Goal: Task Accomplishment & Management: Manage account settings

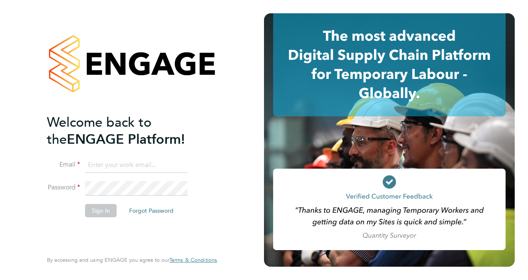
type input "wates@alliance-msp.co.uk"
click at [110, 209] on button "Sign In" at bounding box center [101, 210] width 32 height 13
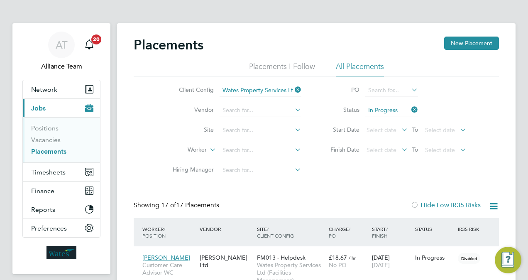
click at [293, 87] on icon at bounding box center [293, 90] width 0 height 12
click at [409, 110] on icon at bounding box center [409, 110] width 0 height 12
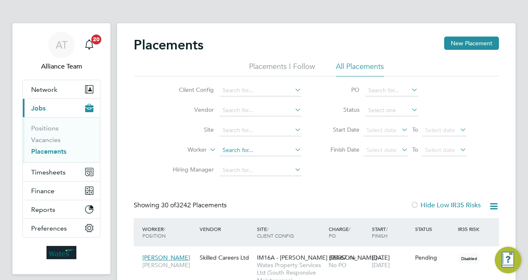
click at [243, 149] on input at bounding box center [260, 150] width 82 height 12
click at [260, 163] on li "David Red mond" at bounding box center [260, 161] width 83 height 11
type input "[PERSON_NAME]"
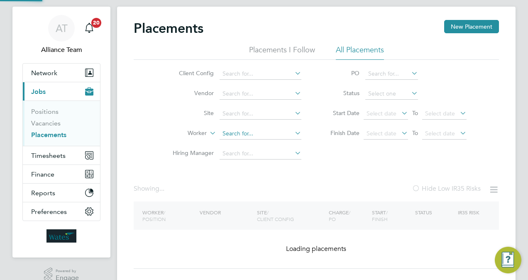
click at [276, 134] on ul "Client Config Vendor Site Worker Hiring Manager" at bounding box center [234, 114] width 156 height 100
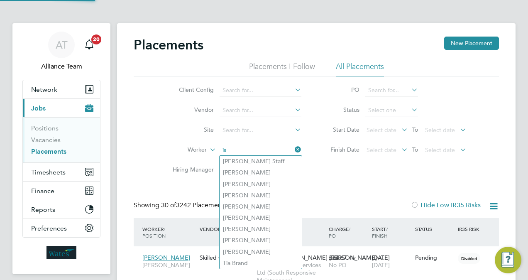
scroll to position [4, 4]
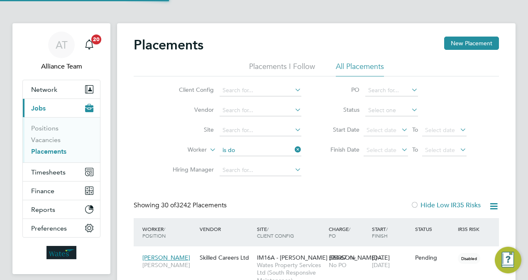
click at [272, 170] on li "Is aac Dow" at bounding box center [263, 172] width 88 height 11
type input "Isaac Dow"
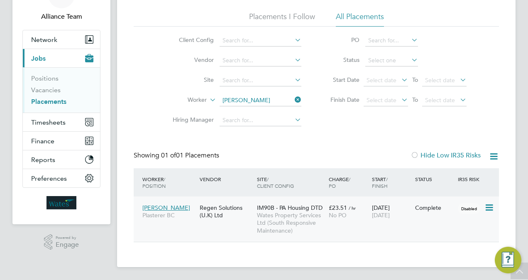
click at [266, 203] on div "IM90B - PA Housing DTD Wates Property Services Ltd (South Responsive Maintenanc…" at bounding box center [291, 219] width 72 height 39
click at [46, 89] on link "Vacancies" at bounding box center [45, 90] width 29 height 8
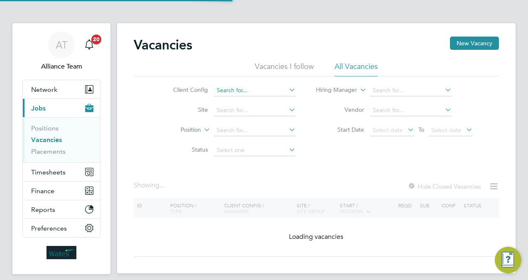
click at [243, 93] on input at bounding box center [255, 91] width 82 height 12
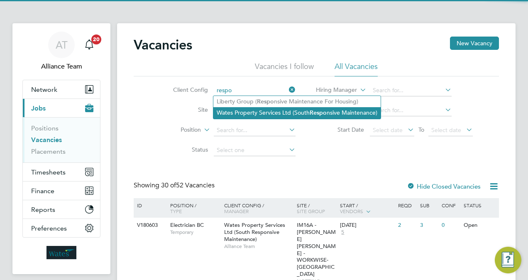
click at [292, 113] on li "Wates Property Services Ltd (South Respo nsive Maintenance)" at bounding box center [296, 112] width 167 height 11
type input "Wates Property Services Ltd (South Responsive Maintenance)"
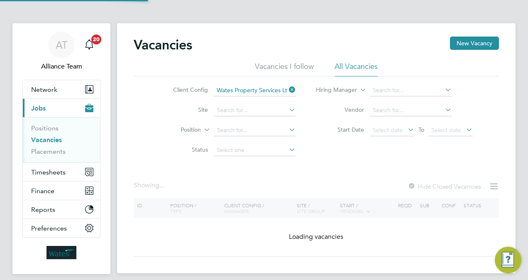
click at [307, 154] on div "Client Config Wates Property Services Ltd (South Responsive Maintenance) Site P…" at bounding box center [316, 118] width 365 height 84
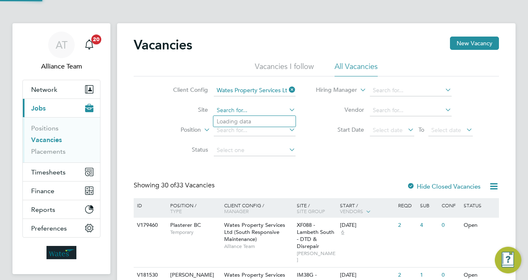
click at [244, 111] on input at bounding box center [255, 111] width 82 height 12
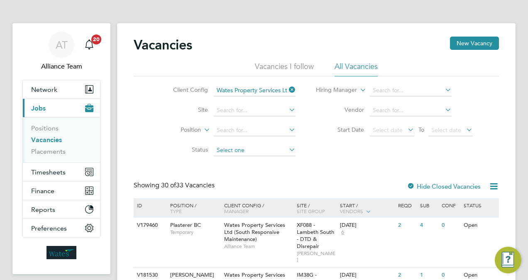
click at [248, 151] on input at bounding box center [255, 150] width 82 height 12
click at [246, 161] on li "Unapproved" at bounding box center [254, 161] width 82 height 11
type input "Unapproved"
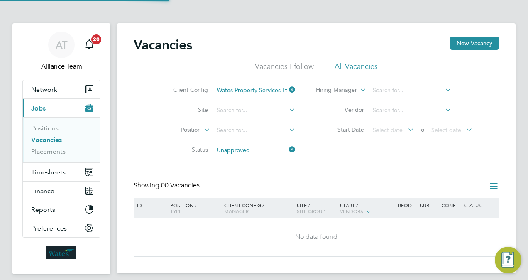
click at [317, 163] on div "Vacancies New Vacancy Vacancies I follow All Vacancies Client Config Wates Prop…" at bounding box center [316, 147] width 365 height 220
click at [287, 149] on icon at bounding box center [287, 150] width 0 height 12
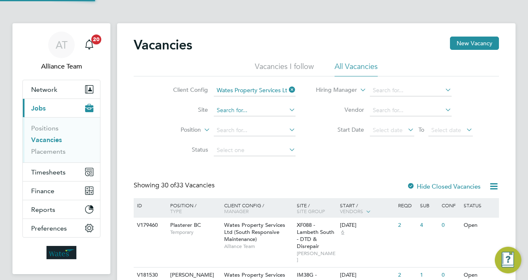
click at [246, 112] on input at bounding box center [255, 111] width 82 height 12
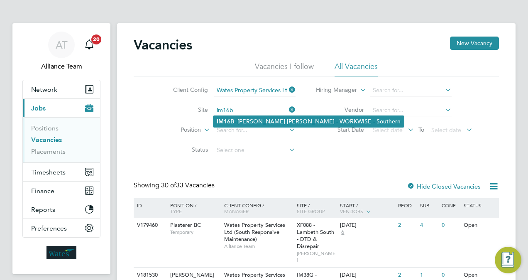
click at [256, 119] on li "IM16B - NOTT HILL - WORKWISE - Southern" at bounding box center [308, 121] width 190 height 11
type input "IM16B - NOTT HILL - WORKWISE - Southern"
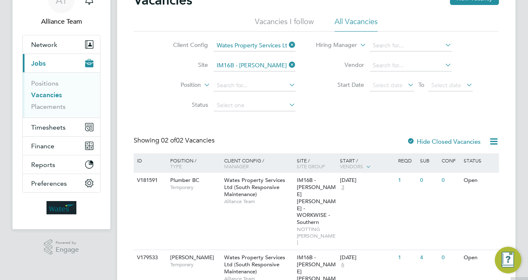
scroll to position [66, 0]
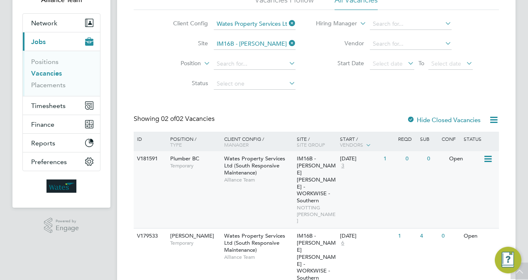
click at [314, 180] on span "IM16B - NOTT HILL - WORKWISE - Southern" at bounding box center [316, 179] width 39 height 49
click at [241, 49] on li "Site IM16B - NOTT HILL - WORKWISE - Southern" at bounding box center [228, 44] width 156 height 20
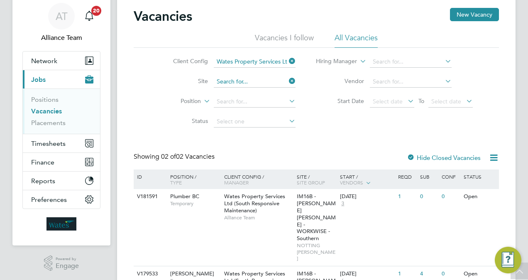
click at [237, 42] on div "Vacancies I follow All Vacancies Client Config Wates Property Services Ltd (Sou…" at bounding box center [316, 82] width 365 height 99
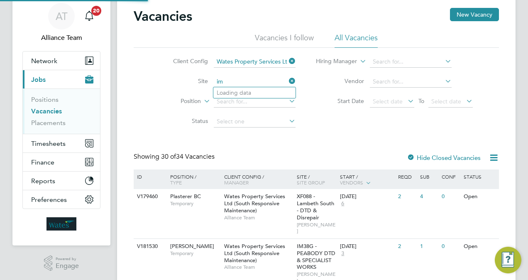
scroll to position [66, 0]
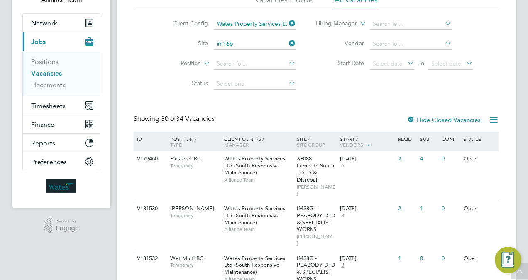
click at [260, 53] on li "IM16B - NOTT HILL - WORKWISE - Southern" at bounding box center [308, 54] width 190 height 11
type input "IM16B - NOTT HILL - WORKWISE - Southern"
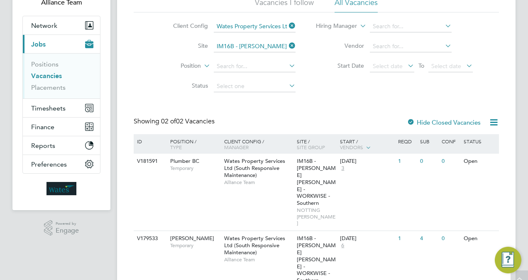
scroll to position [66, 0]
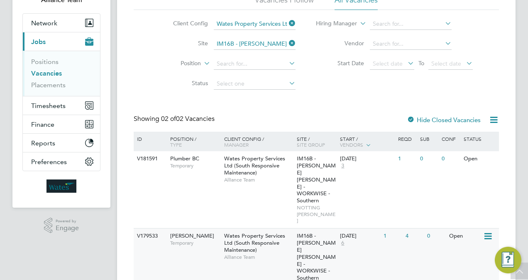
click at [490, 231] on icon at bounding box center [487, 236] width 8 height 10
click at [472, 251] on li "Update Status" at bounding box center [467, 251] width 48 height 12
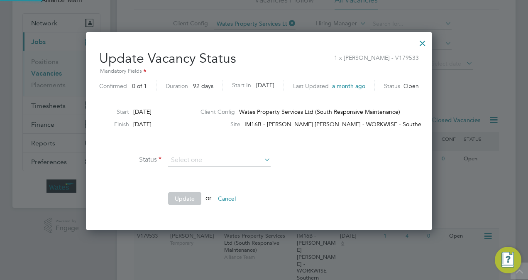
scroll to position [197, 356]
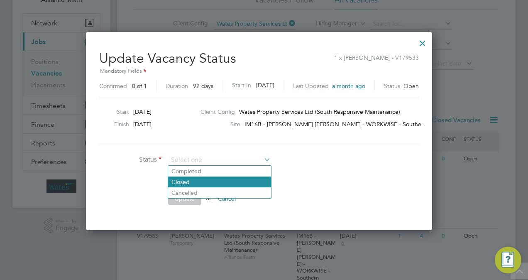
click at [223, 185] on li "Closed" at bounding box center [219, 181] width 103 height 11
type input "Closed"
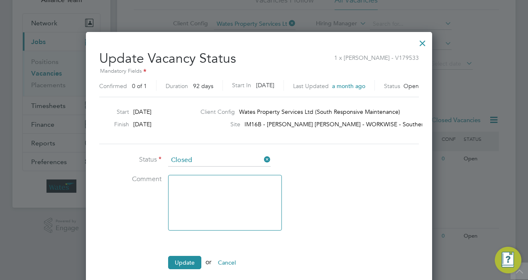
scroll to position [261, 356]
click at [262, 157] on icon at bounding box center [262, 160] width 0 height 12
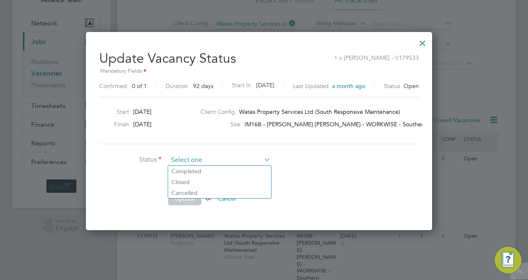
click at [253, 158] on input at bounding box center [219, 160] width 102 height 12
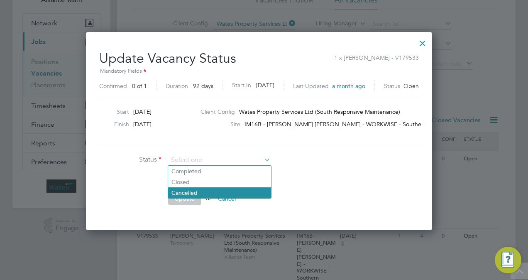
click at [228, 189] on li "Cancelled" at bounding box center [219, 192] width 103 height 11
type input "Cancelled"
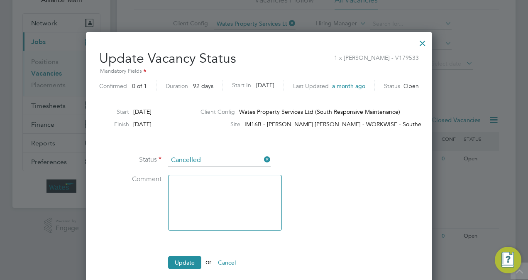
scroll to position [261, 356]
click at [188, 253] on ul "Status Cancelled Comment Update or Cancel" at bounding box center [223, 215] width 249 height 123
click at [194, 197] on textarea at bounding box center [225, 203] width 114 height 56
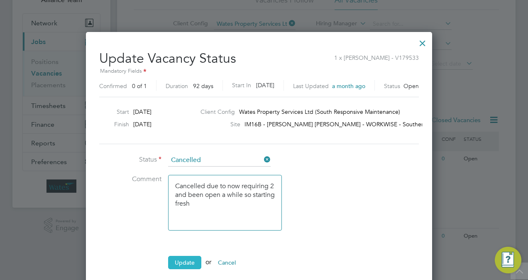
type textarea "Cancelled due to now requiring 2 and been open a while so starting fresh"
click at [196, 256] on button "Update" at bounding box center [184, 262] width 33 height 13
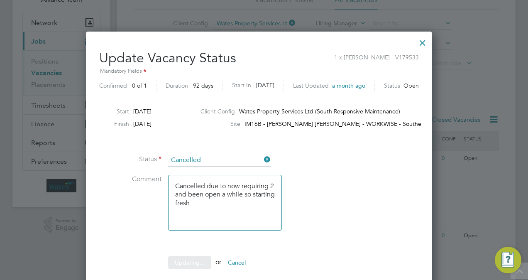
scroll to position [0, 0]
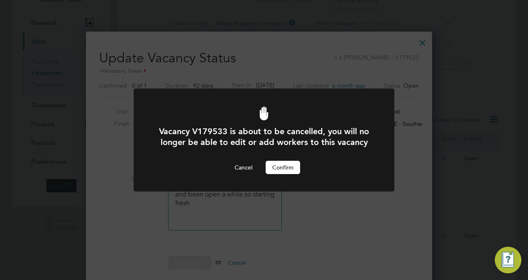
click at [289, 168] on button "Confirm" at bounding box center [283, 167] width 34 height 13
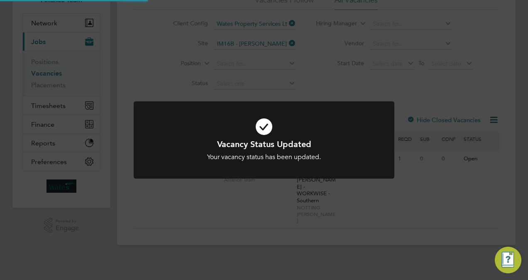
scroll to position [29, 0]
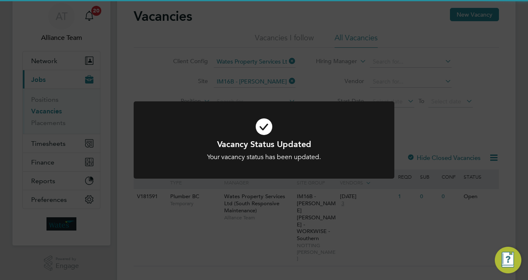
click at [315, 76] on div "Vacancy Status Updated Your vacancy status has been updated. Cancel Okay" at bounding box center [264, 140] width 528 height 280
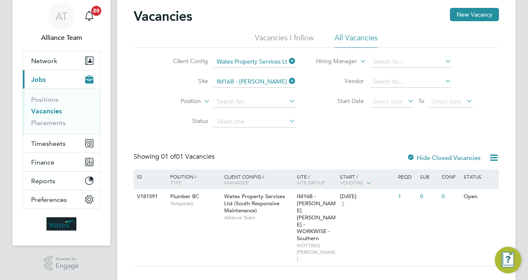
click at [51, 109] on link "Vacancies" at bounding box center [46, 111] width 31 height 8
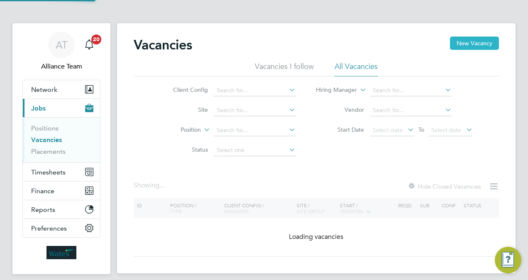
click at [480, 41] on button "New Vacancy" at bounding box center [474, 43] width 49 height 13
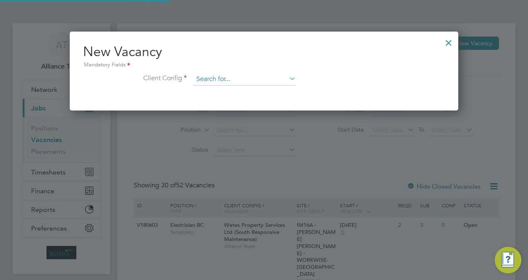
scroll to position [78, 388]
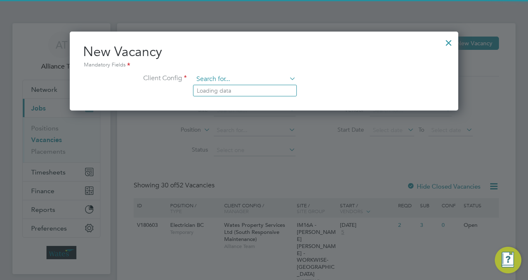
click at [245, 81] on input at bounding box center [244, 79] width 102 height 12
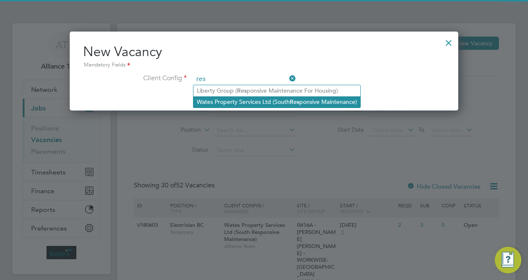
click at [246, 101] on li "Wates Property Services Ltd (South Res ponsive Maintenance)" at bounding box center [276, 101] width 167 height 11
type input "Wates Property Services Ltd (South Responsive Maintenance)"
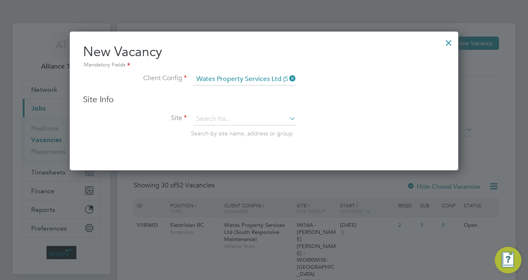
scroll to position [138, 388]
click at [226, 115] on input at bounding box center [244, 119] width 102 height 12
click at [236, 128] on li "IM16B - NOTT HILL - WORKWISE - Southern" at bounding box center [288, 129] width 190 height 11
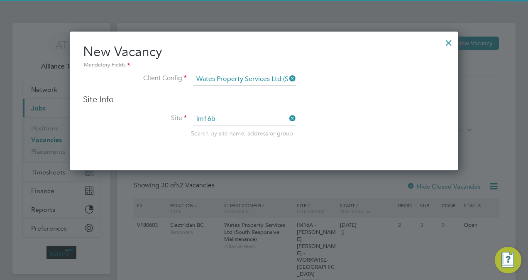
type input "IM16B - NOTT HILL - WORKWISE - Southern"
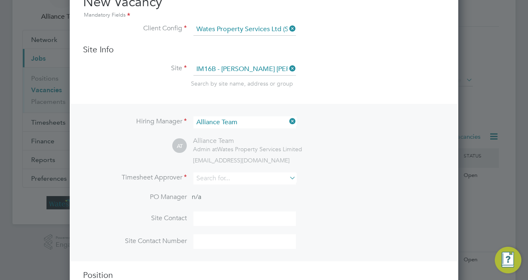
scroll to position [116, 0]
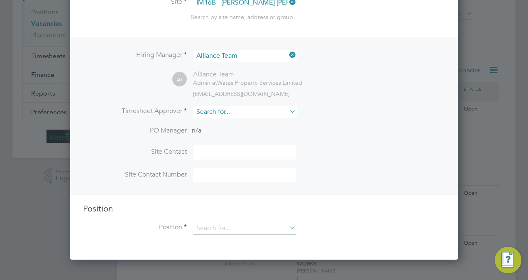
click at [256, 113] on input at bounding box center [244, 112] width 102 height 12
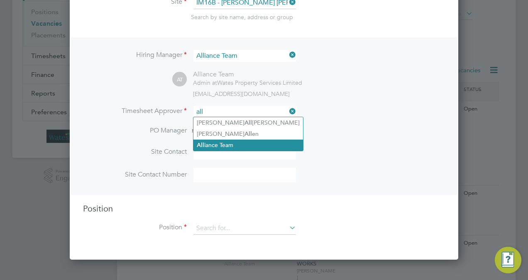
click at [232, 143] on li "All iance Team" at bounding box center [248, 144] width 110 height 11
type input "Alliance Team"
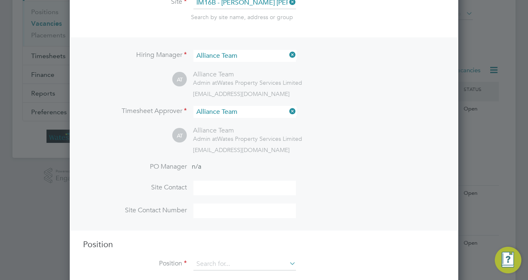
scroll to position [378, 388]
click at [233, 260] on input at bounding box center [244, 264] width 102 height 12
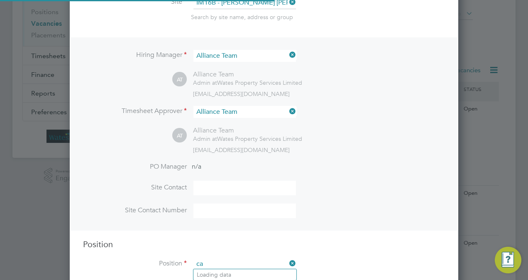
scroll to position [1187, 388]
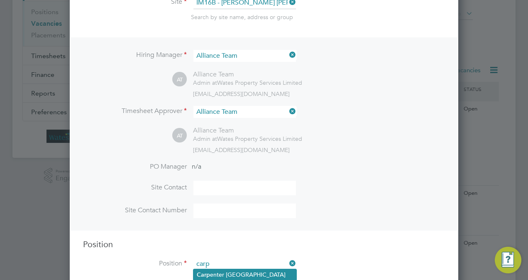
click at [235, 271] on li "Carp enter BC" at bounding box center [244, 274] width 103 height 11
type input "Carpenter BC"
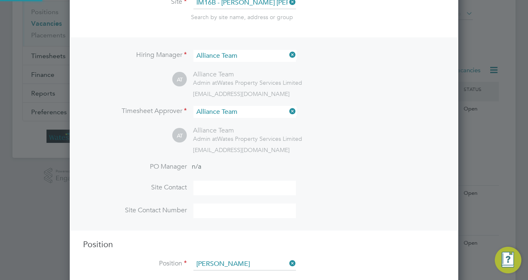
type textarea "Carpenter"
click at [353, 239] on h3 "Position" at bounding box center [264, 244] width 362 height 11
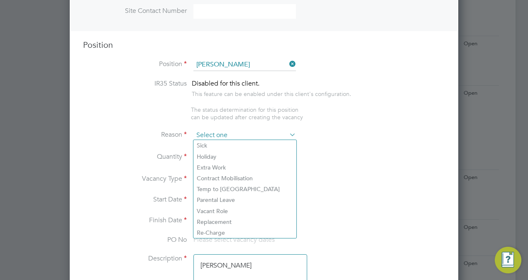
click at [233, 133] on input at bounding box center [244, 135] width 102 height 12
click at [228, 166] on li "Extra Work" at bounding box center [244, 167] width 103 height 11
type input "Extra Work"
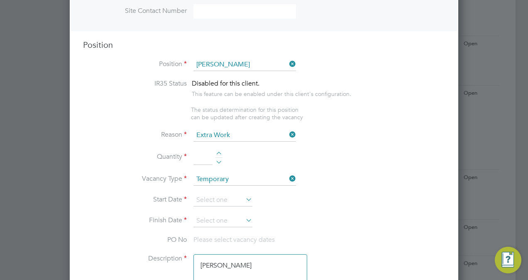
click at [219, 151] on div at bounding box center [218, 154] width 7 height 6
type input "2"
click at [212, 202] on input at bounding box center [222, 200] width 59 height 12
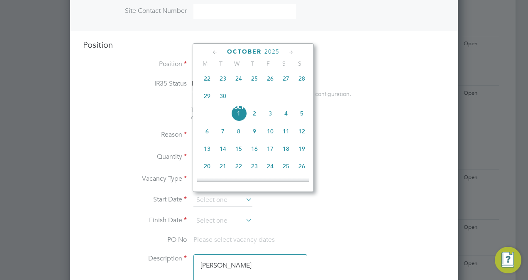
click at [240, 155] on span "15" at bounding box center [239, 149] width 16 height 16
type input "15 Oct 2025"
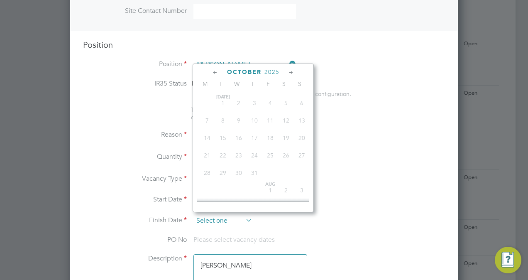
click at [222, 223] on input at bounding box center [222, 220] width 59 height 12
click at [294, 70] on icon at bounding box center [291, 72] width 8 height 9
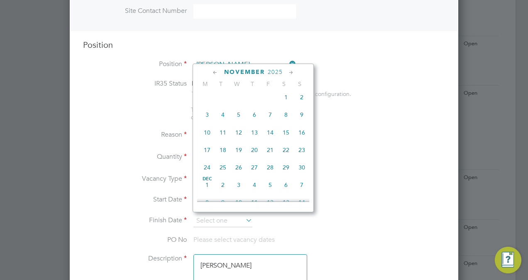
click at [294, 70] on icon at bounding box center [291, 72] width 8 height 9
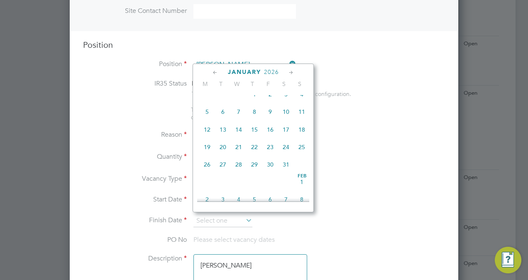
click at [253, 137] on span "15" at bounding box center [254, 130] width 16 height 16
type input "15 Jan 2026"
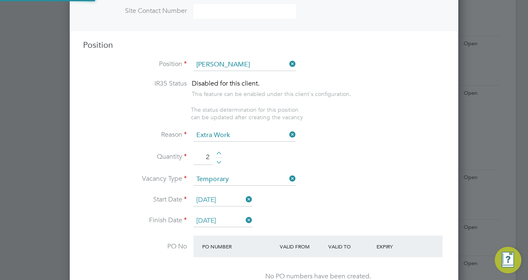
click at [353, 160] on li "Quantity 2" at bounding box center [264, 161] width 362 height 23
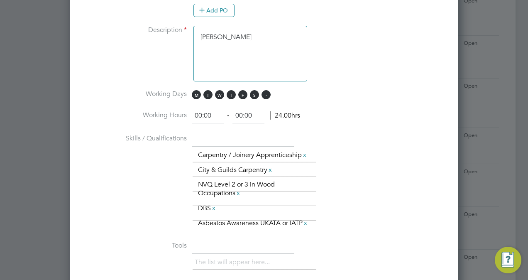
click at [266, 90] on span "S" at bounding box center [265, 94] width 9 height 9
click at [255, 90] on span "S" at bounding box center [254, 94] width 9 height 9
click at [201, 111] on input "00:00" at bounding box center [208, 115] width 32 height 15
type input "08:00"
click at [242, 114] on input "00:00" at bounding box center [248, 115] width 32 height 15
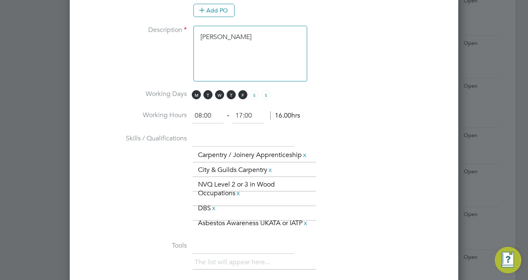
type input "17:00"
click at [252, 39] on textarea "Carpenter" at bounding box center [250, 54] width 114 height 56
click at [284, 67] on textarea "Carpenter Multi" at bounding box center [250, 54] width 114 height 56
type textarea "Carpenter Multi"
click at [400, 100] on li "Working Days M T W T F S S" at bounding box center [264, 99] width 362 height 19
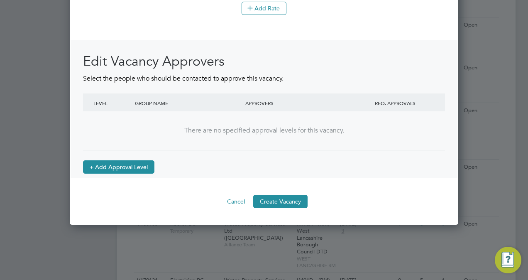
click at [114, 173] on button "+ Add Approval Level" at bounding box center [118, 166] width 71 height 13
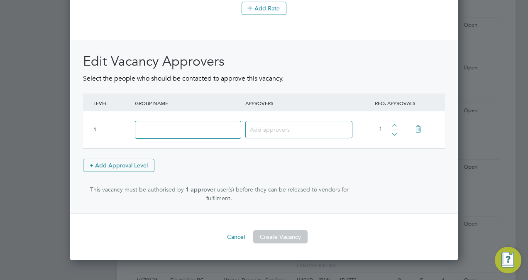
click at [195, 137] on input at bounding box center [188, 130] width 106 height 18
type input "Approve"
type input "Dom"
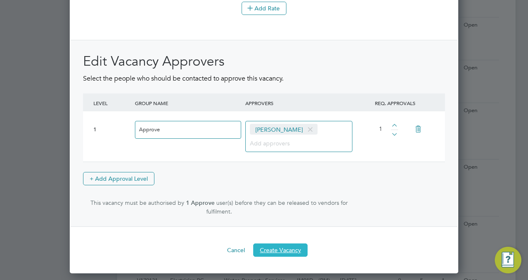
click at [283, 254] on button "Create Vacancy" at bounding box center [280, 249] width 54 height 13
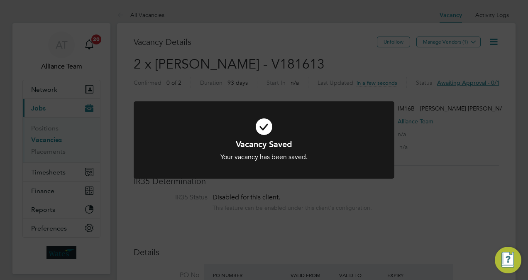
click at [421, 237] on div "Vacancy Saved Your vacancy has been saved. Cancel Okay" at bounding box center [264, 140] width 528 height 280
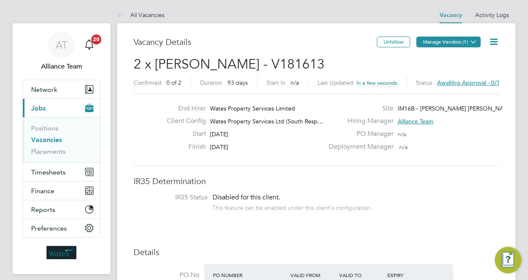
click at [451, 43] on button "Manage Vendors (1)" at bounding box center [448, 42] width 64 height 11
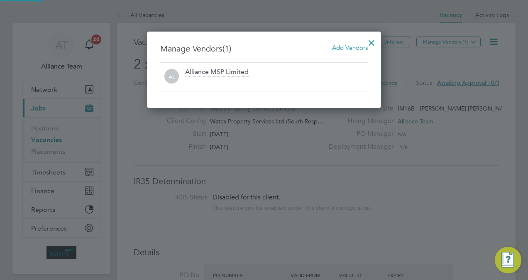
click at [363, 45] on span "Add Vendors" at bounding box center [350, 48] width 36 height 8
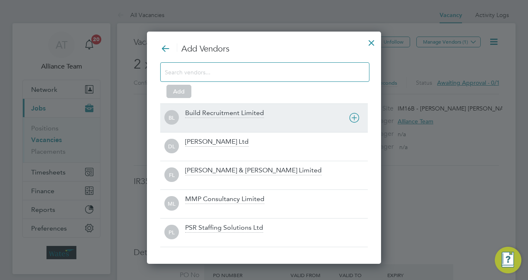
click at [250, 107] on div "BL Build Recruitment Limited" at bounding box center [263, 117] width 207 height 29
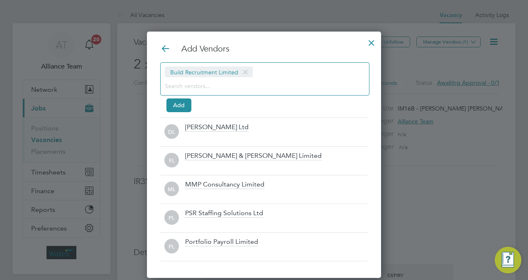
click at [231, 85] on input at bounding box center [258, 85] width 187 height 11
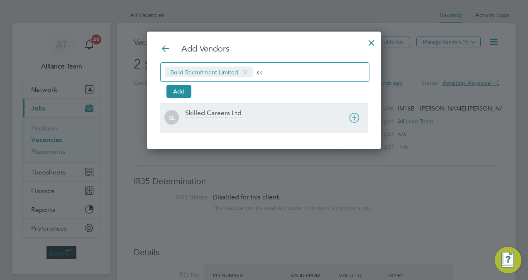
type input "sk"
click at [224, 129] on div "SL Skilled Careers Ltd" at bounding box center [263, 117] width 207 height 29
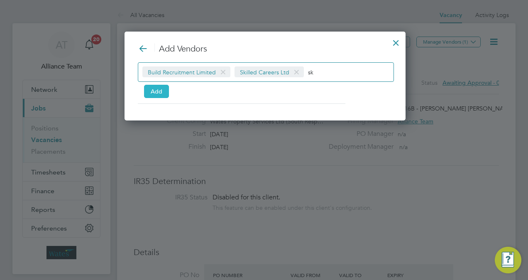
click at [155, 90] on button "Add" at bounding box center [156, 91] width 25 height 13
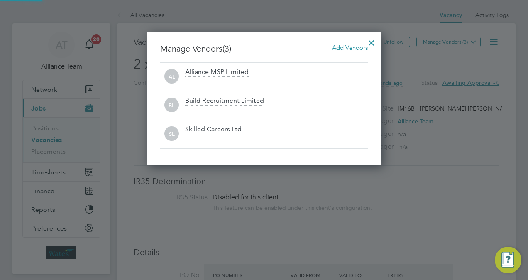
click at [375, 46] on div at bounding box center [371, 40] width 15 height 15
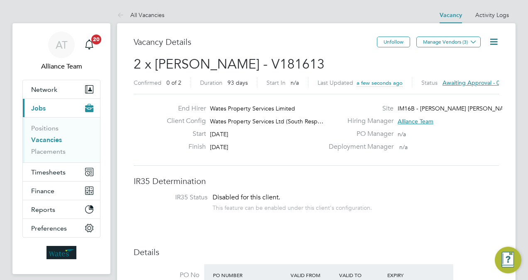
click at [490, 42] on icon at bounding box center [493, 42] width 10 height 10
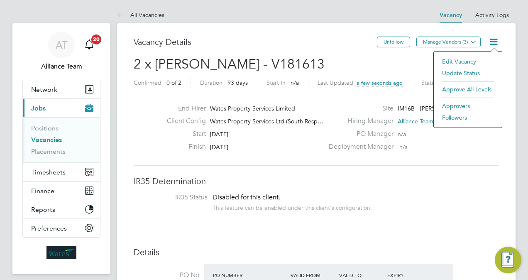
click at [452, 117] on li "Followers" at bounding box center [468, 118] width 60 height 12
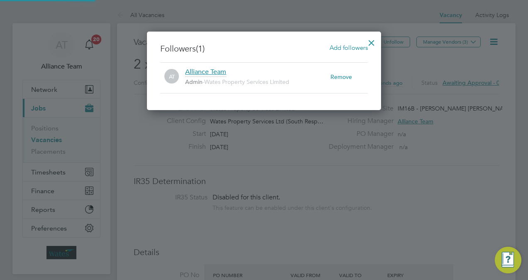
click at [349, 44] on span "Add followers" at bounding box center [348, 48] width 38 height 8
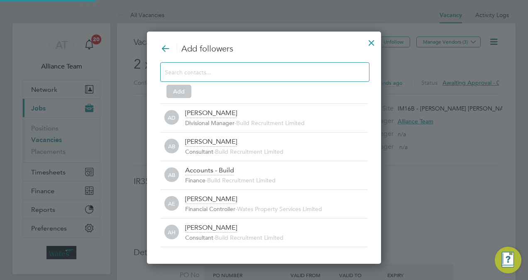
click at [246, 70] on input at bounding box center [258, 71] width 187 height 11
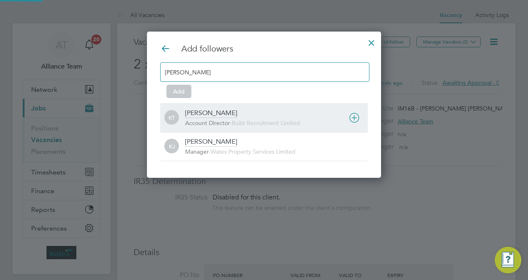
type input "kier"
click at [228, 124] on span "Account Director" at bounding box center [207, 122] width 45 height 7
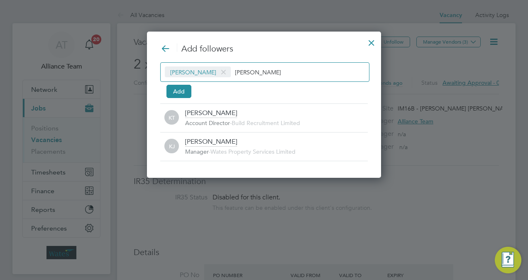
click at [275, 69] on div "Kiera Troutt kier" at bounding box center [264, 71] width 209 height 19
type input "k"
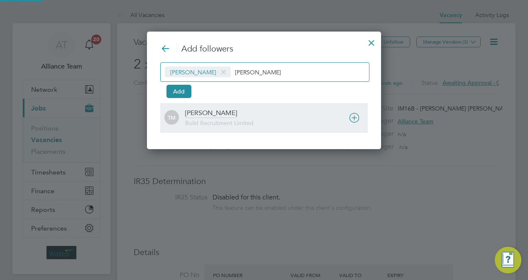
type input "tom mo"
click at [223, 121] on span "Build Recruitment Limited" at bounding box center [219, 122] width 68 height 7
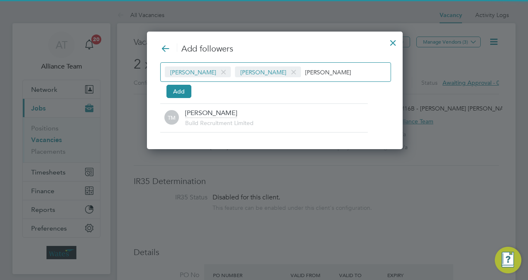
click at [322, 64] on div "Kiera Troutt Tom Morgan tom mo" at bounding box center [275, 71] width 231 height 19
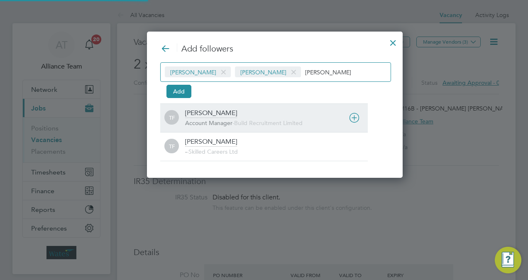
type input "tommie"
click at [229, 119] on span "Account Manager" at bounding box center [208, 122] width 47 height 7
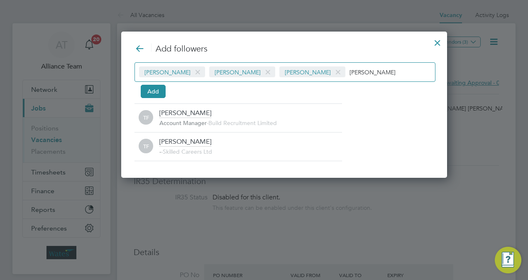
click at [356, 68] on input "tommie" at bounding box center [375, 71] width 52 height 11
type input "t"
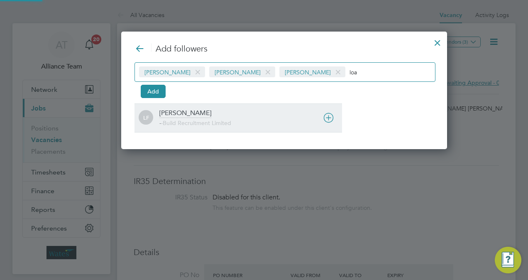
type input "loa"
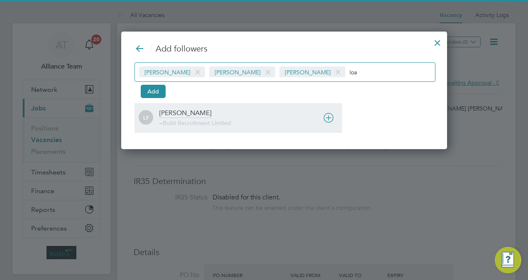
click at [245, 111] on div "Loarda Fregjaj - - Build Recruitment Limited" at bounding box center [250, 118] width 183 height 18
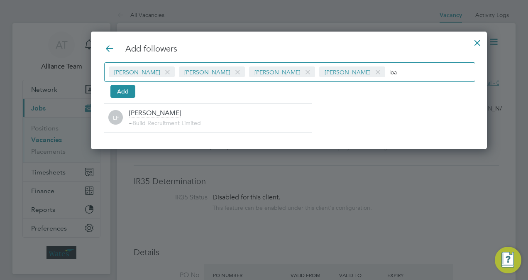
click at [389, 75] on input "loa" at bounding box center [415, 71] width 52 height 11
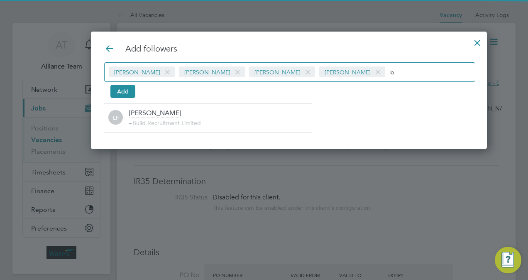
type input "l"
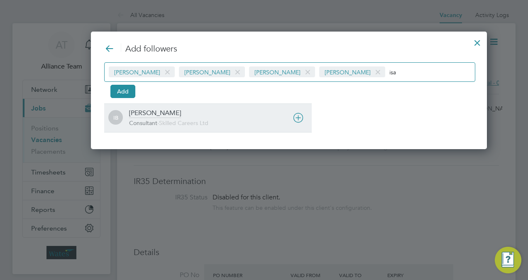
type input "isa"
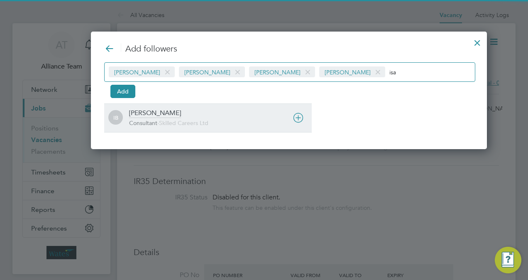
click at [164, 115] on div "Isabelle Blackhall" at bounding box center [155, 113] width 52 height 9
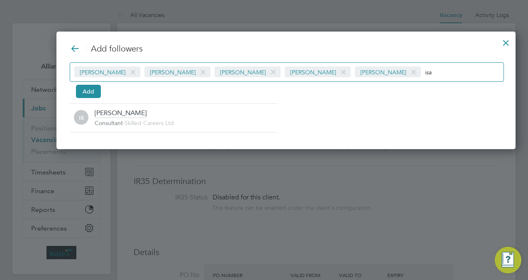
click at [425, 75] on input "isa" at bounding box center [451, 71] width 52 height 11
type input "i"
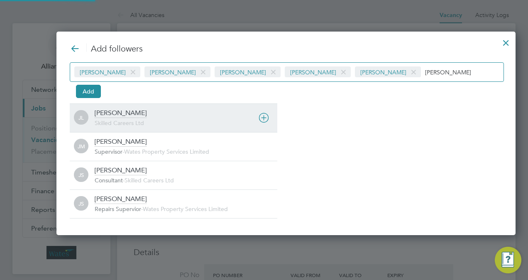
type input "joe"
click at [140, 110] on div "Joe Laws Skilled Careers Ltd" at bounding box center [186, 118] width 183 height 18
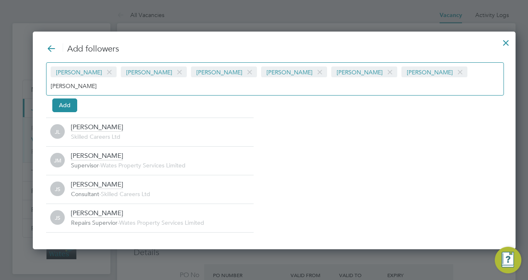
click at [102, 80] on input "joe" at bounding box center [77, 85] width 52 height 11
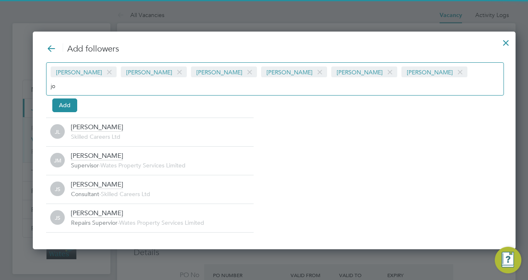
type input "j"
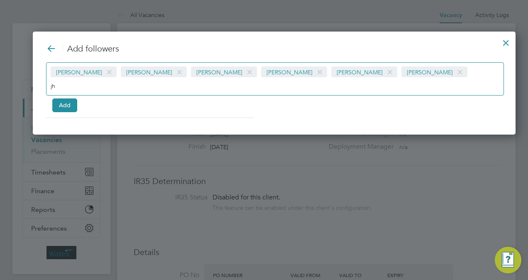
type input "j"
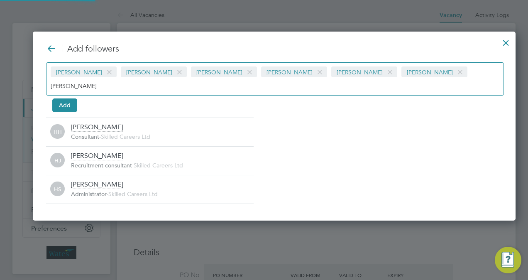
type input "holly"
click at [142, 98] on div "Add followers Kiera Troutt Tom Morgan Tommie Ferry Loarda Fregjaj Isabelle Blac…" at bounding box center [274, 123] width 456 height 161
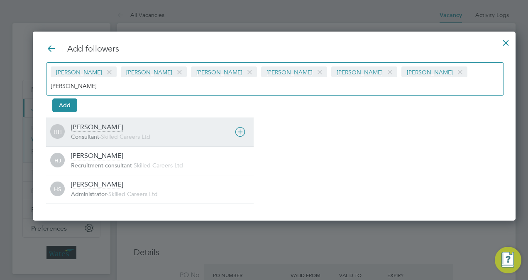
click at [118, 123] on div "Holly Hammatt Consultant - Skilled Careers Ltd" at bounding box center [162, 132] width 183 height 18
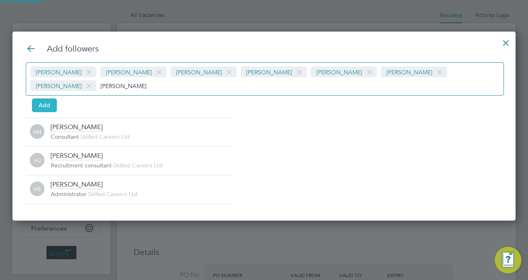
click at [52, 98] on button "Add" at bounding box center [44, 104] width 25 height 13
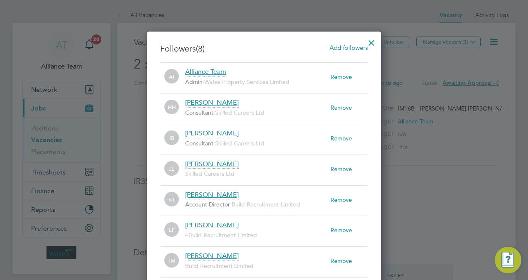
click at [371, 47] on div at bounding box center [371, 40] width 15 height 15
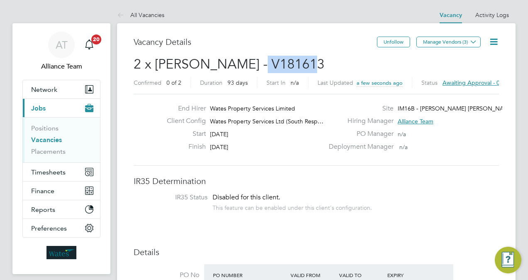
drag, startPoint x: 327, startPoint y: 61, endPoint x: 250, endPoint y: 62, distance: 77.2
click at [250, 62] on h2 "2 x Carpenter BC - V181613 Confirmed 0 of 2 Duration 93 days Start In n/a Last …" at bounding box center [316, 73] width 365 height 35
copy span "V181613"
click at [40, 136] on link "Vacancies" at bounding box center [46, 140] width 31 height 8
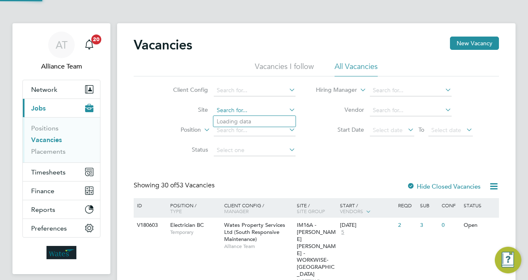
click at [244, 110] on input at bounding box center [255, 111] width 82 height 12
click at [251, 122] on li "IM38G - PEABODY DTD & SPECIALIST WORKS" at bounding box center [278, 121] width 131 height 11
type input "IM38G - PEABODY DTD & SPECIALIST WORKS"
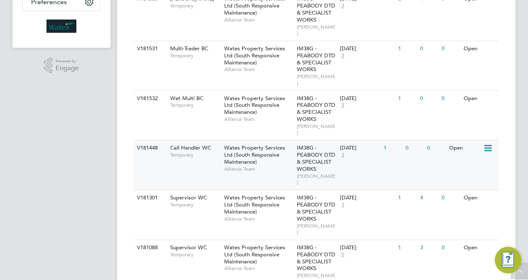
click at [225, 144] on span "Wates Property Services Ltd (South Responsive Maintenance)" at bounding box center [254, 154] width 61 height 21
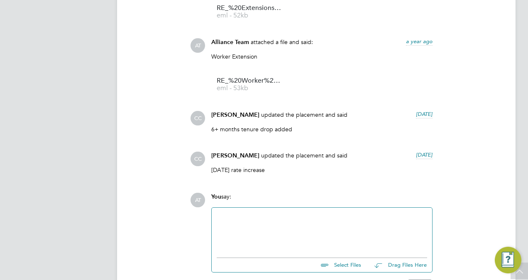
scroll to position [1062, 0]
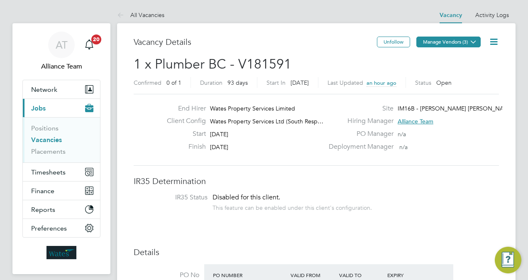
click at [452, 40] on button "Manage Vendors (3)" at bounding box center [448, 42] width 64 height 11
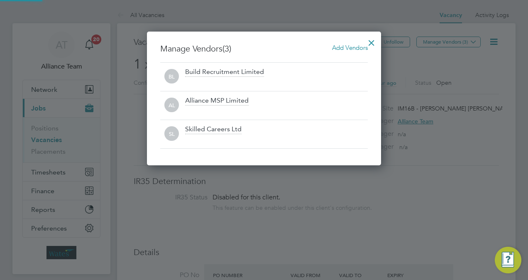
scroll to position [133, 234]
click at [374, 41] on div at bounding box center [371, 40] width 15 height 15
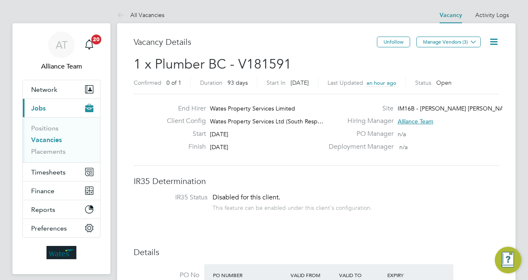
click at [493, 42] on icon at bounding box center [493, 42] width 10 height 10
click at [453, 92] on li "Followers" at bounding box center [473, 89] width 48 height 12
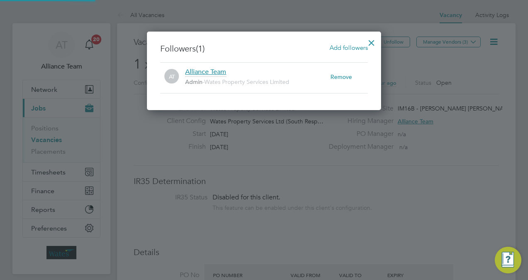
scroll to position [78, 234]
click at [350, 46] on span "Add followers" at bounding box center [348, 48] width 38 height 8
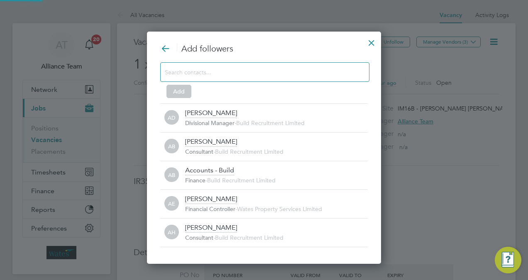
click at [260, 71] on input at bounding box center [258, 71] width 187 height 11
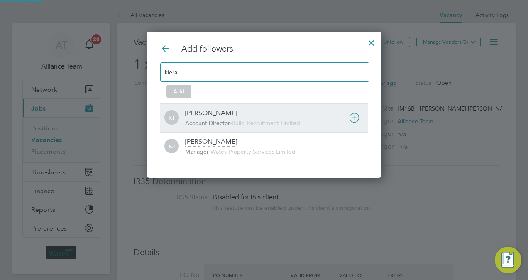
type input "kiera"
click at [225, 125] on div "Account Director - Build Recruitment Limited" at bounding box center [276, 123] width 183 height 8
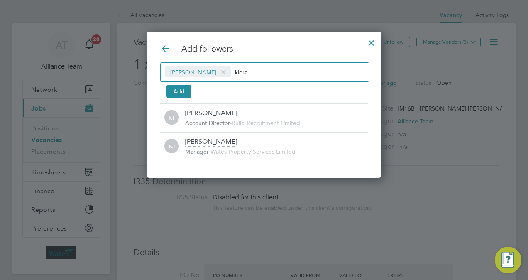
click at [252, 68] on input "kiera" at bounding box center [261, 71] width 52 height 11
type input "k"
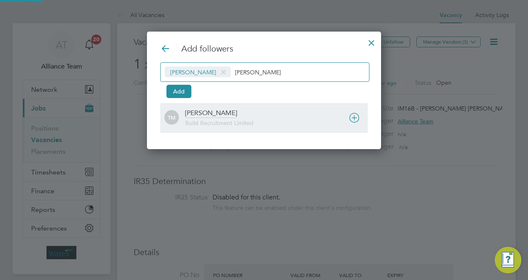
type input "tom mo"
click at [239, 120] on span "Build Recruitment Limited" at bounding box center [219, 122] width 68 height 7
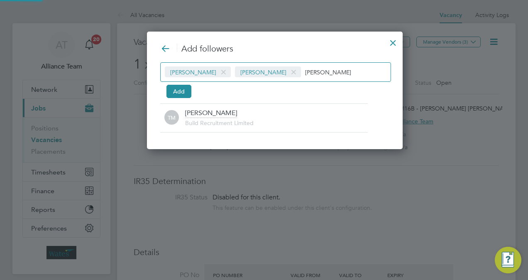
click at [312, 73] on input "tom mo" at bounding box center [331, 71] width 52 height 11
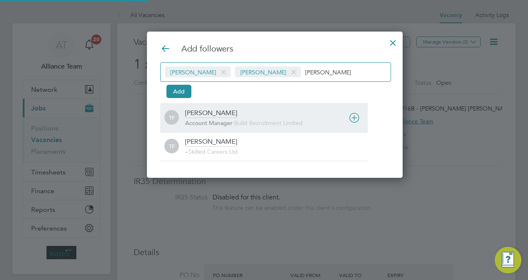
type input "tommie"
click at [237, 119] on span "Build Recruitment Limited" at bounding box center [268, 122] width 68 height 7
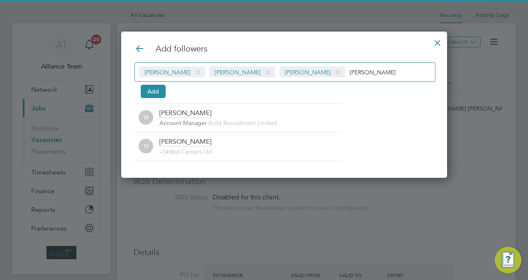
drag, startPoint x: 336, startPoint y: 52, endPoint x: 337, endPoint y: 56, distance: 4.6
click at [336, 54] on div "Add followers Kiera Troutt Tom Morgan Tommie Ferry tommie Add TF Tommie Ferry A…" at bounding box center [283, 102] width 299 height 118
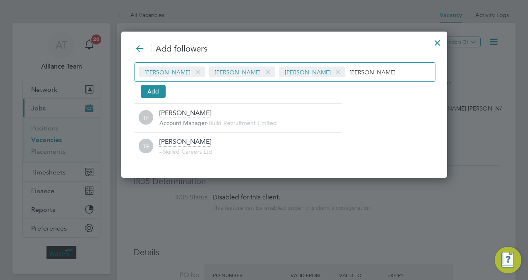
click at [349, 73] on input "tommie" at bounding box center [375, 71] width 52 height 11
type input "t"
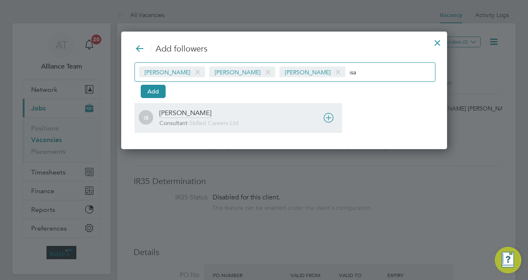
type input "isa"
click at [207, 108] on div "IB Isabelle Blackhall Consultant - Skilled Careers Ltd" at bounding box center [237, 117] width 207 height 29
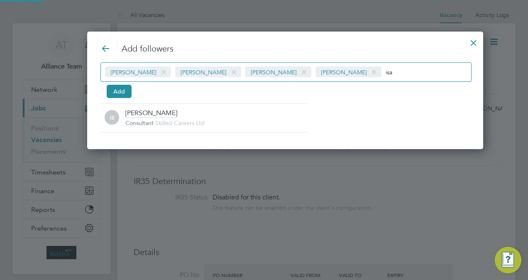
click at [385, 69] on input "isa" at bounding box center [411, 71] width 52 height 11
type input "i"
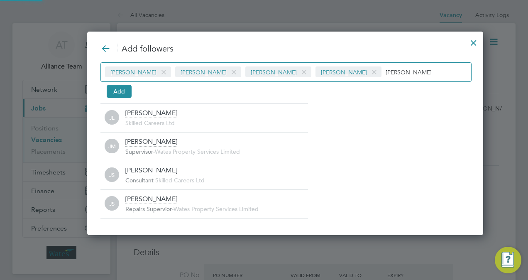
type input "joe"
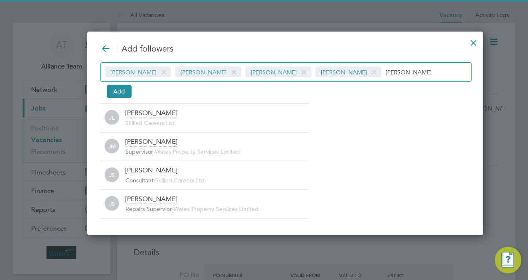
click at [233, 99] on div "Add followers Kiera Troutt Tom Morgan Tommie Ferry Isabelle Blackhall joe Add J…" at bounding box center [284, 130] width 369 height 175
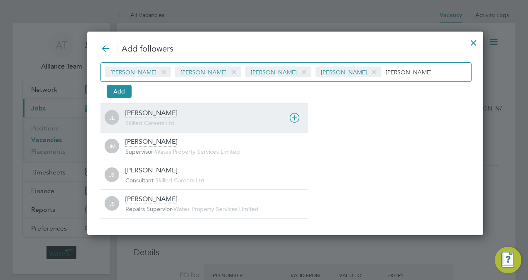
click at [188, 114] on div "Joe Laws Skilled Careers Ltd" at bounding box center [216, 118] width 183 height 18
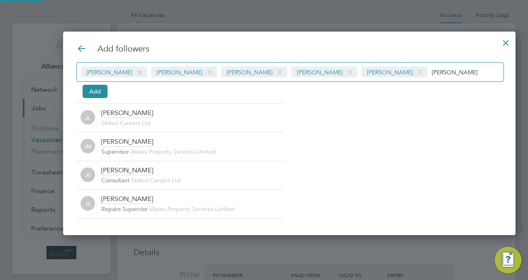
click at [404, 78] on div "Kiera Troutt Tom Morgan Tommie Ferry Isabelle Blackhall Joe Laws joe" at bounding box center [289, 71] width 427 height 19
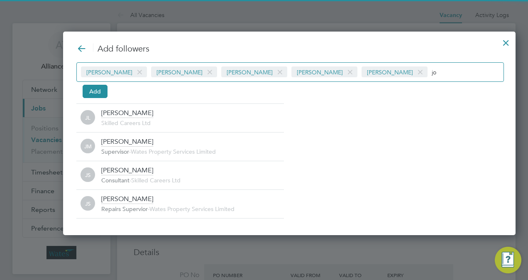
type input "j"
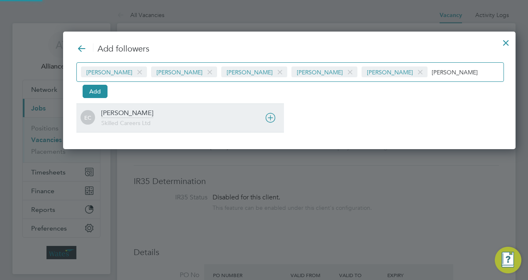
type input "ernie"
click at [181, 115] on div "Ernie Crowe Skilled Careers Ltd" at bounding box center [192, 118] width 183 height 18
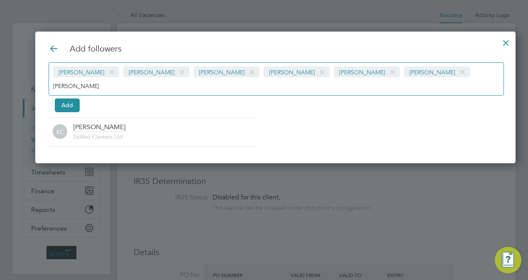
click at [105, 80] on input "ernie" at bounding box center [79, 85] width 52 height 11
type input "e"
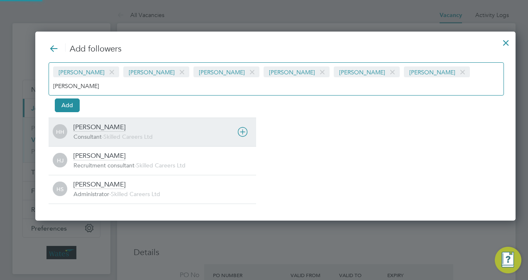
type input "holly"
click at [112, 123] on div "Holly Hammatt" at bounding box center [99, 127] width 52 height 9
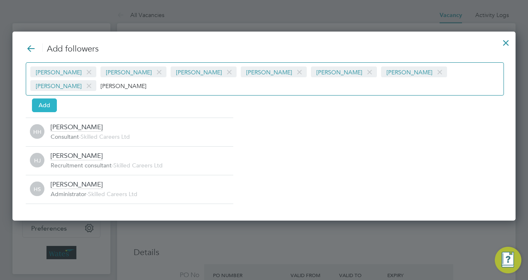
click at [42, 98] on button "Add" at bounding box center [44, 104] width 25 height 13
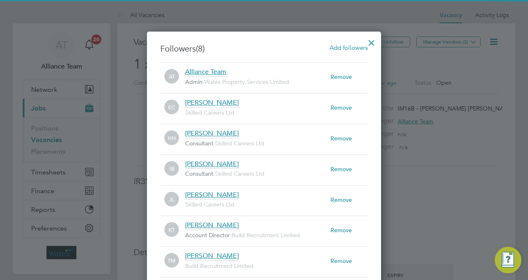
click at [373, 42] on div at bounding box center [371, 40] width 15 height 15
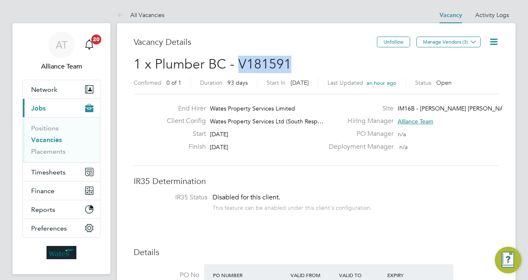
drag, startPoint x: 273, startPoint y: 64, endPoint x: 239, endPoint y: 66, distance: 34.1
click at [239, 66] on h2 "1 x Plumber BC - V181591 Confirmed 0 of 1 Duration 93 days Start In in 13 days …" at bounding box center [316, 73] width 365 height 35
copy span "V181591"
click at [56, 138] on link "Vacancies" at bounding box center [46, 140] width 31 height 8
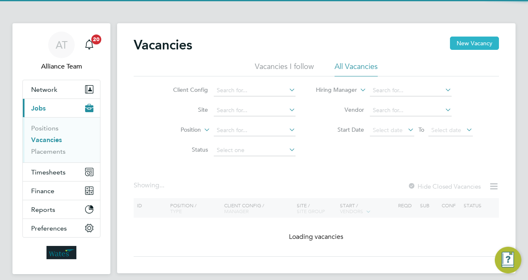
click at [482, 41] on button "New Vacancy" at bounding box center [474, 43] width 49 height 13
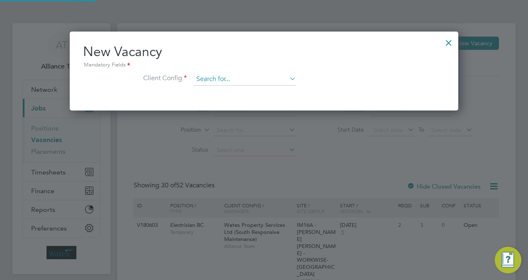
click at [263, 80] on input at bounding box center [244, 79] width 102 height 12
click at [262, 103] on li "Wates Property Services Ltd (South Res ponsive Maintenance)" at bounding box center [276, 101] width 167 height 11
type input "Wates Property Services Ltd (South Responsive Maintenance)"
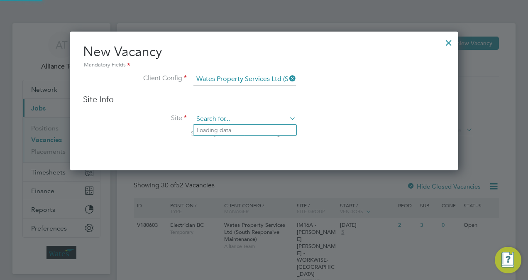
click at [221, 114] on input at bounding box center [244, 119] width 102 height 12
click at [252, 129] on li "IM16C - NOTT HILL - INNER WEST 1 DTD" at bounding box center [285, 129] width 184 height 11
type input "IM16C - NOTT HILL - INNER WEST 1 DTD"
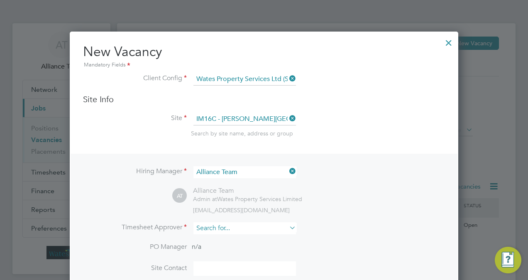
click at [241, 228] on input at bounding box center [244, 228] width 102 height 12
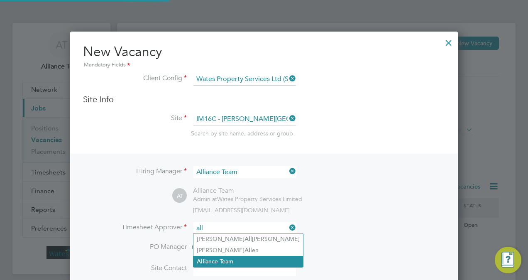
click at [249, 260] on li "All iance Team" at bounding box center [248, 261] width 110 height 11
type input "Alliance Team"
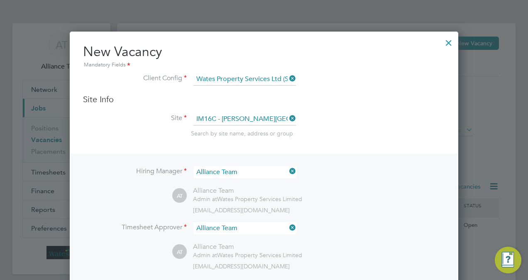
click at [381, 235] on li "Timesheet Approver Alliance Team" at bounding box center [264, 232] width 362 height 20
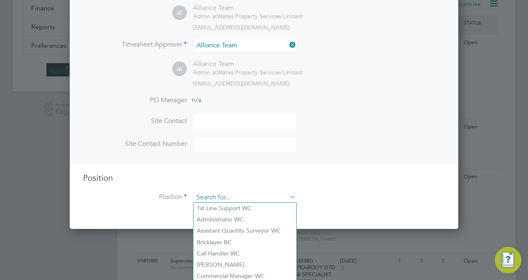
click at [256, 197] on input at bounding box center [244, 197] width 102 height 12
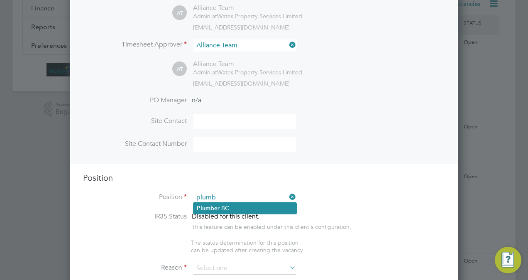
click at [251, 203] on li "Plumb er BC" at bounding box center [244, 207] width 103 height 11
type input "Plumber BC"
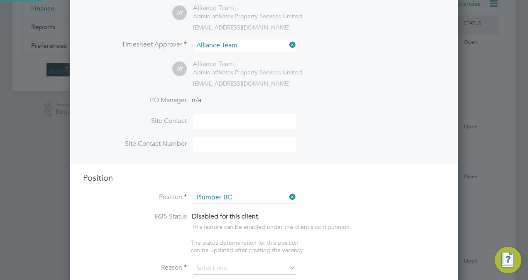
type textarea "Plumber"
click at [368, 202] on li "Position Plumber BC" at bounding box center [264, 201] width 362 height 21
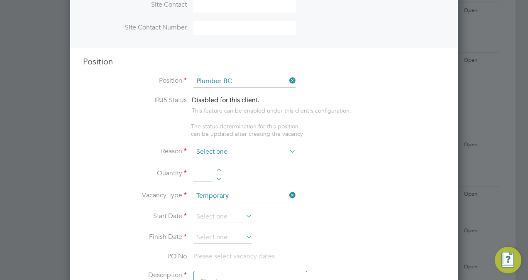
click at [232, 151] on input at bounding box center [244, 152] width 102 height 12
click at [235, 180] on li "Extra Work" at bounding box center [244, 183] width 103 height 11
type input "Extra Work"
click at [222, 169] on div at bounding box center [218, 171] width 7 height 6
type input "1"
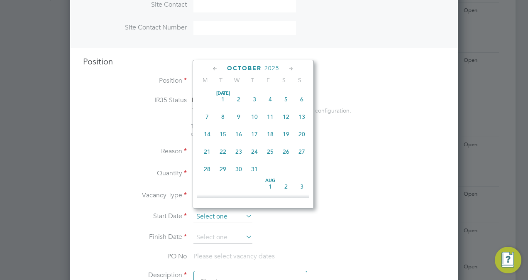
click at [220, 215] on input at bounding box center [222, 216] width 59 height 12
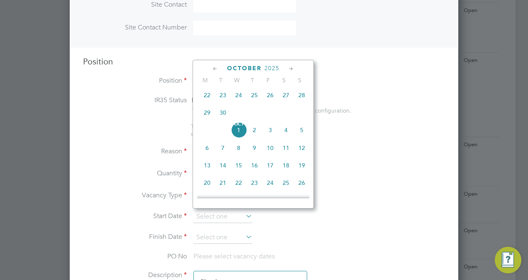
click at [240, 173] on span "15" at bounding box center [239, 165] width 16 height 16
type input "15 Oct 2025"
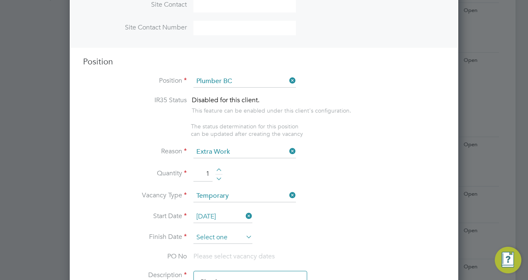
click at [227, 237] on input at bounding box center [222, 237] width 59 height 12
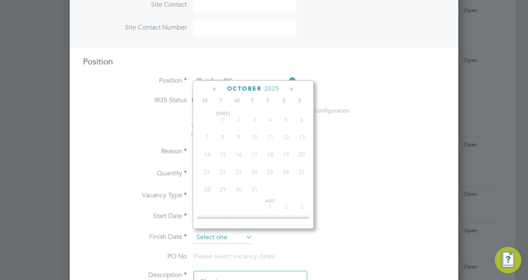
scroll to position [267, 0]
click at [290, 95] on div "October 2025 M T W T F S S Jul 1 2 3 4 5 6 7 8 9 10 11 12 13 14 15 16 17 18 19 …" at bounding box center [253, 154] width 121 height 149
click at [292, 93] on icon at bounding box center [291, 89] width 8 height 9
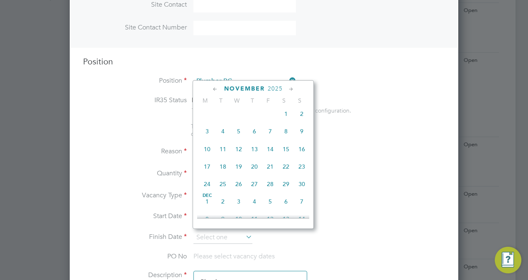
click at [292, 93] on icon at bounding box center [291, 89] width 8 height 9
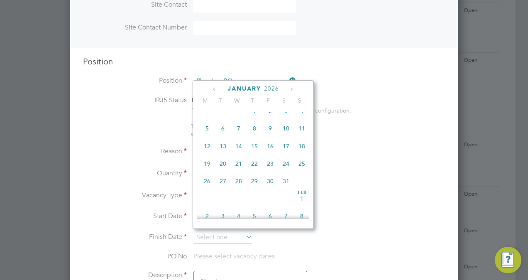
click at [256, 154] on span "15" at bounding box center [254, 146] width 16 height 16
type input "15 Jan 2026"
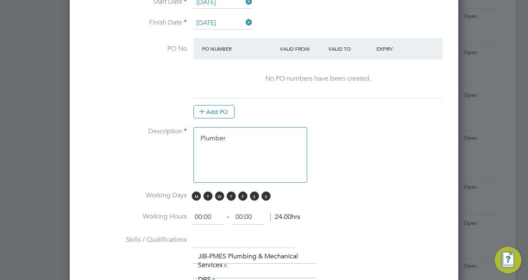
scroll to position [514, 0]
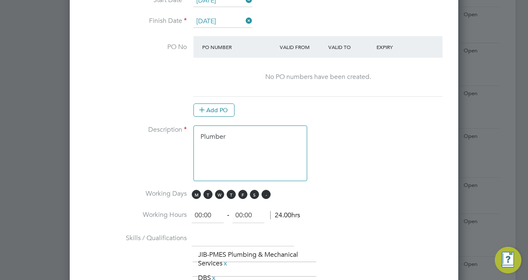
click at [268, 190] on span "S" at bounding box center [265, 194] width 9 height 9
click at [251, 192] on span "S" at bounding box center [254, 194] width 9 height 9
click at [249, 134] on textarea "Plumber" at bounding box center [250, 153] width 114 height 56
type textarea "Plumber Multi"
click at [202, 212] on input "00:00" at bounding box center [208, 215] width 32 height 15
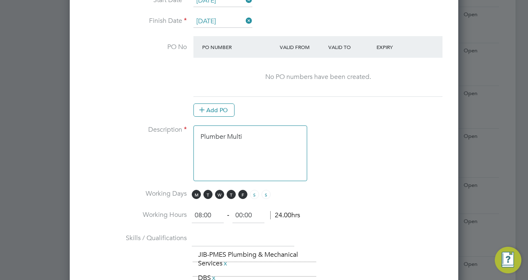
type input "08:00"
click at [241, 213] on input "00:00" at bounding box center [248, 215] width 32 height 15
type input "17:00"
click at [375, 203] on li "Working Days M T W T F S S" at bounding box center [264, 198] width 362 height 19
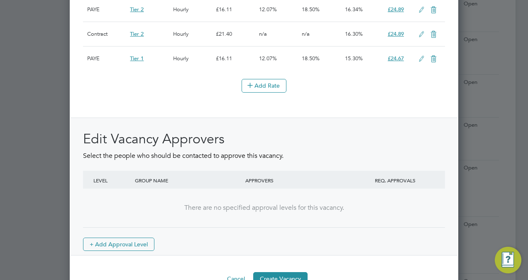
scroll to position [1128, 0]
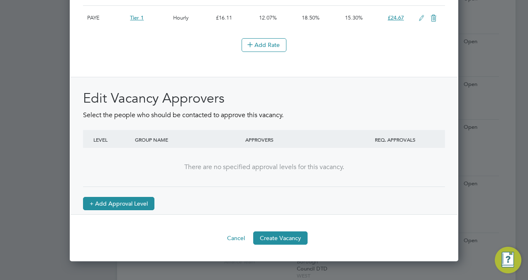
click at [143, 207] on button "+ Add Approval Level" at bounding box center [118, 203] width 71 height 13
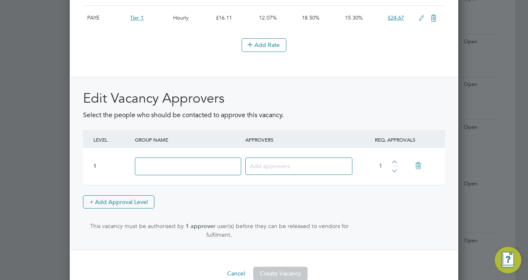
scroll to position [4, 4]
click at [225, 179] on div at bounding box center [188, 166] width 110 height 30
click at [221, 175] on input at bounding box center [188, 166] width 106 height 18
type input "Approve"
type input "Dom"
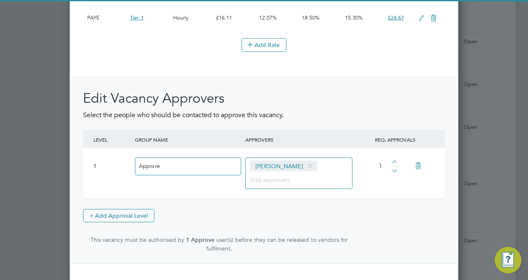
click at [292, 242] on span "user(s) before they can be released to vendors for fulfilment." at bounding box center [276, 244] width 141 height 16
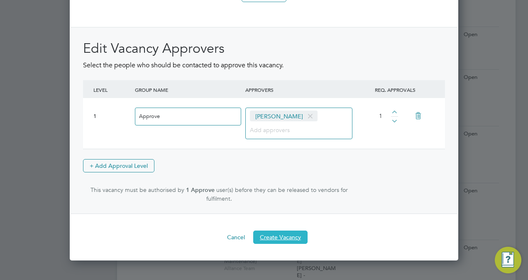
click at [292, 242] on button "Create Vacancy" at bounding box center [280, 236] width 54 height 13
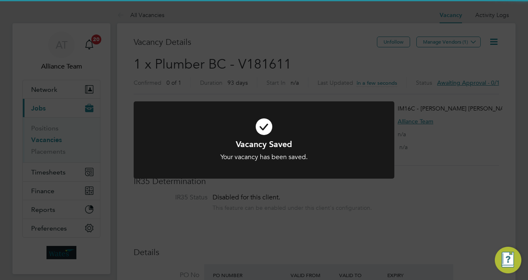
click at [320, 22] on div "Vacancy Saved Your vacancy has been saved. Cancel Okay" at bounding box center [264, 140] width 528 height 280
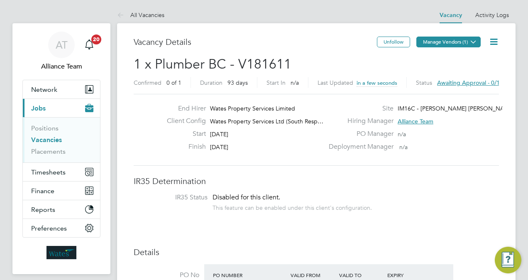
click at [454, 41] on button "Manage Vendors (1)" at bounding box center [448, 42] width 64 height 11
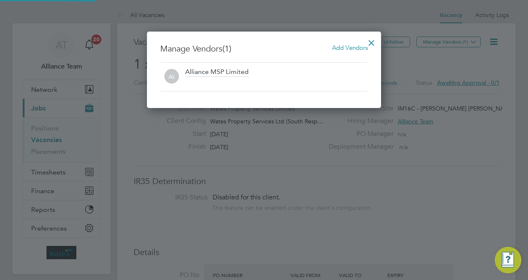
click at [358, 46] on span "Add Vendors" at bounding box center [350, 48] width 36 height 8
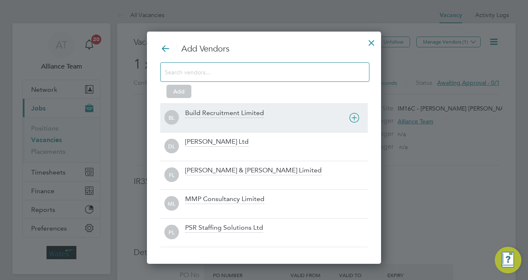
click at [235, 110] on div "Build Recruitment Limited" at bounding box center [224, 113] width 79 height 9
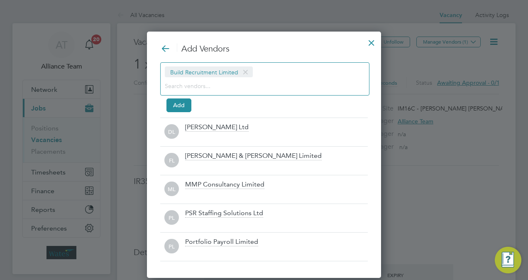
click at [189, 89] on input at bounding box center [258, 85] width 187 height 11
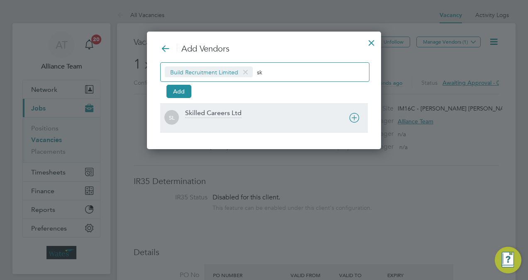
type input "sk"
click at [217, 117] on div "Skilled Careers Ltd" at bounding box center [213, 113] width 56 height 9
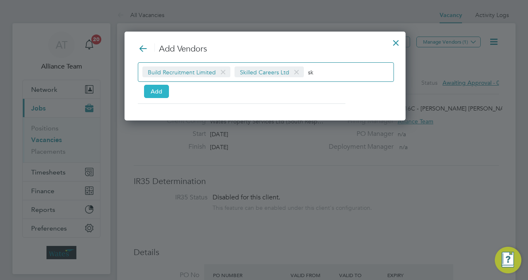
click at [159, 89] on button "Add" at bounding box center [156, 91] width 25 height 13
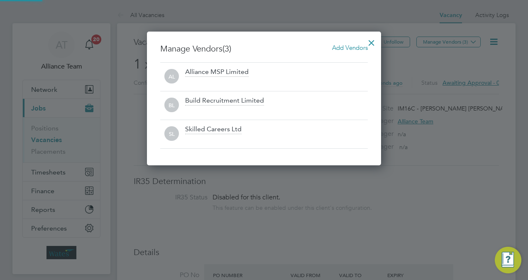
click at [369, 39] on div at bounding box center [371, 40] width 15 height 15
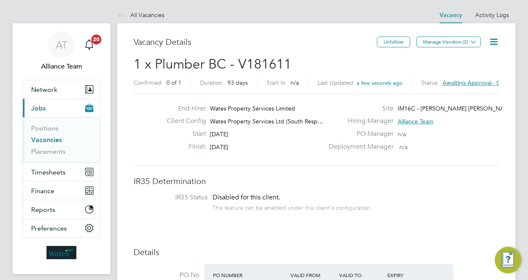
click at [492, 43] on icon at bounding box center [493, 42] width 10 height 10
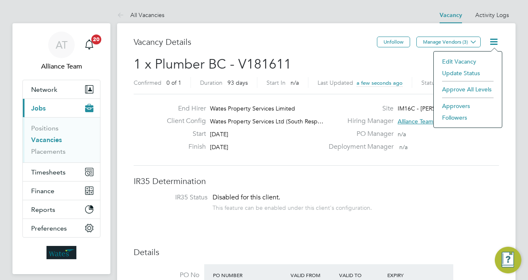
click at [450, 120] on li "Followers" at bounding box center [468, 118] width 60 height 12
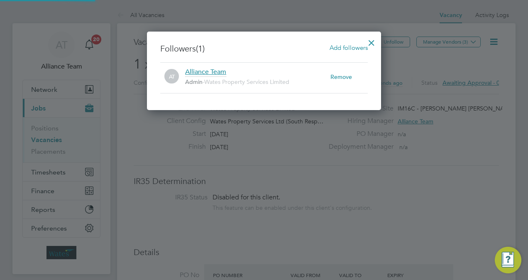
click at [348, 48] on span "Add followers" at bounding box center [348, 48] width 38 height 8
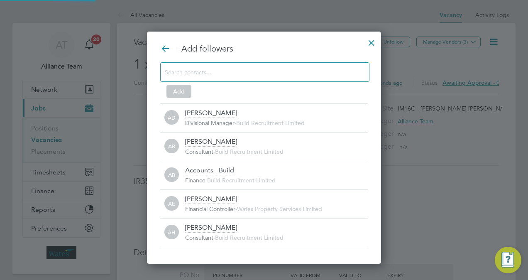
click at [233, 71] on input at bounding box center [258, 71] width 187 height 11
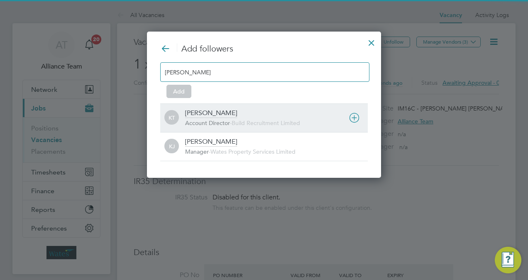
type input "kier"
click at [188, 118] on div "Kiera Troutt Account Director - Build Recruitment Limited" at bounding box center [276, 118] width 183 height 18
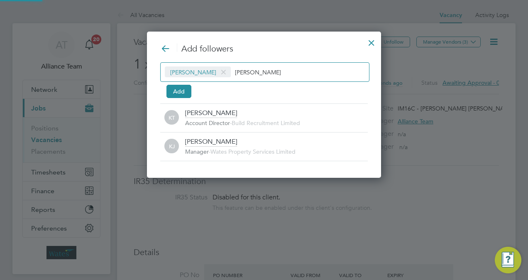
click at [272, 56] on div "Add followers Kiera Troutt kier Add KT Kiera Troutt Account Director - Build Re…" at bounding box center [263, 102] width 207 height 118
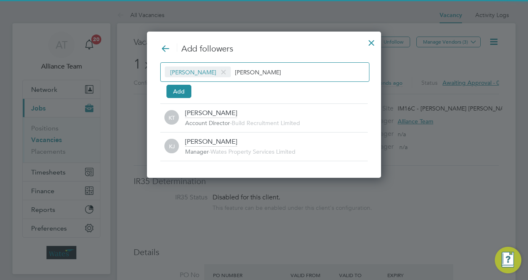
click at [261, 74] on input "kier" at bounding box center [261, 71] width 52 height 11
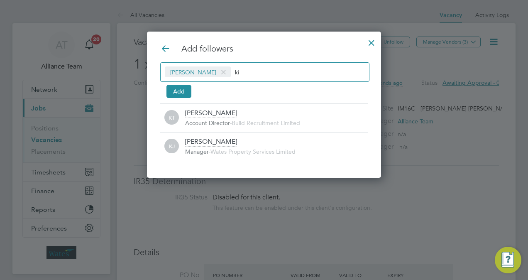
type input "k"
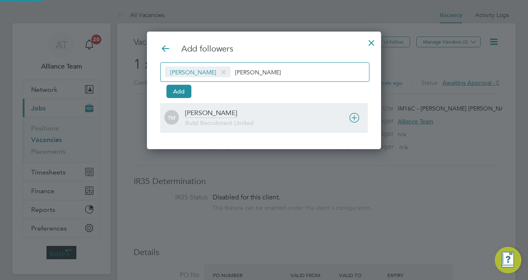
type input "tom mo"
click at [221, 122] on span "Build Recruitment Limited" at bounding box center [219, 122] width 68 height 7
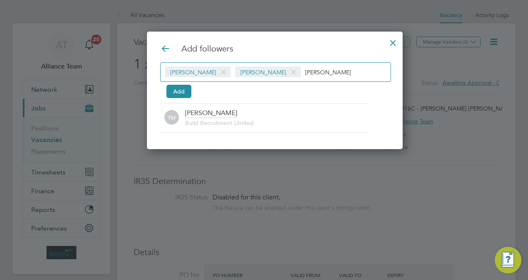
click at [312, 72] on input "tom mo" at bounding box center [331, 71] width 52 height 11
type input "t"
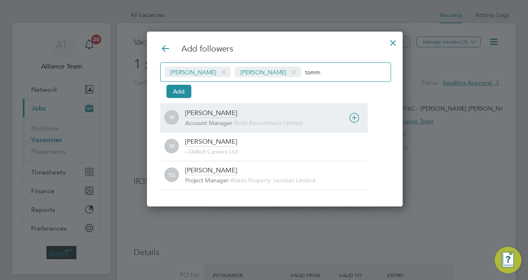
type input "tomm"
click at [241, 107] on div "TF Tommie Ferry Account Manager - Build Recruitment Limited" at bounding box center [263, 117] width 207 height 29
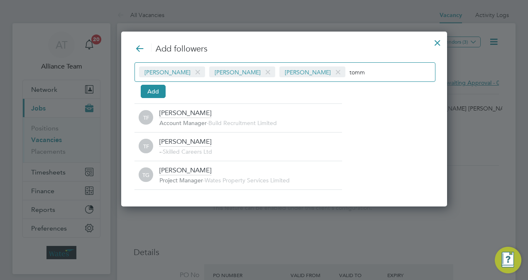
click at [326, 83] on div "Kiera Troutt Tom Morgan Tommie Ferry tomm Add" at bounding box center [283, 78] width 299 height 33
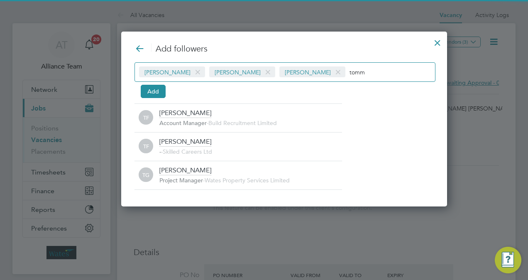
click at [349, 71] on input "tomm" at bounding box center [375, 71] width 52 height 11
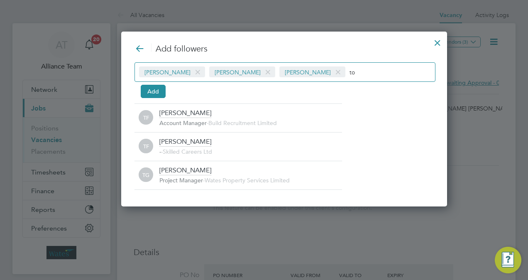
type input "t"
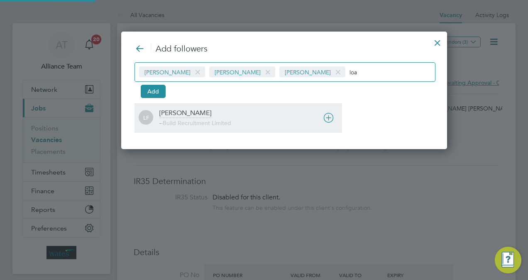
type input "loa"
click at [216, 106] on div "LF Loarda Fregjaj - - Build Recruitment Limited" at bounding box center [237, 117] width 207 height 29
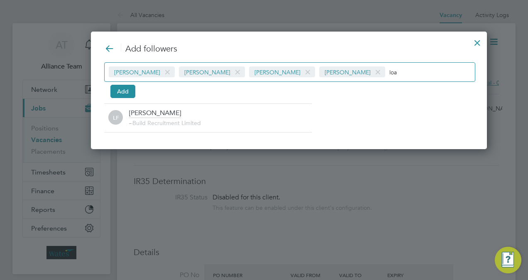
click at [389, 72] on input "loa" at bounding box center [415, 71] width 52 height 11
type input "l"
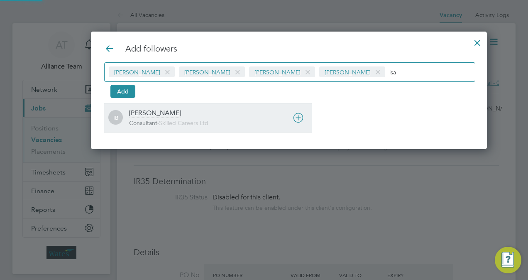
type input "isa"
click at [193, 105] on div "IB Isabelle Blackhall Consultant - Skilled Careers Ltd" at bounding box center [207, 117] width 207 height 29
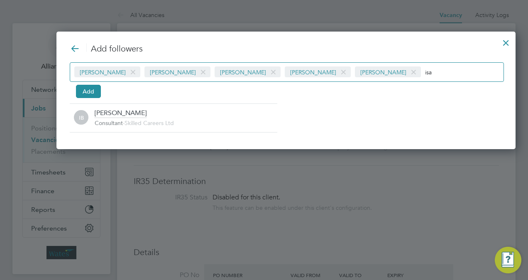
click at [425, 71] on input "isa" at bounding box center [451, 71] width 52 height 11
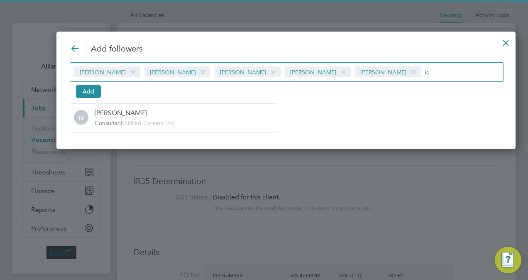
type input "i"
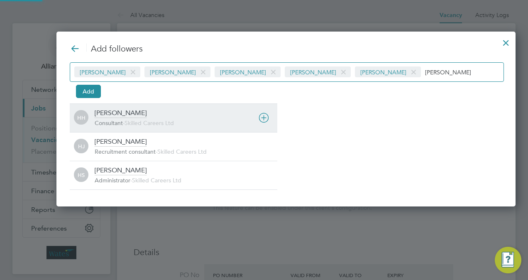
type input "holly"
click at [171, 107] on div "HH Holly Hammatt Consultant - Skilled Careers Ltd" at bounding box center [173, 117] width 207 height 29
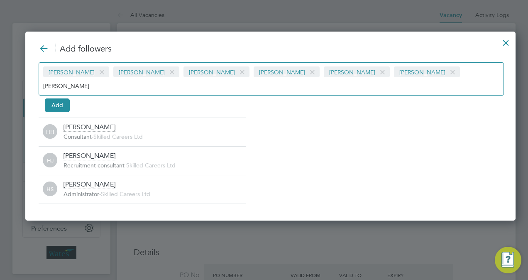
click at [95, 80] on input "holly" at bounding box center [69, 85] width 52 height 11
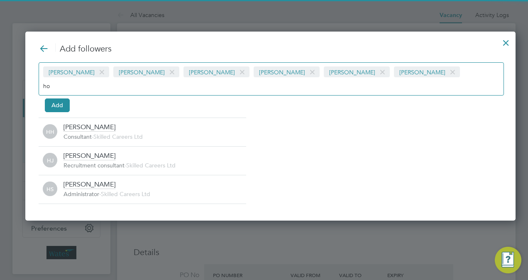
type input "h"
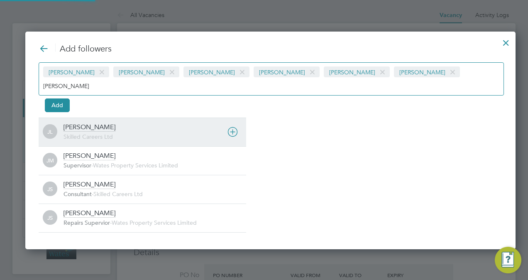
type input "joe"
click at [93, 123] on div "Joe Laws Skilled Careers Ltd" at bounding box center [154, 132] width 183 height 18
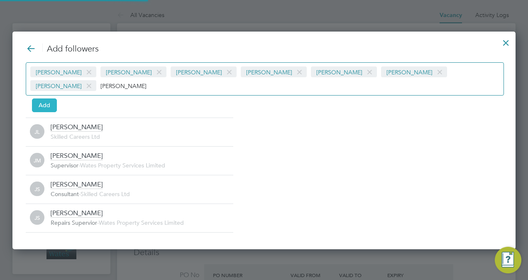
click at [43, 98] on button "Add" at bounding box center [44, 104] width 25 height 13
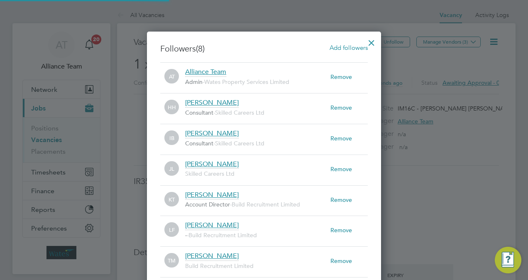
click at [373, 43] on div at bounding box center [371, 40] width 15 height 15
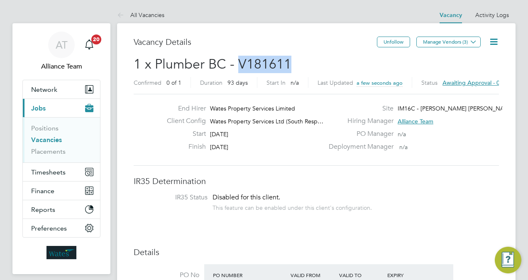
drag, startPoint x: 304, startPoint y: 64, endPoint x: 240, endPoint y: 66, distance: 63.9
click at [240, 66] on h2 "1 x Plumber BC - V181611 Confirmed 0 of 1 Duration 93 days Start In n/a Last Up…" at bounding box center [316, 73] width 365 height 35
copy span "V181611"
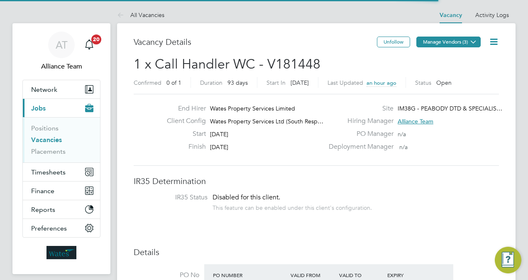
click at [471, 41] on icon at bounding box center [473, 42] width 6 height 6
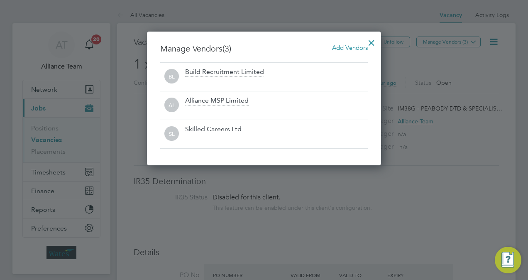
scroll to position [133, 234]
click at [372, 42] on div at bounding box center [371, 40] width 15 height 15
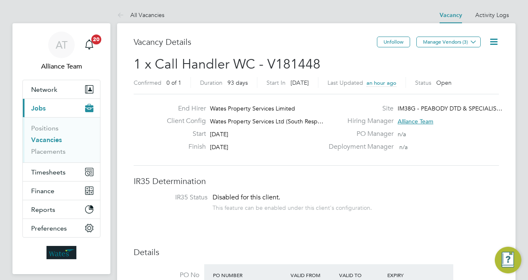
click at [499, 41] on icon at bounding box center [493, 42] width 10 height 10
click at [461, 92] on li "Followers" at bounding box center [473, 89] width 48 height 12
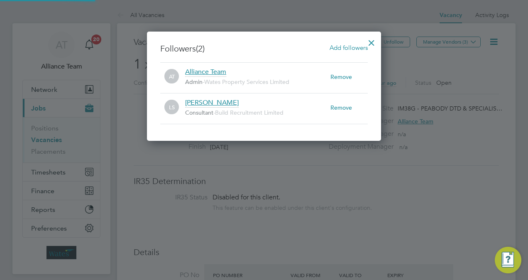
scroll to position [108, 234]
click at [354, 47] on span "Add followers" at bounding box center [348, 48] width 38 height 8
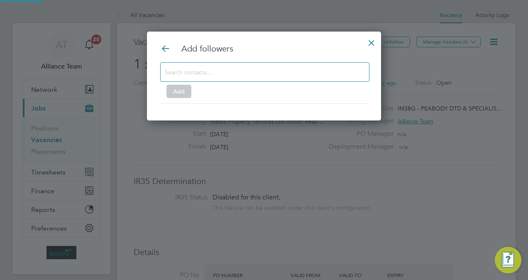
scroll to position [231, 234]
click at [236, 72] on input at bounding box center [258, 71] width 187 height 11
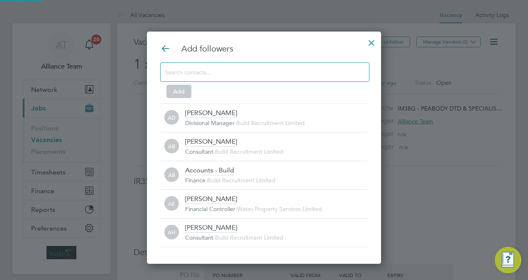
scroll to position [4, 4]
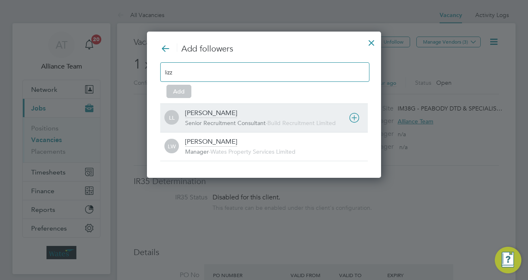
type input "lizz"
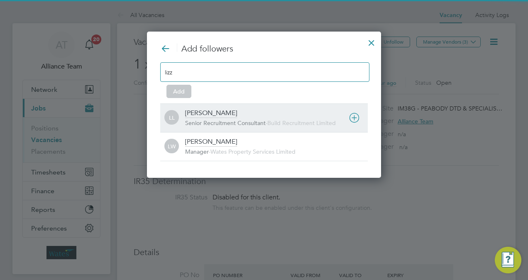
click at [210, 114] on div "Lizzie Lee" at bounding box center [211, 113] width 52 height 9
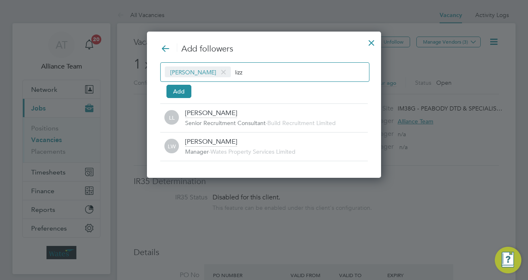
click at [269, 71] on div "Lizzie Lee lizz" at bounding box center [264, 71] width 209 height 19
type input "l"
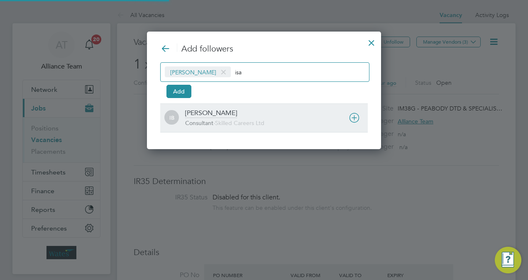
type input "isa"
click at [223, 125] on span "Skilled Careers Ltd" at bounding box center [239, 122] width 49 height 7
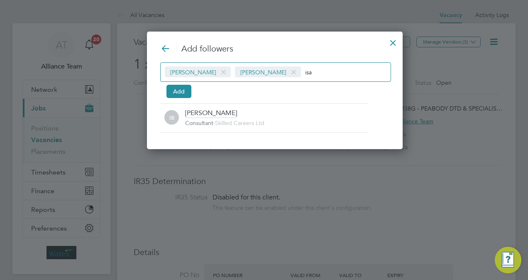
click at [305, 67] on input "isa" at bounding box center [331, 71] width 52 height 11
type input "i"
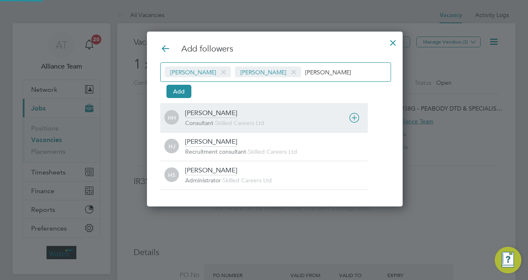
type input "holly"
click at [212, 116] on div "Holly Hammatt" at bounding box center [211, 113] width 52 height 9
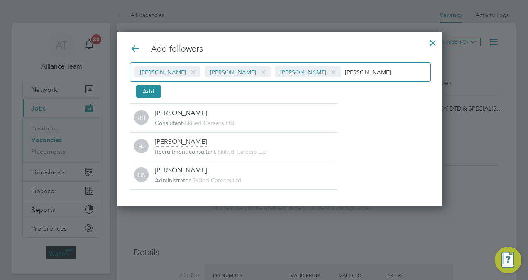
click at [352, 64] on div "Lizzie Lee Isabelle Blackhall Holly Hammatt holly" at bounding box center [280, 71] width 301 height 19
type input "h"
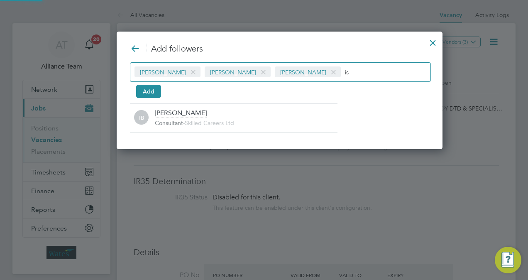
type input "i"
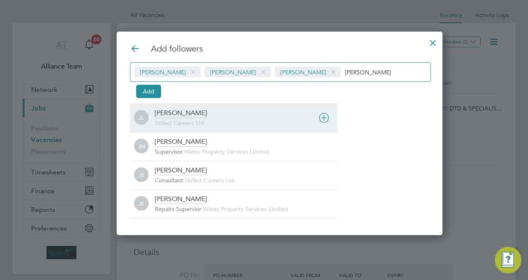
type input "joe"
click at [199, 111] on div "Joe Laws Skilled Careers Ltd" at bounding box center [246, 118] width 183 height 18
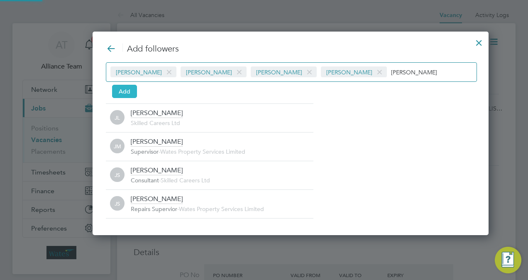
click at [127, 95] on button "Add" at bounding box center [124, 91] width 25 height 13
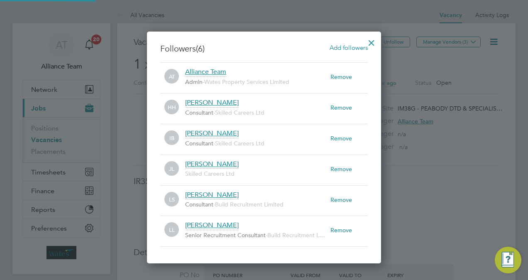
click at [129, 87] on div at bounding box center [264, 140] width 528 height 280
click at [371, 41] on div at bounding box center [371, 40] width 15 height 15
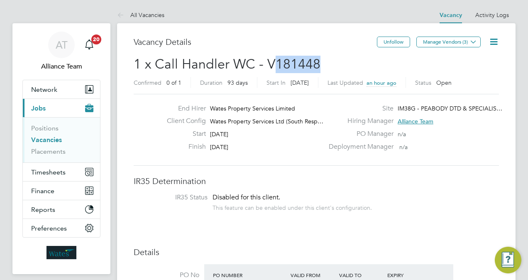
drag, startPoint x: 326, startPoint y: 64, endPoint x: 270, endPoint y: 65, distance: 55.6
click at [270, 65] on h2 "1 x Call Handler WC - V181448 Confirmed 0 of 1 Duration 93 days Start In in 12 …" at bounding box center [316, 73] width 365 height 35
drag, startPoint x: 270, startPoint y: 65, endPoint x: 336, endPoint y: 56, distance: 66.2
click at [336, 56] on h2 "1 x Call Handler WC - V181448 Confirmed 0 of 1 Duration 93 days Start In in 12 …" at bounding box center [316, 73] width 365 height 35
click at [311, 61] on span "1 x Call Handler WC - V181448" at bounding box center [227, 64] width 187 height 16
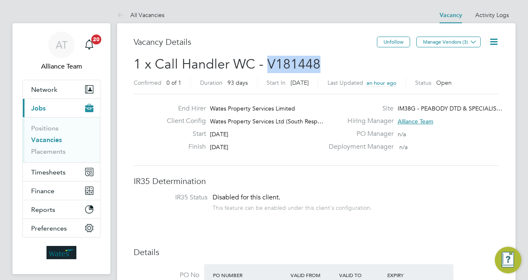
drag, startPoint x: 320, startPoint y: 63, endPoint x: 268, endPoint y: 65, distance: 51.5
click at [268, 65] on h2 "1 x Call Handler WC - V181448 Confirmed 0 of 1 Duration 93 days Start In in 12 …" at bounding box center [316, 73] width 365 height 35
copy span "V181448"
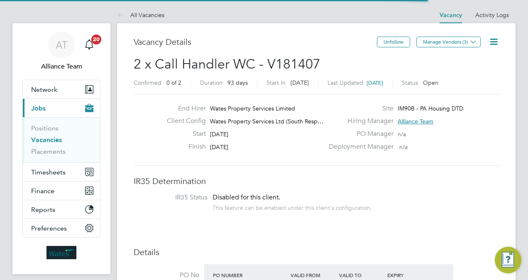
scroll to position [15, 129]
click at [288, 48] on div "Vacancy Details" at bounding box center [255, 46] width 243 height 19
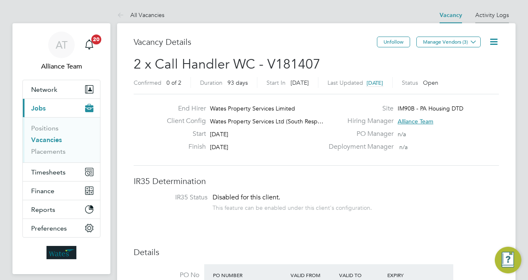
click at [485, 15] on link "Activity Logs" at bounding box center [492, 14] width 34 height 7
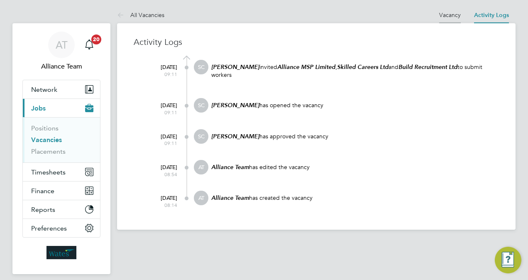
click at [448, 16] on link "Vacancy" at bounding box center [450, 14] width 22 height 7
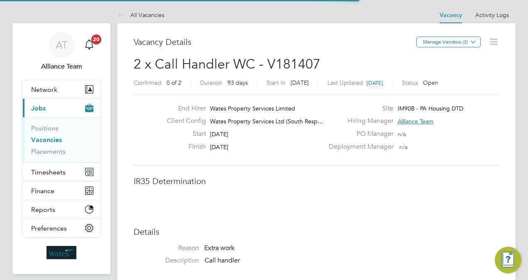
scroll to position [15, 129]
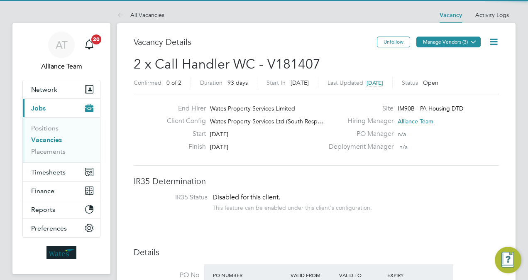
click at [458, 41] on button "Manage Vendors (3)" at bounding box center [448, 42] width 64 height 11
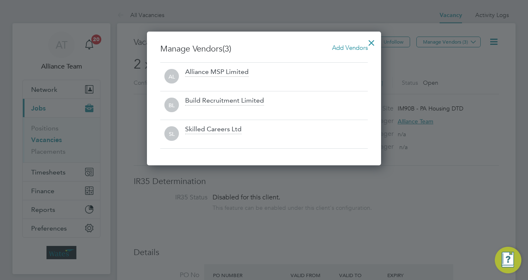
click at [355, 47] on span "Add Vendors" at bounding box center [350, 48] width 36 height 8
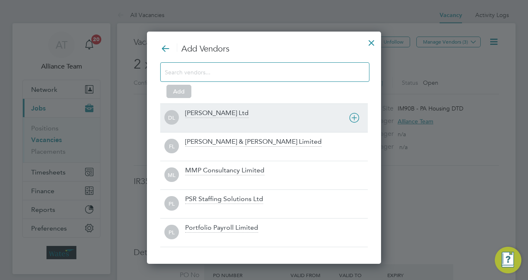
click at [228, 113] on div "Daniel Owen Ltd" at bounding box center [216, 113] width 63 height 9
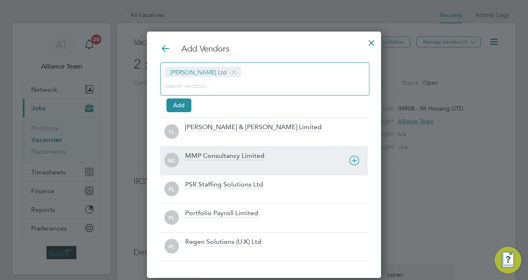
click at [217, 152] on div "MMP Consultancy Limited" at bounding box center [224, 155] width 79 height 9
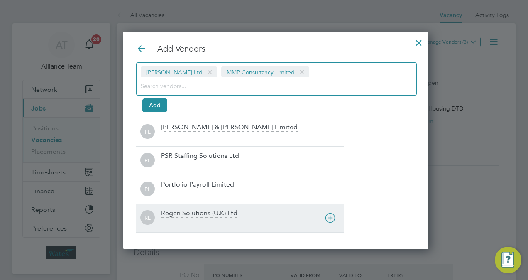
click at [195, 214] on div "Regen Solutions (U.K) Ltd" at bounding box center [199, 213] width 76 height 9
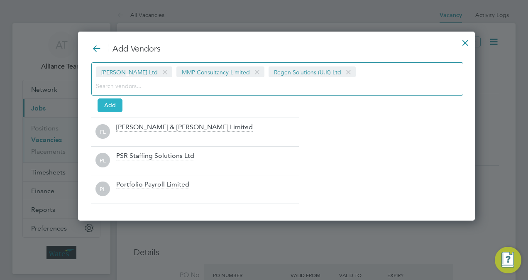
click at [110, 100] on button "Add" at bounding box center [109, 104] width 25 height 13
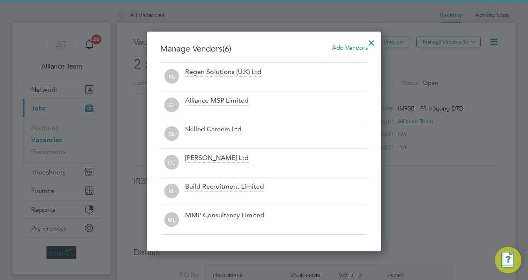
click at [371, 47] on div at bounding box center [371, 40] width 15 height 15
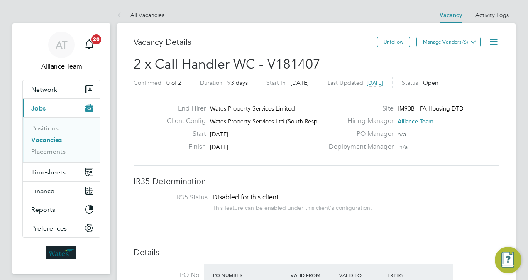
click at [492, 42] on icon at bounding box center [493, 42] width 10 height 10
click at [463, 90] on li "Followers" at bounding box center [473, 89] width 48 height 12
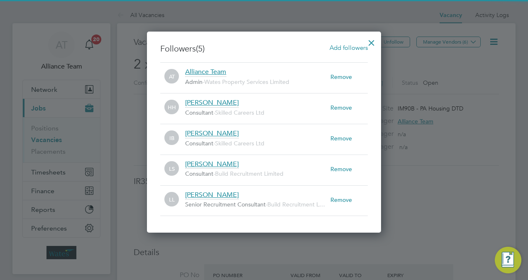
click at [343, 45] on span "Add followers" at bounding box center [348, 48] width 38 height 8
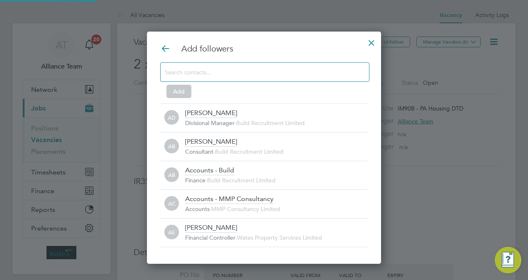
click at [263, 72] on input at bounding box center [258, 71] width 187 height 11
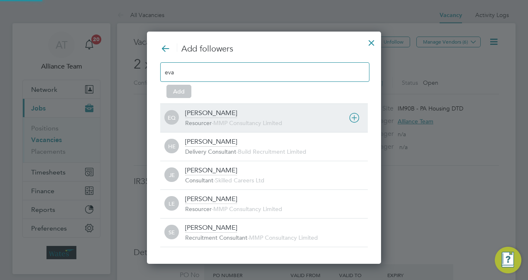
type input "eva"
click at [224, 112] on div "Eva Quinn Resourcer - MMP Consultancy Limited" at bounding box center [276, 118] width 183 height 18
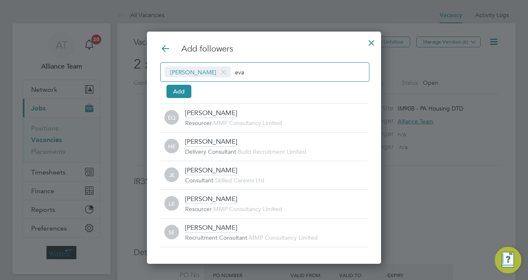
click at [258, 71] on input "eva" at bounding box center [261, 71] width 52 height 11
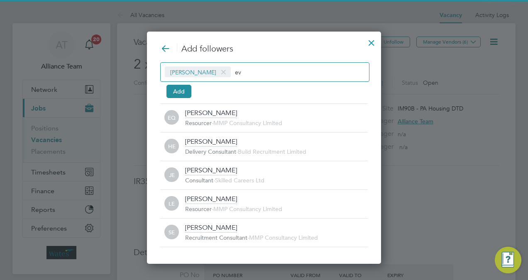
type input "e"
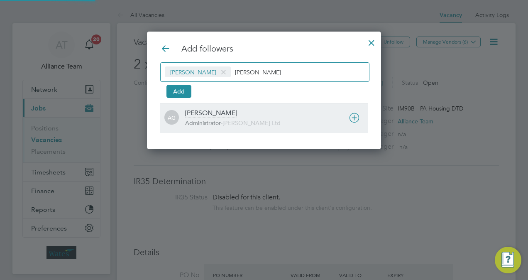
type input "amy"
click at [216, 111] on div "Amy Garcia" at bounding box center [211, 113] width 52 height 9
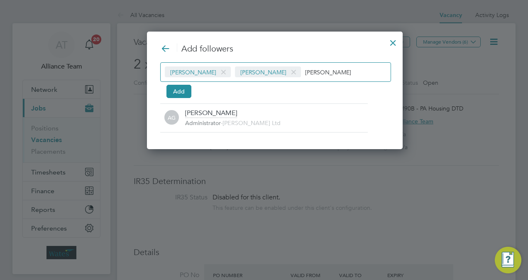
click at [305, 74] on input "amy" at bounding box center [331, 71] width 52 height 11
type input "a"
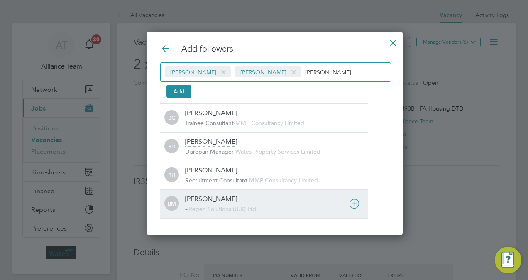
type input "bill m"
click at [220, 198] on div "Billy Mcnamara" at bounding box center [211, 199] width 52 height 9
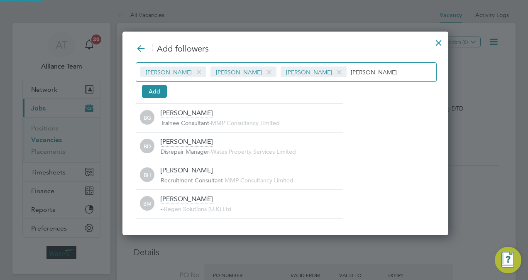
click at [340, 63] on div "Eva Quinn Amy Garcia Billy Mcnamara bill m" at bounding box center [286, 71] width 301 height 19
type input "b"
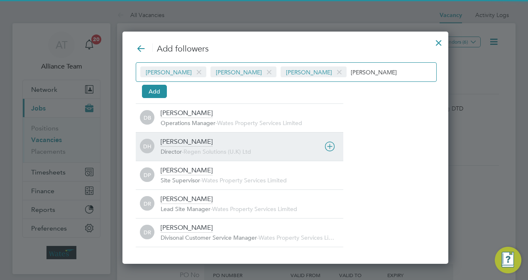
type input "darren"
click at [222, 144] on div "Darren Hartman Director - Regen Solutions (U.K) Ltd" at bounding box center [252, 146] width 183 height 18
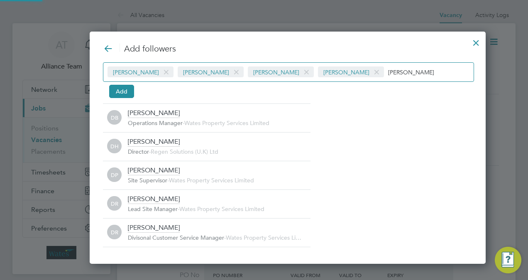
click at [109, 80] on div "Eva Quinn Amy Garcia Billy Mcnamara Darren Hartman darren" at bounding box center [288, 71] width 371 height 19
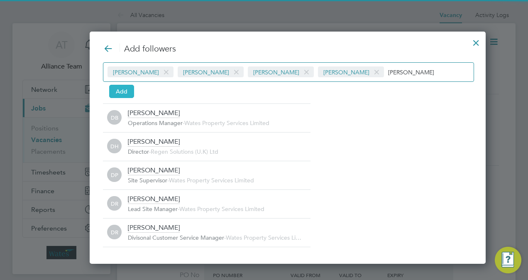
click at [114, 85] on button "Add" at bounding box center [121, 91] width 25 height 13
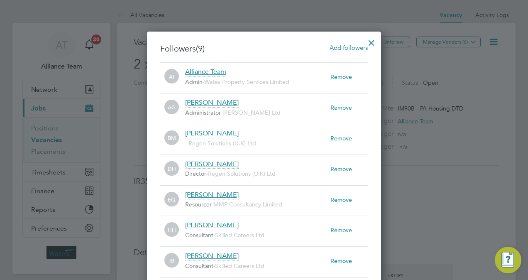
click at [373, 43] on div at bounding box center [371, 40] width 15 height 15
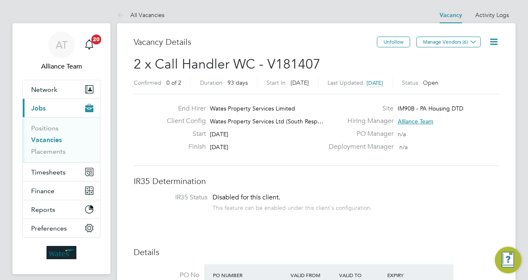
click at [219, 61] on span "2 x Call Handler WC - V181407" at bounding box center [227, 64] width 187 height 16
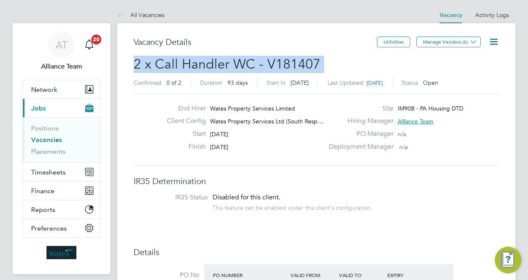
click at [219, 61] on span "2 x Call Handler WC - V181407" at bounding box center [227, 64] width 187 height 16
copy h2 "2 x Call Handler WC - V181407 Confirmed"
click at [49, 140] on link "Vacancies" at bounding box center [46, 140] width 31 height 8
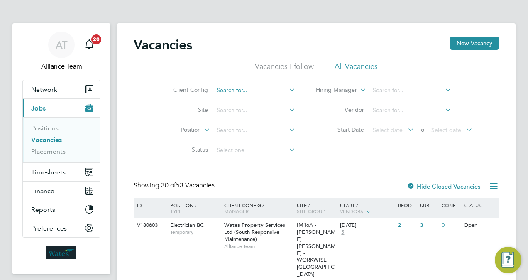
click at [262, 92] on input at bounding box center [255, 91] width 82 height 12
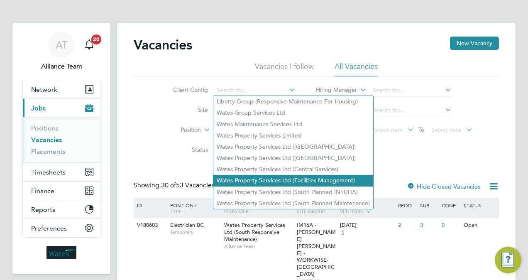
click at [327, 178] on li "Wates Property Services Ltd (Facilities Management)" at bounding box center [293, 180] width 160 height 11
type input "Wates Property Services Ltd (Facilities Management)"
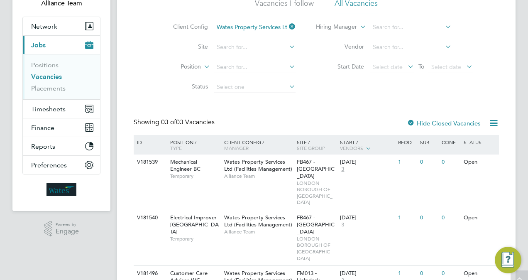
scroll to position [66, 0]
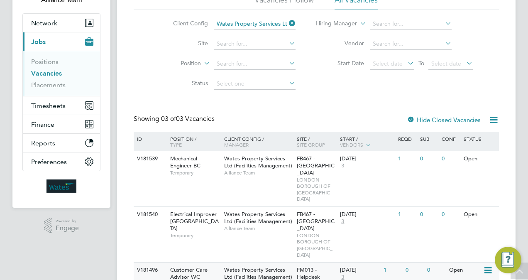
click at [358, 266] on div "[DATE]" at bounding box center [359, 269] width 39 height 7
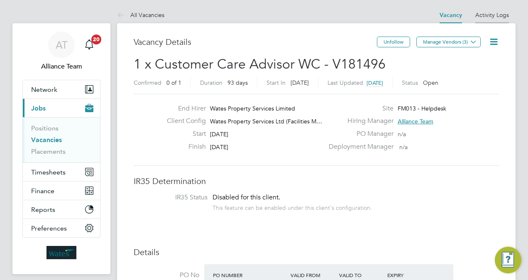
click at [494, 15] on link "Activity Logs" at bounding box center [492, 14] width 34 height 7
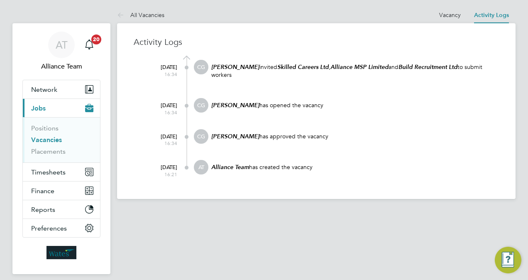
click at [336, 177] on div "Alliance Team has created the vacancy" at bounding box center [354, 171] width 288 height 22
click at [446, 17] on link "Vacancy" at bounding box center [450, 14] width 22 height 7
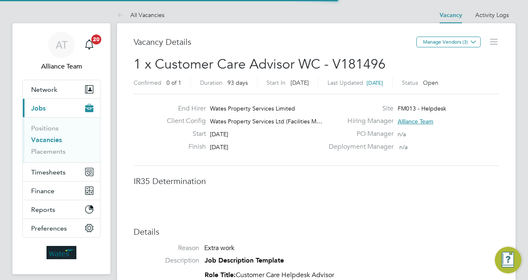
scroll to position [15, 129]
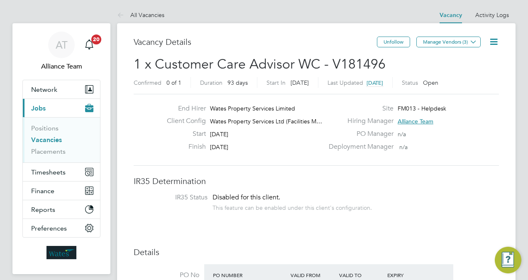
click at [490, 46] on icon at bounding box center [493, 42] width 10 height 10
click at [461, 90] on li "Followers" at bounding box center [473, 89] width 48 height 12
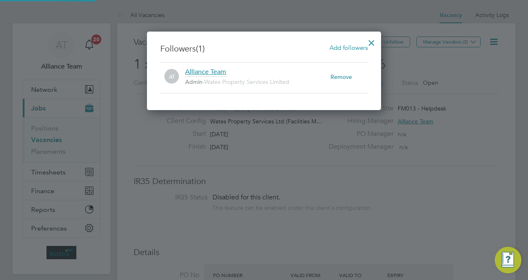
scroll to position [8, 145]
click at [346, 46] on span "Add followers" at bounding box center [348, 48] width 38 height 8
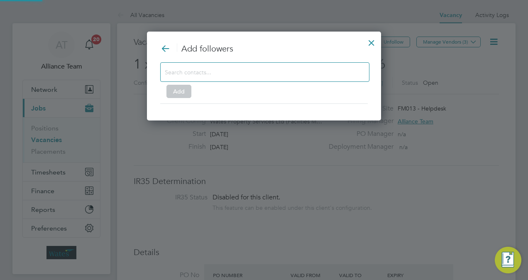
scroll to position [4, 4]
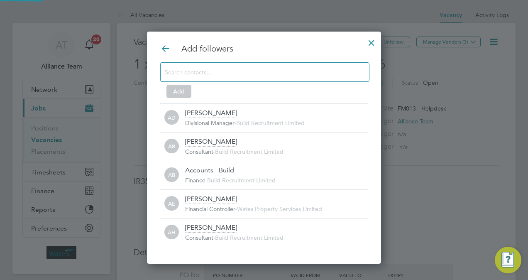
click at [218, 72] on input at bounding box center [258, 71] width 187 height 11
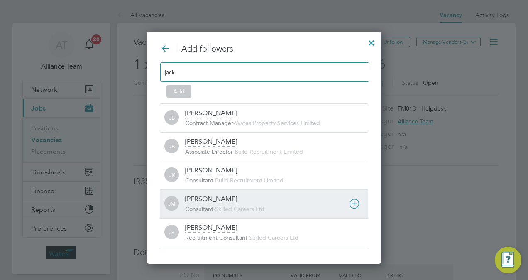
type input "jack"
click at [232, 195] on div "[PERSON_NAME] Consultant - Skilled Careers Ltd" at bounding box center [276, 204] width 183 height 18
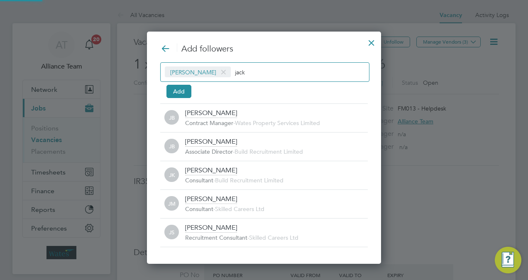
click at [259, 79] on div "[PERSON_NAME] jack" at bounding box center [264, 71] width 209 height 19
type input "j"
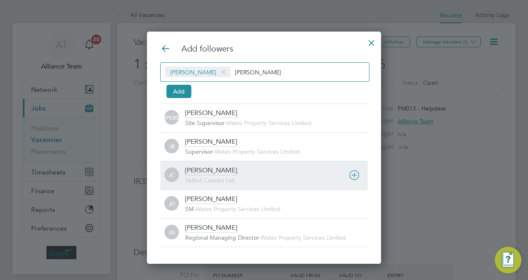
type input "[PERSON_NAME]"
click at [217, 178] on span "Skilled Careers Ltd" at bounding box center [209, 179] width 49 height 7
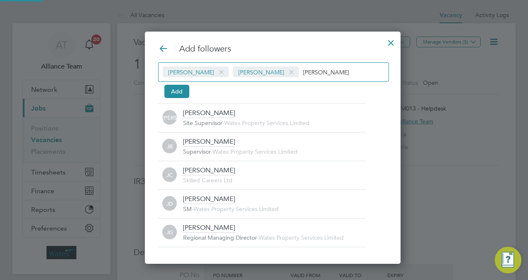
click at [323, 72] on input "[PERSON_NAME]" at bounding box center [329, 71] width 52 height 11
type input "j"
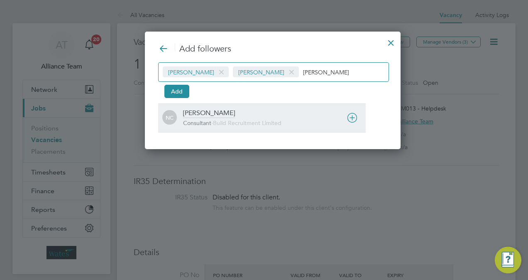
type input "[PERSON_NAME]"
click at [249, 112] on div "[PERSON_NAME] Consultant - Build Recruitment Limited" at bounding box center [274, 118] width 183 height 18
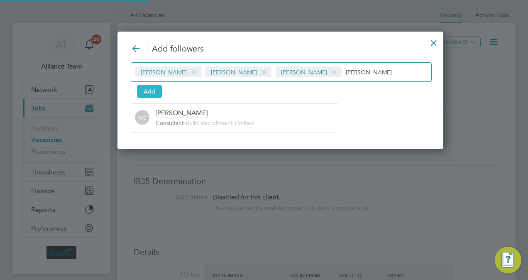
click at [158, 94] on button "Add" at bounding box center [149, 91] width 25 height 13
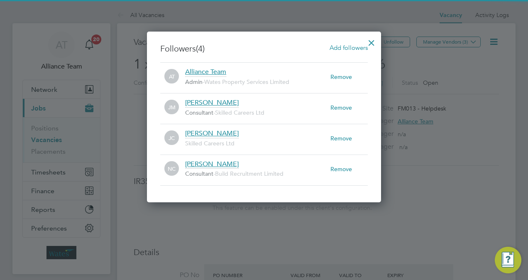
click at [373, 41] on div at bounding box center [371, 40] width 15 height 15
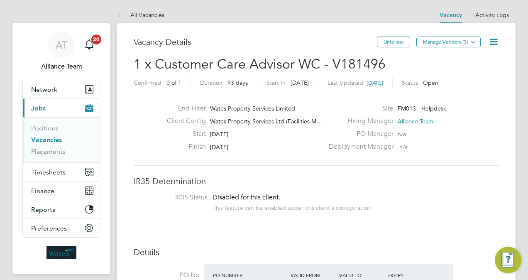
click at [221, 64] on span "1 x Customer Care Advisor WC - V181496" at bounding box center [260, 64] width 252 height 16
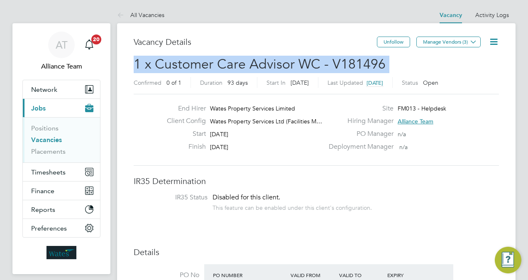
click at [221, 64] on span "1 x Customer Care Advisor WC - V181496" at bounding box center [260, 64] width 252 height 16
copy h2 "1 x Customer Care Advisor WC - V181496 Confirmed"
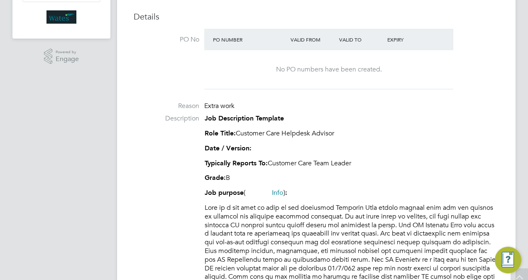
scroll to position [244, 0]
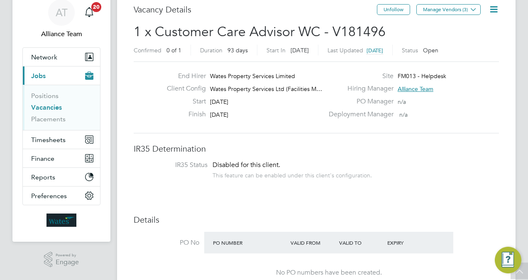
scroll to position [0, 0]
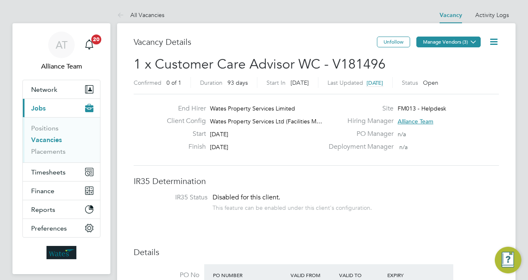
click at [459, 43] on button "Manage Vendors (3)" at bounding box center [448, 42] width 64 height 11
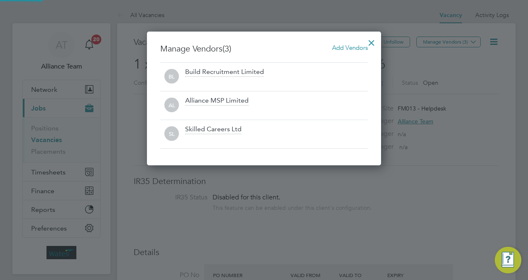
scroll to position [133, 234]
click at [371, 43] on div at bounding box center [371, 40] width 15 height 15
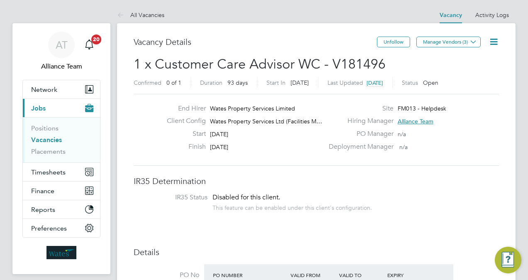
click at [492, 41] on icon at bounding box center [493, 42] width 10 height 10
click at [478, 88] on li "Followers" at bounding box center [473, 89] width 48 height 12
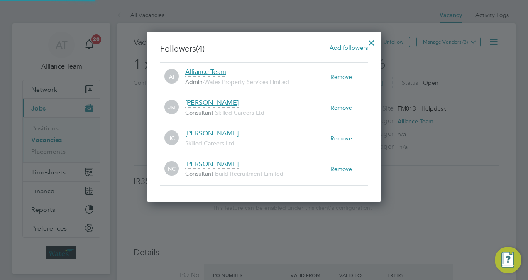
scroll to position [8, 145]
click at [371, 44] on div at bounding box center [371, 40] width 15 height 15
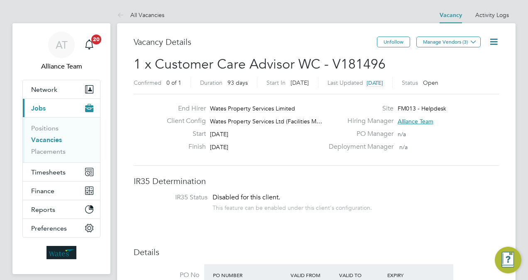
click at [209, 61] on span "1 x Customer Care Advisor WC - V181496" at bounding box center [260, 64] width 252 height 16
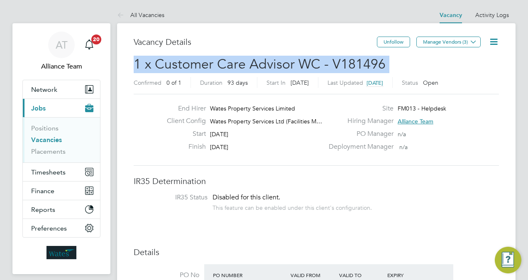
click at [209, 61] on span "1 x Customer Care Advisor WC - V181496" at bounding box center [260, 64] width 252 height 16
copy h2 "1 x Customer Care Advisor WC - V181496 Confirmed"
click at [489, 37] on icon at bounding box center [493, 42] width 10 height 10
click at [464, 85] on li "Followers" at bounding box center [473, 89] width 48 height 12
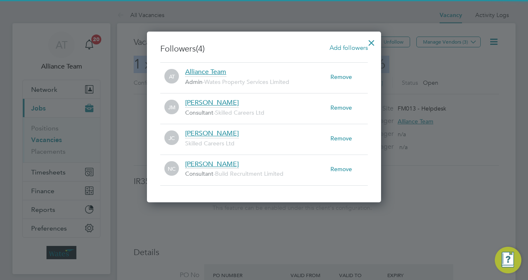
click at [347, 48] on span "Add followers" at bounding box center [348, 48] width 38 height 8
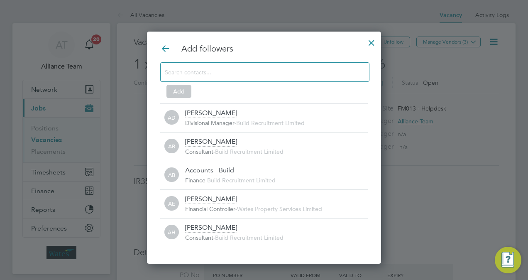
click at [206, 71] on input at bounding box center [258, 71] width 187 height 11
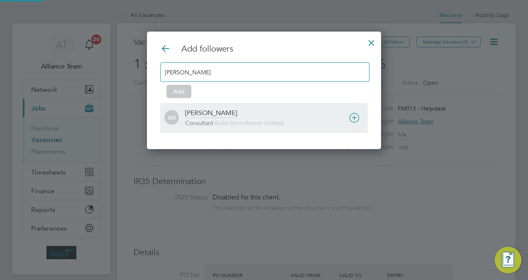
type input "[PERSON_NAME]"
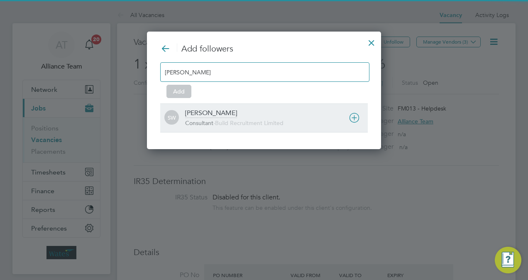
click at [217, 117] on div "[PERSON_NAME]" at bounding box center [211, 113] width 52 height 9
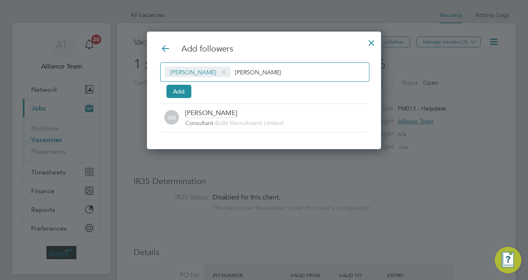
click at [267, 73] on input "[PERSON_NAME]" at bounding box center [261, 71] width 52 height 11
type input "s"
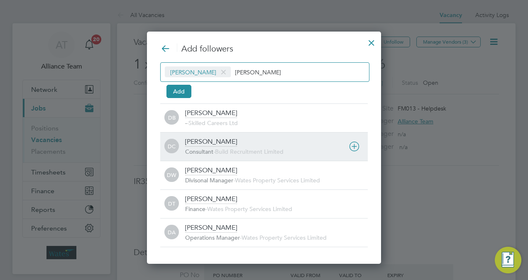
type input "[PERSON_NAME]"
click at [229, 141] on div "[PERSON_NAME] Consultant - Build Recruitment Limited" at bounding box center [276, 146] width 183 height 18
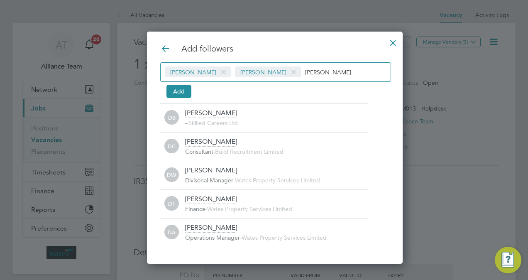
click at [305, 71] on input "[PERSON_NAME]" at bounding box center [331, 71] width 52 height 11
type input "d"
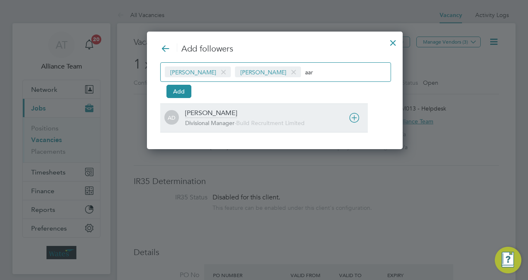
type input "aar"
click at [251, 115] on div "[PERSON_NAME] Divisional Manager - Build Recruitment Limited" at bounding box center [276, 118] width 183 height 18
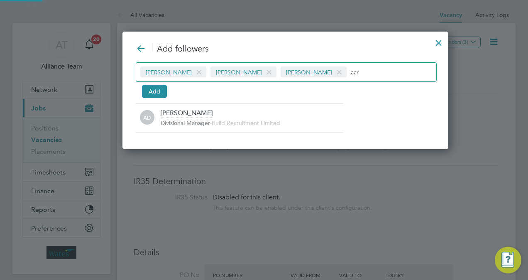
click at [351, 75] on input "aar" at bounding box center [377, 71] width 52 height 11
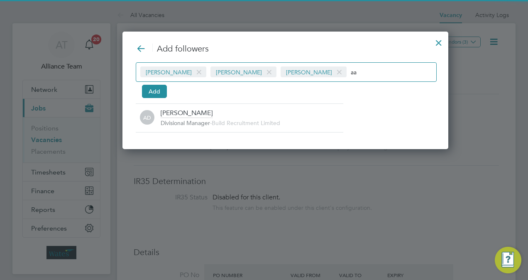
type input "a"
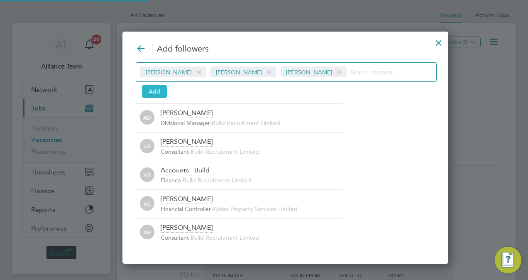
click at [166, 90] on button "Add" at bounding box center [154, 91] width 25 height 13
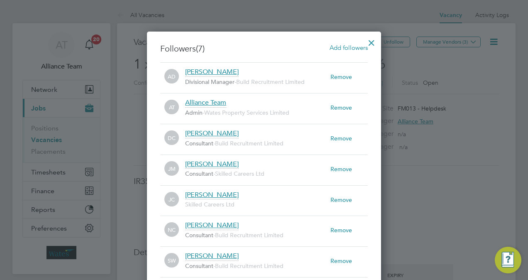
click at [366, 45] on div at bounding box center [371, 40] width 15 height 15
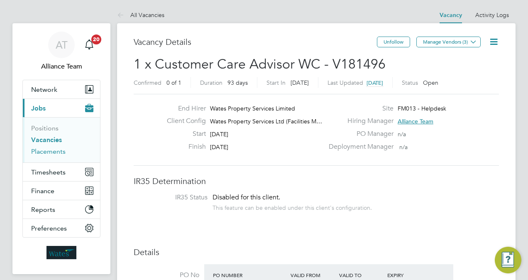
click at [51, 151] on link "Placements" at bounding box center [48, 151] width 34 height 8
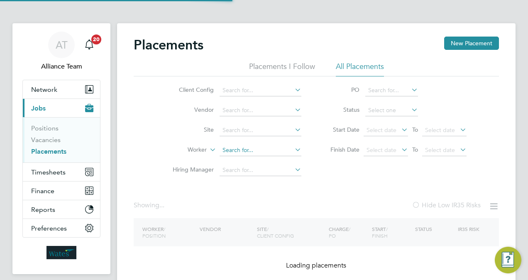
click at [249, 154] on input at bounding box center [260, 150] width 82 height 12
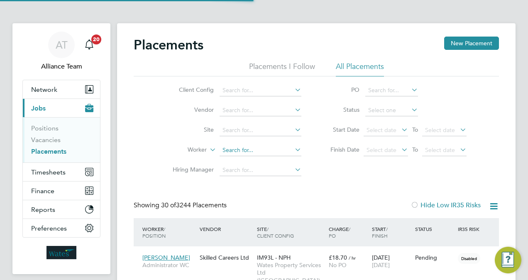
scroll to position [32, 58]
click at [258, 161] on li "Kieran Ban gs" at bounding box center [260, 161] width 82 height 11
type input "[PERSON_NAME]"
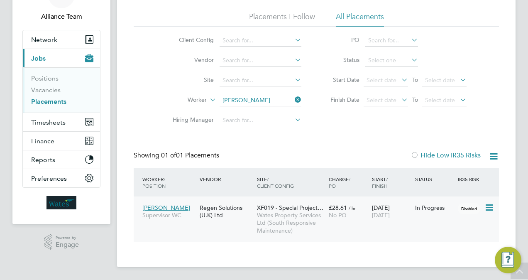
click at [369, 207] on div "£28.61 / hr No PO" at bounding box center [348, 211] width 43 height 23
click at [44, 88] on link "Vacancies" at bounding box center [45, 90] width 29 height 8
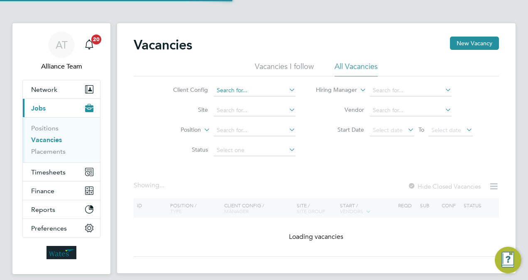
click at [239, 87] on input at bounding box center [255, 91] width 82 height 12
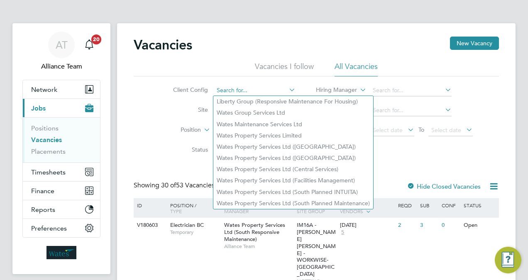
type input "s"
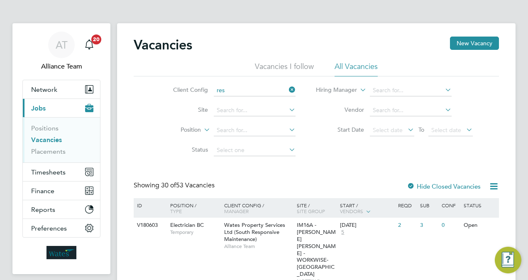
click at [292, 111] on li "Wates Property Services Ltd (South Res ponsive Maintenance)" at bounding box center [296, 112] width 167 height 11
type input "Wates Property Services Ltd (South Responsive Maintenance)"
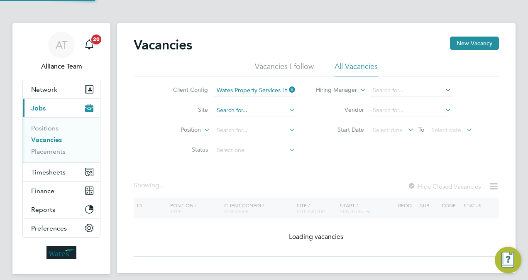
click at [239, 113] on input at bounding box center [255, 111] width 82 height 12
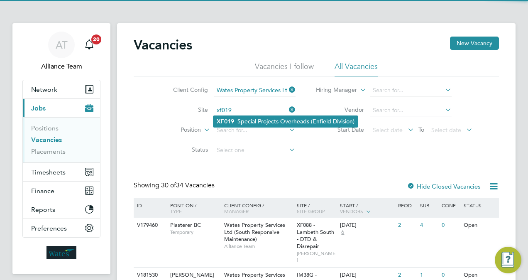
click at [251, 120] on li "XF019 - Special Projects Overheads (Enfield Division)" at bounding box center [285, 121] width 144 height 11
type input "XF019 - Special Projects Overheads (Enfield Division)"
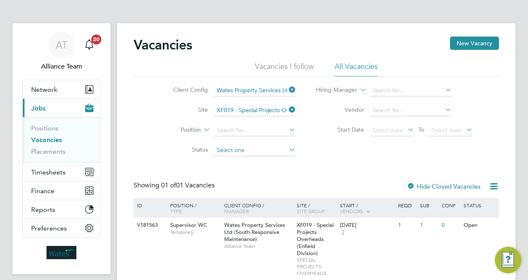
click at [262, 149] on input at bounding box center [255, 150] width 82 height 12
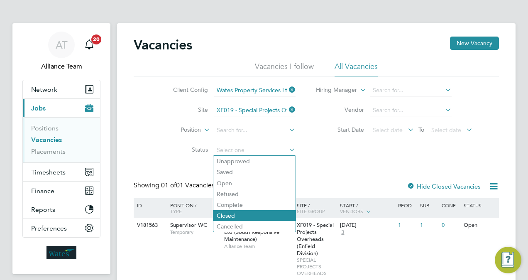
click at [248, 218] on li "Closed" at bounding box center [254, 215] width 82 height 11
type input "Closed"
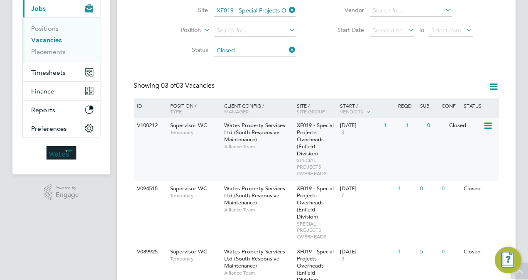
click at [312, 152] on span "XF019 - Special Projects Overheads (Enfield Division)" at bounding box center [315, 139] width 37 height 35
click at [251, 124] on span "Wates Property Services Ltd (South Responsive Maintenance)" at bounding box center [254, 132] width 61 height 21
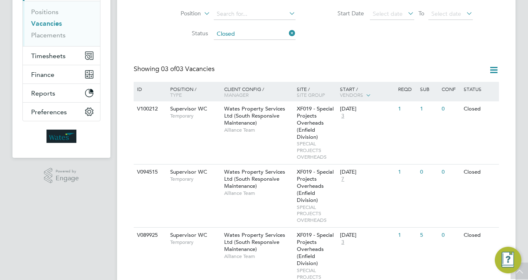
scroll to position [157, 0]
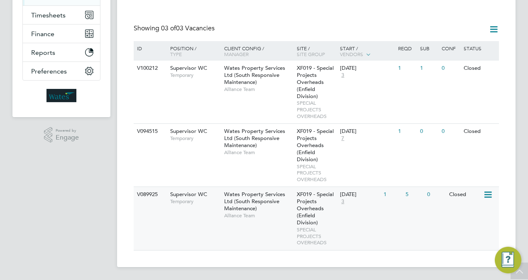
click at [214, 209] on div "V089925 Supervisor WC Temporary Wates Property Services Ltd (South Responsive M…" at bounding box center [316, 217] width 365 height 63
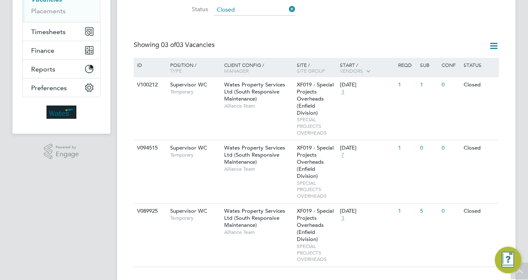
scroll to position [74, 0]
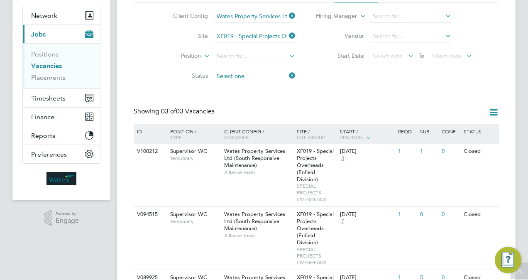
click at [250, 76] on div "Client Config Wates Property Services Ltd (South Responsive Maintenance) Site X…" at bounding box center [316, 44] width 365 height 84
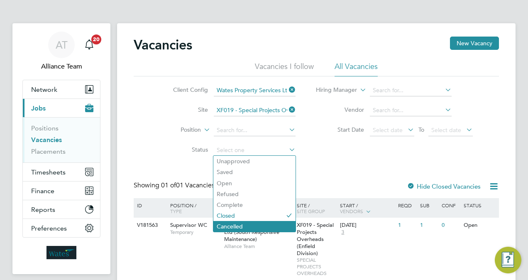
click at [244, 227] on li "Cancelled" at bounding box center [254, 226] width 82 height 11
type input "Cancelled"
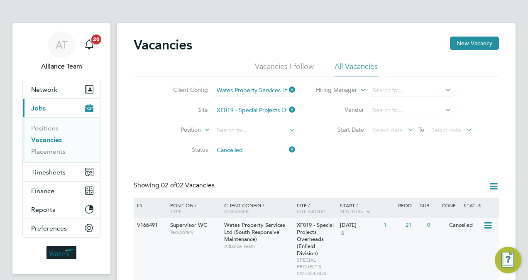
click at [323, 234] on div "XF019 - Special Projects Overheads (Enfield Division) SPECIAL PROJECTS OVERHEADS" at bounding box center [317, 248] width 44 height 63
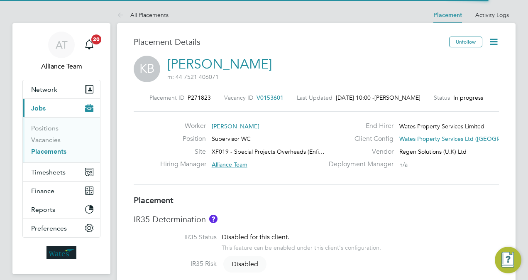
click at [254, 94] on div "Vacancy ID V0153601" at bounding box center [253, 97] width 59 height 7
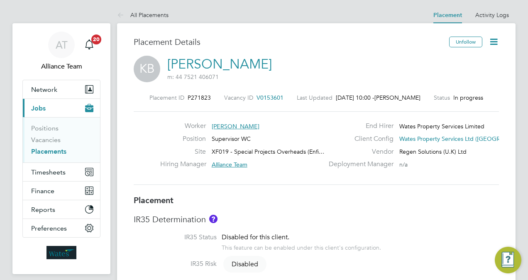
click at [261, 96] on span "V0153601" at bounding box center [269, 97] width 27 height 7
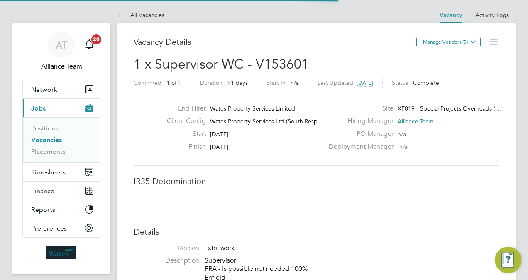
scroll to position [4, 4]
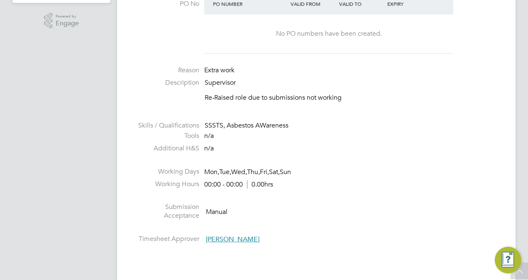
scroll to position [299, 0]
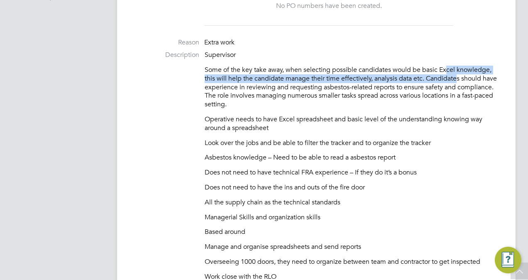
drag, startPoint x: 447, startPoint y: 71, endPoint x: 460, endPoint y: 75, distance: 13.0
click at [460, 75] on p "Some of the key take away, when selecting possible candidates would be basic Ex…" at bounding box center [352, 87] width 294 height 43
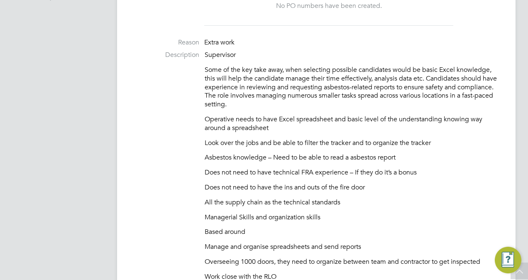
drag, startPoint x: 460, startPoint y: 75, endPoint x: 457, endPoint y: 96, distance: 21.3
click at [457, 96] on p "Some of the key take away, when selecting possible candidates would be basic Ex…" at bounding box center [352, 87] width 294 height 43
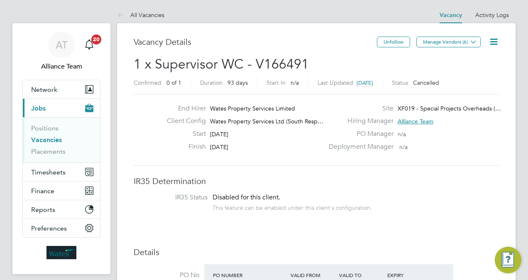
click at [47, 150] on link "Placements" at bounding box center [48, 151] width 34 height 8
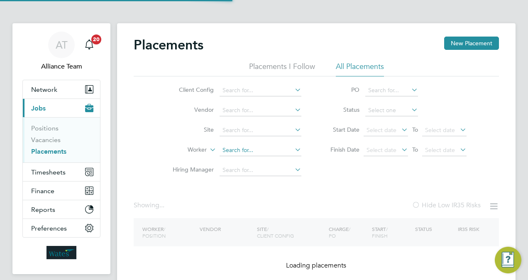
click at [252, 148] on input at bounding box center [260, 150] width 82 height 12
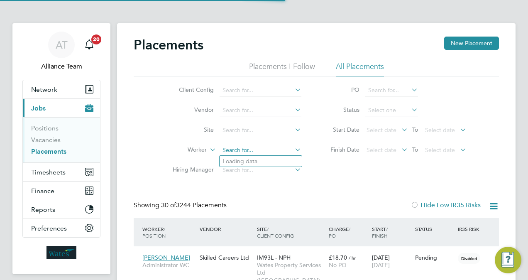
scroll to position [32, 58]
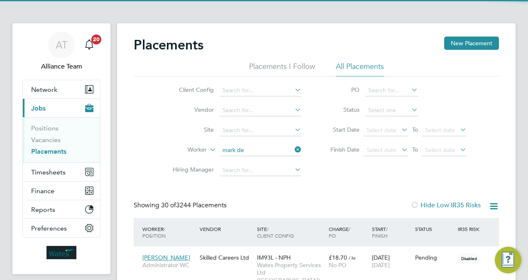
click at [273, 162] on li "Mark De freitas" at bounding box center [260, 161] width 82 height 11
type input "[PERSON_NAME]"
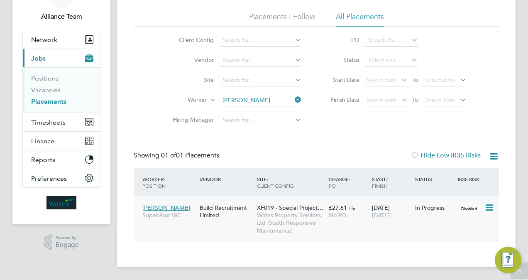
click at [283, 225] on span "Wates Property Services Ltd (South Responsive Maintenance)" at bounding box center [291, 222] width 68 height 23
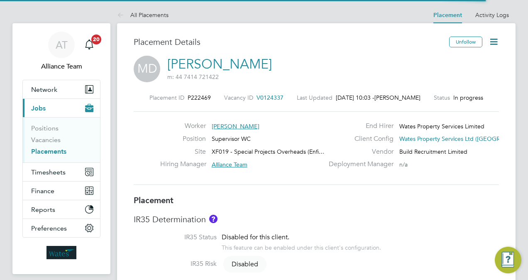
click at [265, 99] on span "V0124337" at bounding box center [269, 97] width 27 height 7
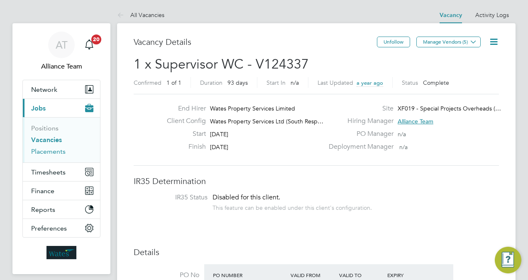
click at [39, 152] on link "Placements" at bounding box center [48, 151] width 34 height 8
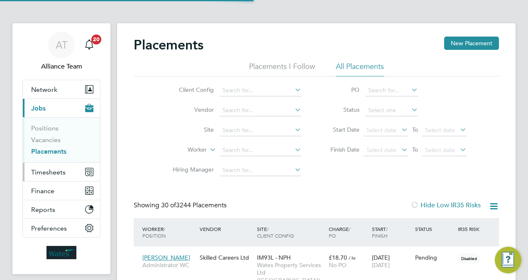
click at [65, 171] on button "Timesheets" at bounding box center [61, 172] width 77 height 18
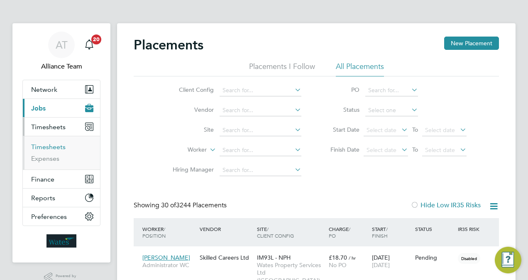
click at [58, 143] on link "Timesheets" at bounding box center [48, 147] width 34 height 8
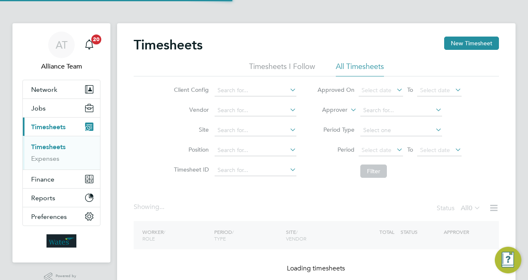
click at [340, 108] on label "Approver" at bounding box center [328, 110] width 37 height 8
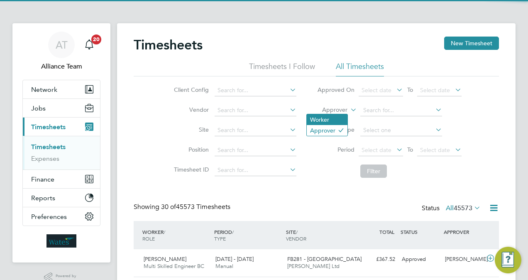
click at [326, 120] on li "Worker" at bounding box center [327, 119] width 41 height 11
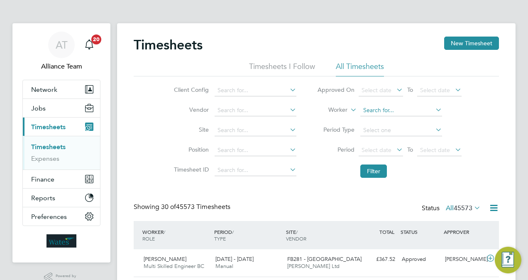
click at [374, 111] on input at bounding box center [401, 111] width 82 height 12
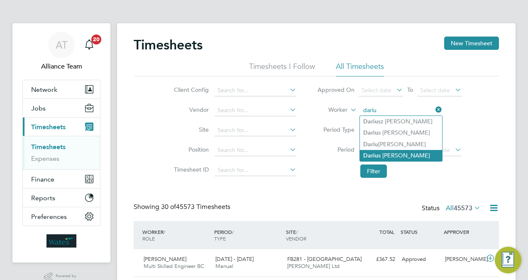
click at [404, 154] on li "Dariu s Williams" at bounding box center [401, 155] width 82 height 11
type input "[PERSON_NAME]"
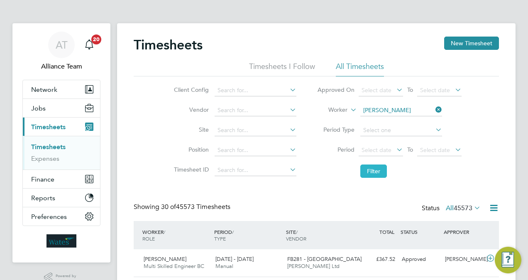
click at [371, 174] on button "Filter" at bounding box center [373, 170] width 27 height 13
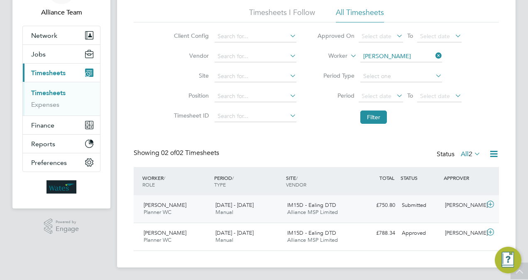
click at [409, 204] on div "Submitted" at bounding box center [419, 205] width 43 height 14
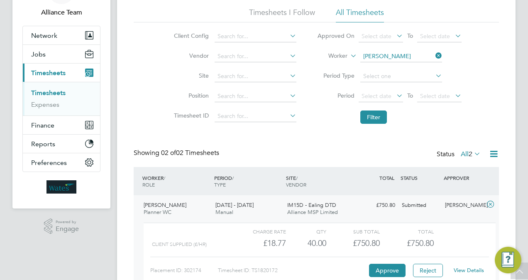
click at [466, 270] on link "View Details" at bounding box center [468, 269] width 30 height 7
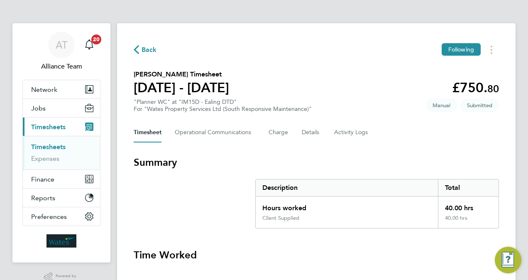
click at [416, 190] on div "Description" at bounding box center [347, 187] width 182 height 17
click at [407, 160] on h3 "Summary" at bounding box center [316, 162] width 365 height 13
click at [352, 134] on Logs-tab "Activity Logs" at bounding box center [351, 132] width 35 height 20
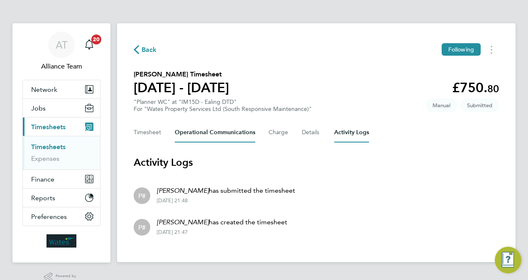
click at [179, 127] on Communications-tab "Operational Communications" at bounding box center [215, 132] width 80 height 20
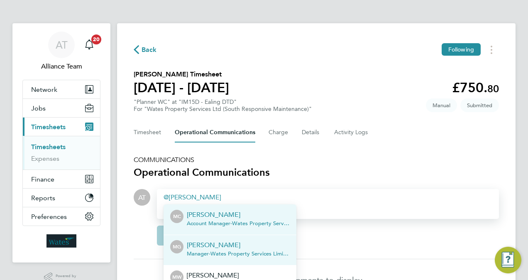
click at [231, 247] on p "Mick Greenwood" at bounding box center [238, 245] width 103 height 10
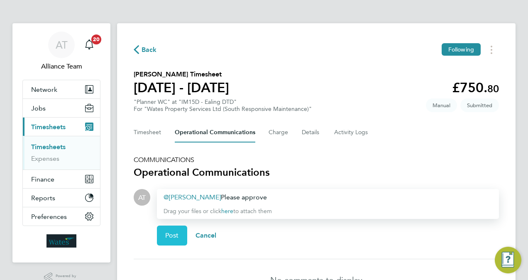
click at [169, 239] on button "Post" at bounding box center [172, 235] width 30 height 20
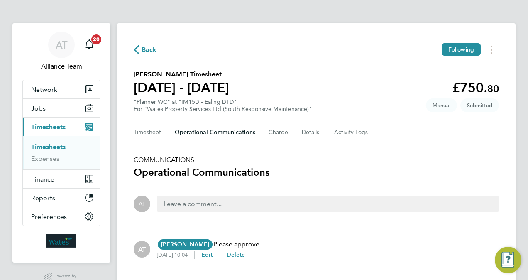
click at [62, 144] on link "Timesheets" at bounding box center [48, 147] width 34 height 8
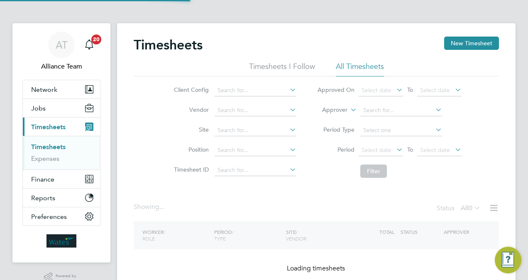
click at [346, 111] on label "Approver" at bounding box center [328, 110] width 37 height 8
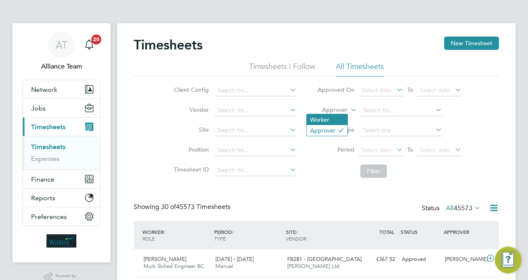
click at [330, 117] on li "Worker" at bounding box center [327, 119] width 41 height 11
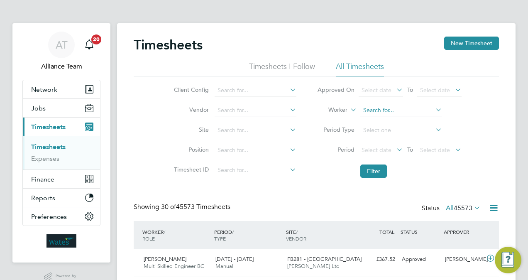
click at [371, 112] on input at bounding box center [401, 111] width 82 height 12
click at [413, 120] on b "D" at bounding box center [415, 121] width 5 height 7
type input "[PERSON_NAME]"
click at [368, 171] on button "Filter" at bounding box center [373, 170] width 27 height 13
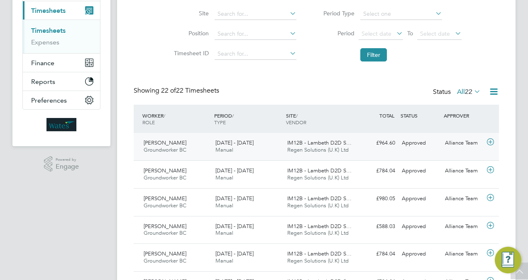
click at [339, 143] on span "IM12B - Lambeth D2D S…" at bounding box center [319, 142] width 64 height 7
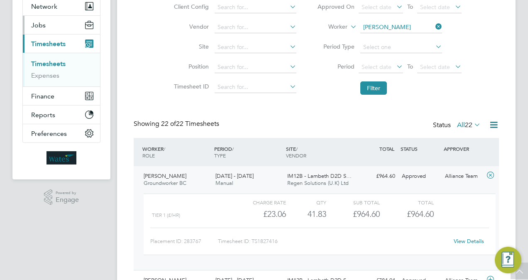
click at [51, 31] on button "Jobs" at bounding box center [61, 25] width 77 height 18
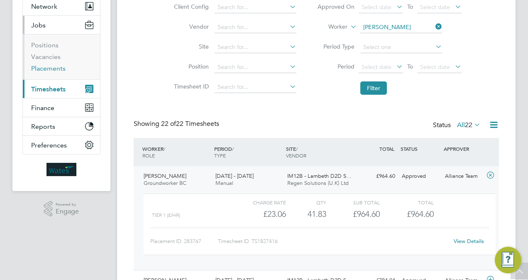
click at [51, 68] on link "Placements" at bounding box center [48, 68] width 34 height 8
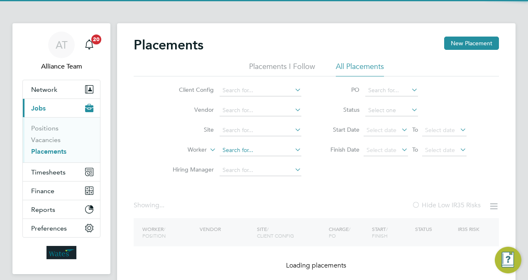
click at [244, 152] on input at bounding box center [260, 150] width 82 height 12
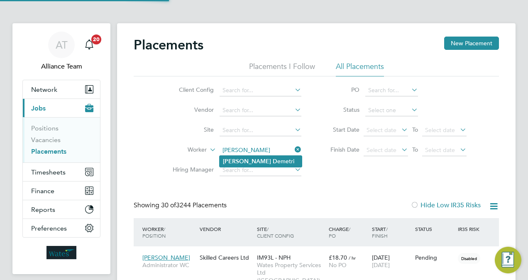
click at [268, 163] on li "[PERSON_NAME]" at bounding box center [260, 161] width 82 height 11
type input "[PERSON_NAME]"
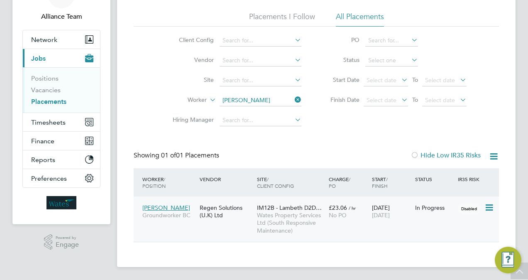
click at [387, 213] on span "19 Dec 2025" at bounding box center [381, 214] width 18 height 7
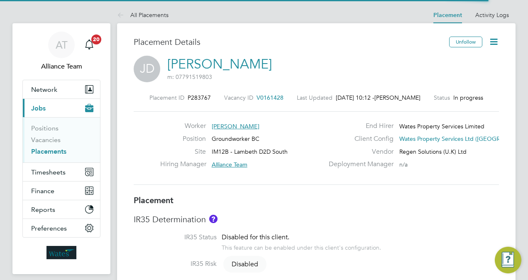
click at [495, 43] on icon at bounding box center [493, 42] width 10 height 10
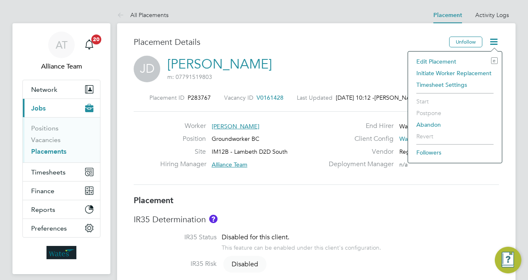
click at [443, 58] on li "Edit Placement e" at bounding box center [454, 62] width 85 height 12
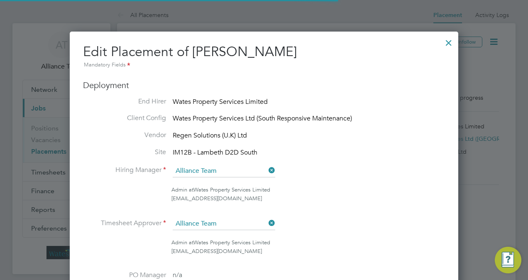
scroll to position [4, 4]
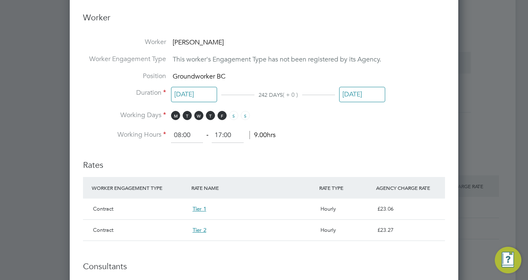
click at [356, 95] on input "[DATE]" at bounding box center [362, 94] width 46 height 15
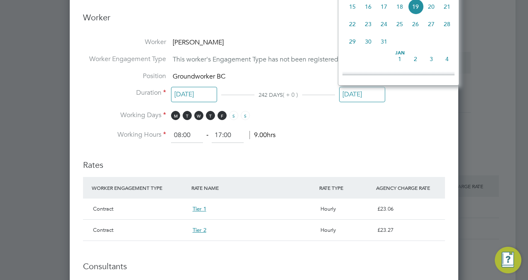
click at [361, 135] on li "Working Hours 08:00 ‐ 17:00 9.00hrs" at bounding box center [264, 135] width 362 height 15
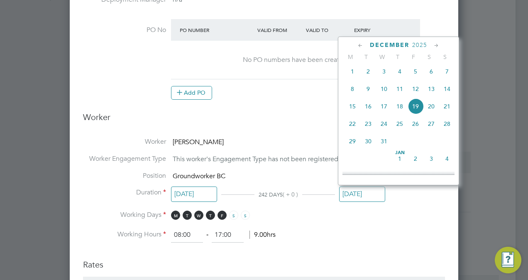
click at [358, 195] on input "[DATE]" at bounding box center [362, 193] width 46 height 15
click at [360, 48] on icon at bounding box center [360, 45] width 8 height 9
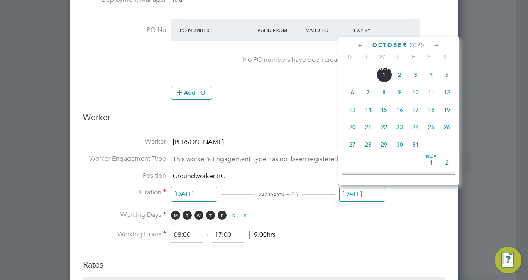
click at [360, 48] on icon at bounding box center [360, 45] width 8 height 9
click at [361, 42] on icon at bounding box center [360, 45] width 8 height 9
click at [415, 129] on span "20" at bounding box center [415, 128] width 16 height 16
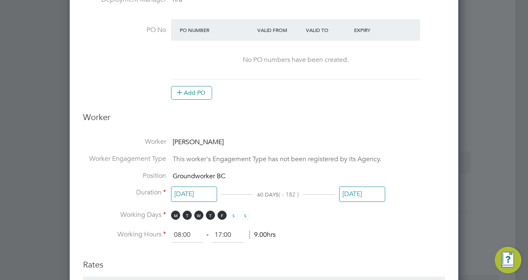
click at [408, 202] on li "Duration [DATE] 60 DAYS ( - 182 ) [DATE]" at bounding box center [264, 199] width 362 height 22
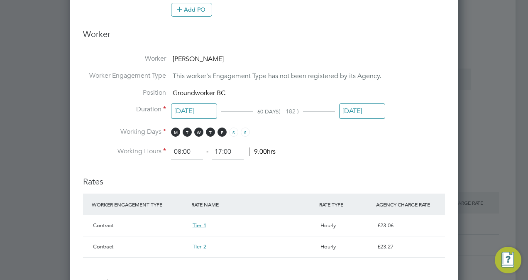
click at [364, 109] on input "[DATE]" at bounding box center [362, 110] width 46 height 15
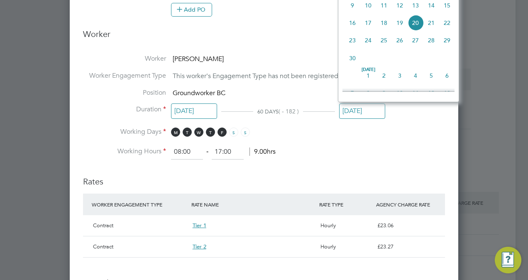
click at [380, 140] on li "Working Days M T W T F S S" at bounding box center [264, 135] width 362 height 17
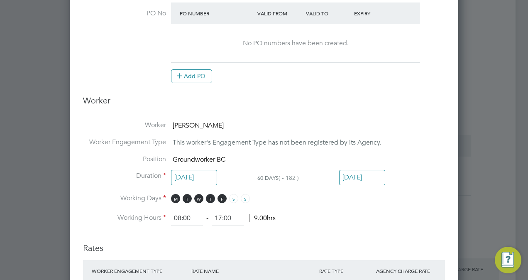
click at [374, 168] on li "Position Groundworker BC" at bounding box center [264, 163] width 362 height 17
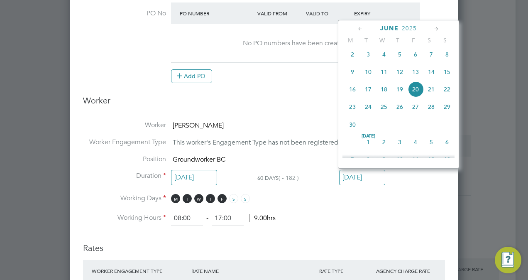
click at [375, 172] on input "[DATE]" at bounding box center [362, 177] width 46 height 15
click at [432, 26] on div "[DATE]" at bounding box center [398, 28] width 112 height 8
click at [435, 28] on icon at bounding box center [436, 28] width 8 height 9
click at [434, 27] on icon at bounding box center [436, 28] width 8 height 9
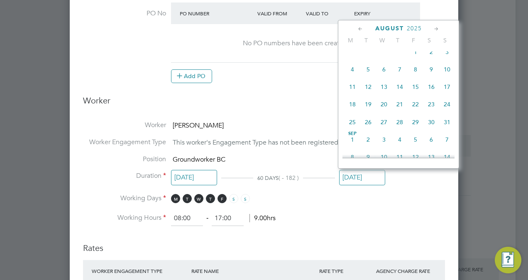
click at [434, 27] on icon at bounding box center [436, 28] width 8 height 9
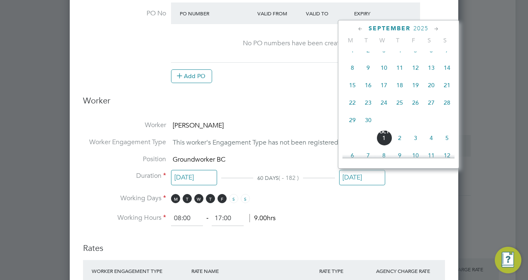
click at [355, 110] on span "22" at bounding box center [352, 103] width 16 height 16
type input "[DATE]"
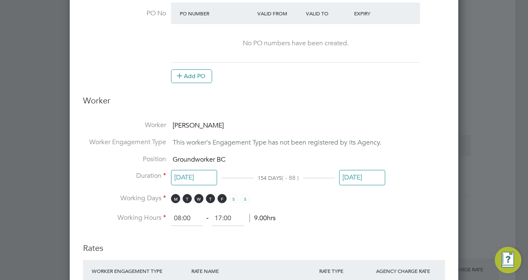
click at [370, 207] on li "Working Days M T W T F S S" at bounding box center [264, 202] width 362 height 17
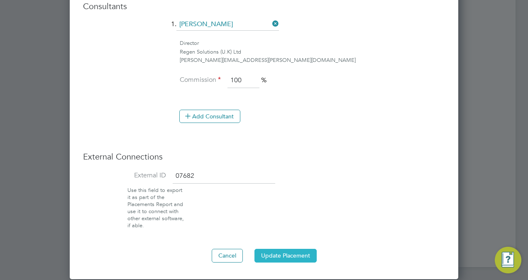
click at [288, 249] on button "Update Placement" at bounding box center [285, 255] width 62 height 13
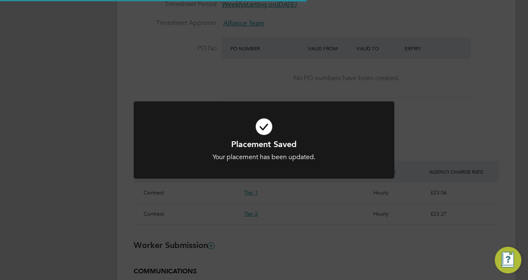
click at [483, 148] on div "Placement Saved Your placement has been updated. Cancel Okay" at bounding box center [264, 140] width 528 height 280
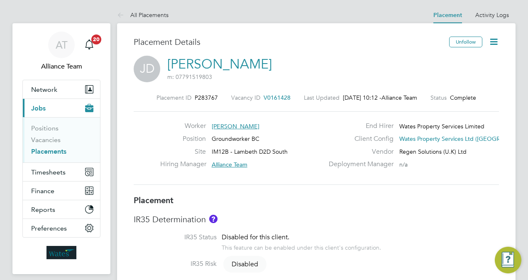
click at [51, 149] on link "Placements" at bounding box center [48, 151] width 35 height 8
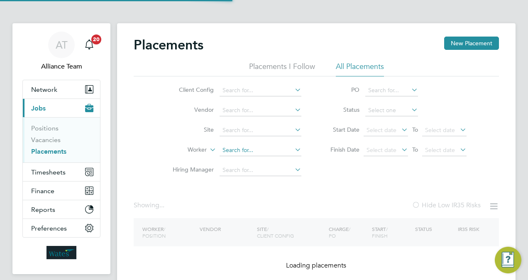
click at [247, 151] on input at bounding box center [260, 150] width 82 height 12
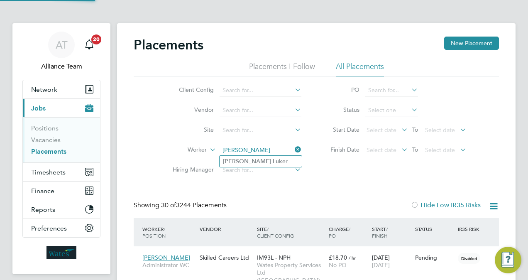
click at [264, 163] on li "[PERSON_NAME] er" at bounding box center [260, 161] width 82 height 11
type input "[PERSON_NAME]"
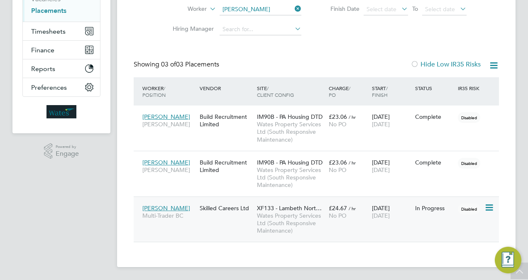
click at [357, 214] on div "No PO" at bounding box center [348, 215] width 39 height 7
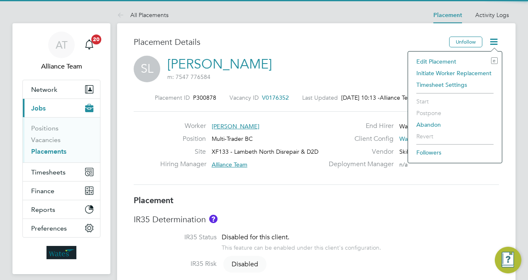
click at [445, 59] on li "Edit Placement e" at bounding box center [454, 62] width 85 height 12
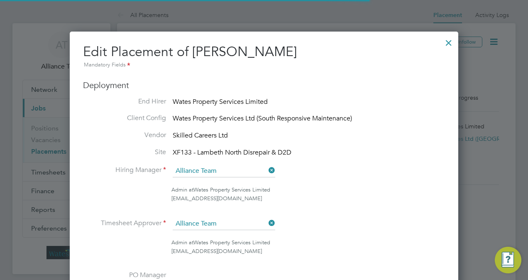
click at [383, 165] on li "Hiring Manager Alliance Team" at bounding box center [264, 175] width 362 height 21
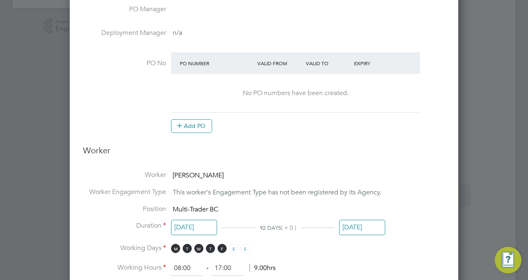
click at [372, 222] on input "01 Dec 2025" at bounding box center [362, 226] width 46 height 15
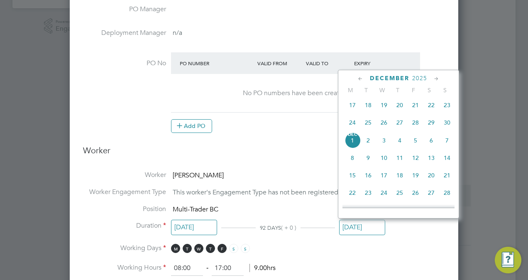
click at [359, 79] on icon at bounding box center [360, 78] width 8 height 9
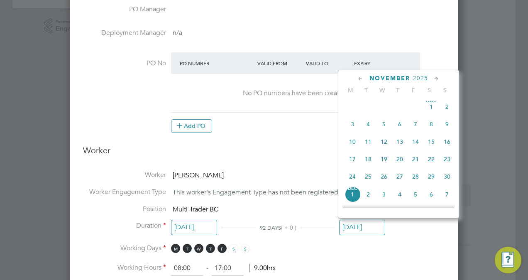
click at [359, 79] on icon at bounding box center [360, 78] width 8 height 9
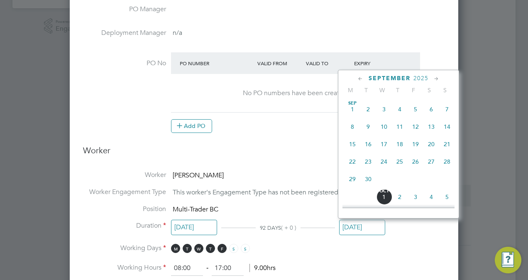
click at [385, 126] on span "10" at bounding box center [384, 127] width 16 height 16
type input "10 Sep 2025"
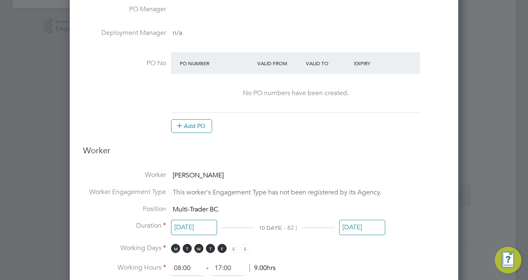
click at [385, 147] on h3 "Worker" at bounding box center [264, 153] width 362 height 17
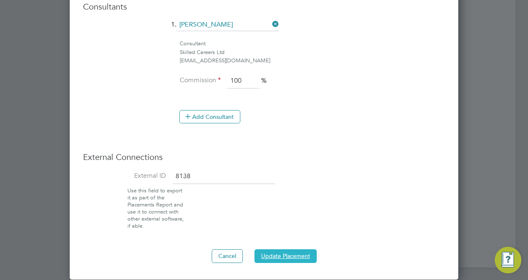
click at [299, 251] on button "Update Placement" at bounding box center [285, 255] width 62 height 13
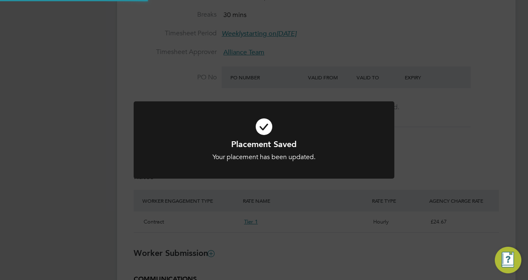
click at [486, 173] on div "Placement Saved Your placement has been updated. Cancel Okay" at bounding box center [264, 140] width 528 height 280
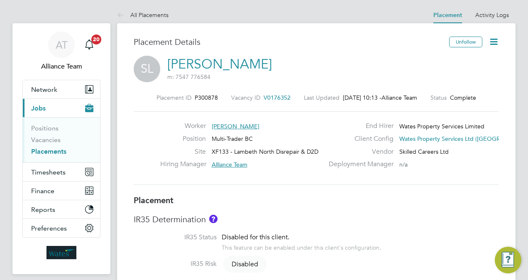
click at [63, 150] on link "Placements" at bounding box center [48, 151] width 35 height 8
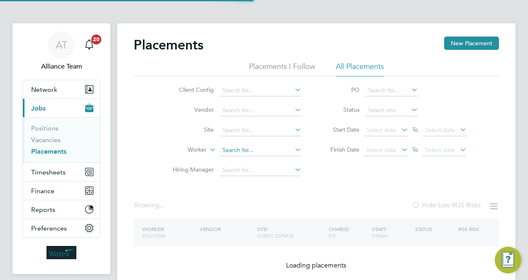
click at [253, 148] on input at bounding box center [260, 150] width 82 height 12
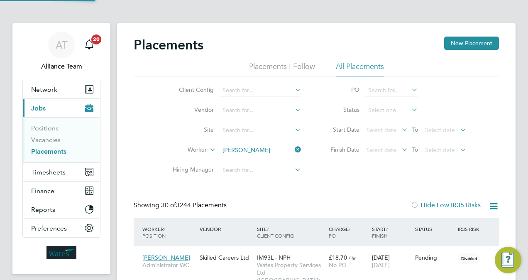
click at [258, 159] on li "Lee Dow ning" at bounding box center [260, 161] width 82 height 11
type input "Lee Downing"
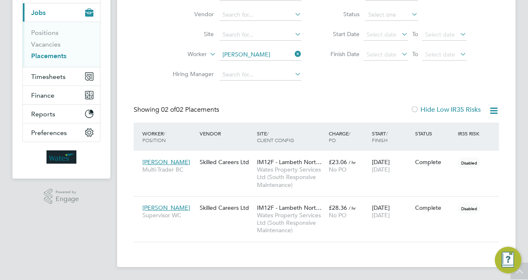
click at [54, 52] on link "Placements" at bounding box center [48, 56] width 35 height 8
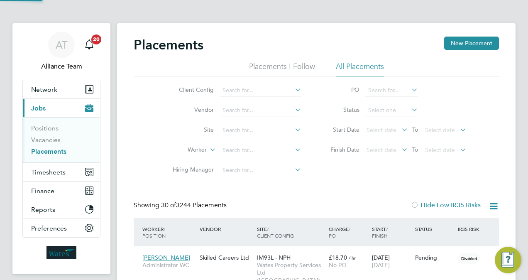
scroll to position [4, 4]
click at [261, 149] on input at bounding box center [260, 150] width 82 height 12
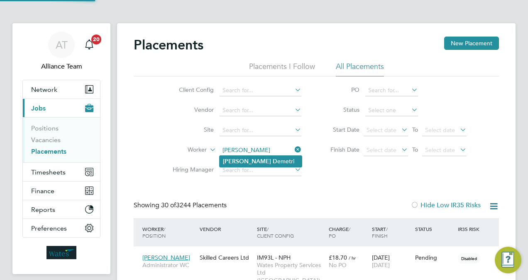
click at [263, 162] on li "Jamie D emetri" at bounding box center [260, 161] width 82 height 11
type input "Jamie Demetri"
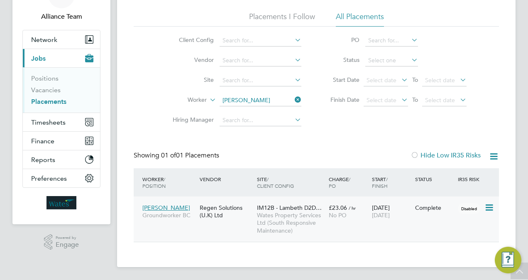
click at [336, 211] on span "No PO" at bounding box center [338, 214] width 18 height 7
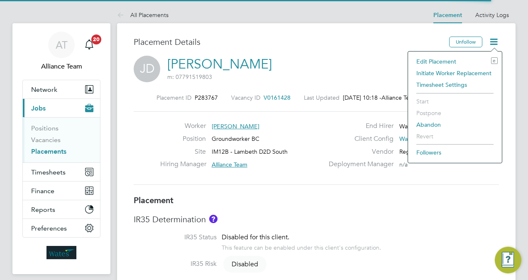
click at [446, 57] on li "Edit Placement e" at bounding box center [454, 62] width 85 height 12
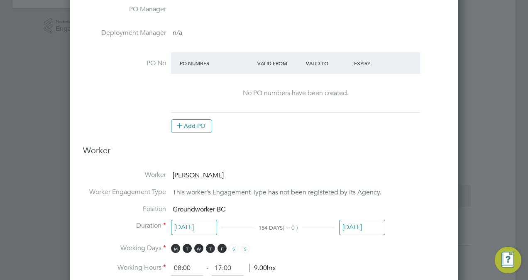
click at [355, 232] on input "22 Sep 2025" at bounding box center [362, 226] width 46 height 15
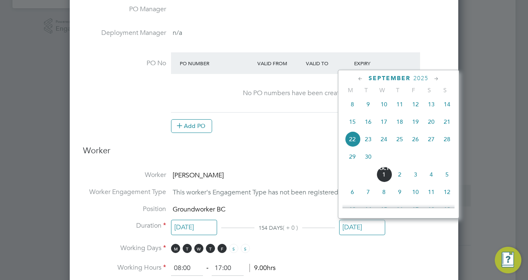
click at [351, 162] on span "29" at bounding box center [352, 157] width 16 height 16
type input "29 Sep 2025"
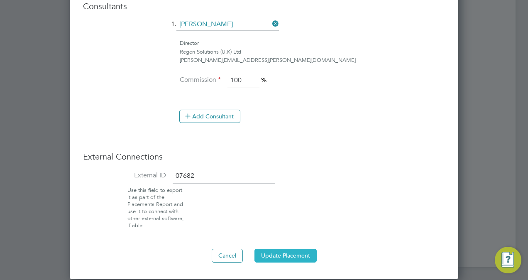
click at [292, 250] on button "Update Placement" at bounding box center [285, 255] width 62 height 13
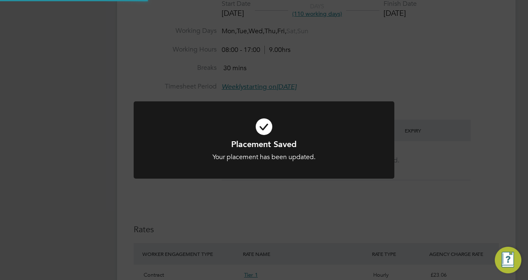
click at [463, 158] on div "Placement Saved Your placement has been updated. Cancel Okay" at bounding box center [264, 140] width 528 height 280
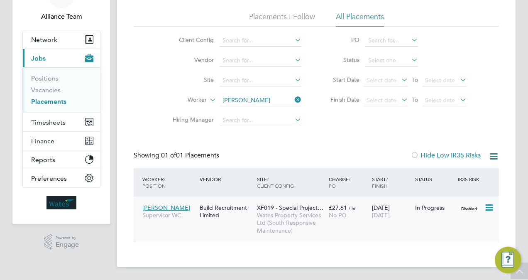
scroll to position [39, 72]
click at [194, 212] on span "Supervisor WC" at bounding box center [168, 214] width 53 height 7
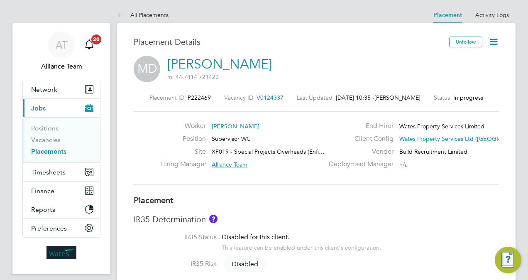
click at [259, 96] on span "V0124337" at bounding box center [269, 97] width 27 height 7
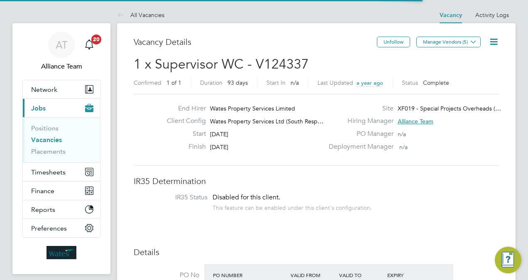
scroll to position [4, 4]
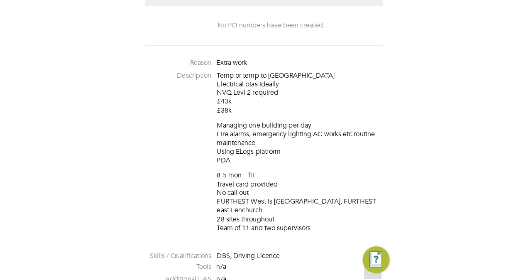
scroll to position [564, 0]
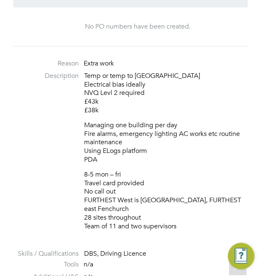
click at [162, 136] on p "Managing one building per day Fire alarms, emergency lighting AC works etc rout…" at bounding box center [166, 142] width 164 height 43
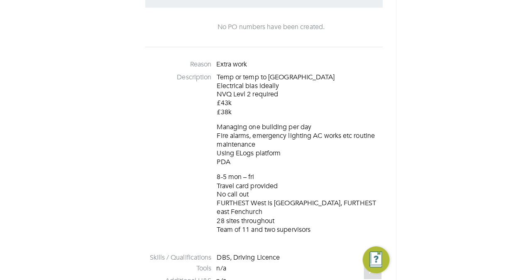
scroll to position [13, 178]
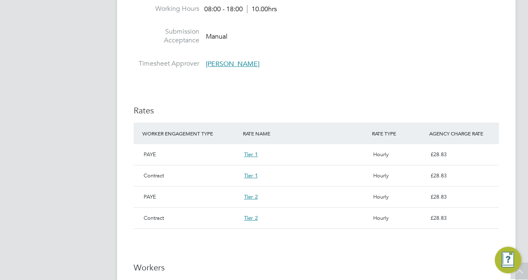
click at [463, 90] on div "IR35 Determination IR35 Status Disabled for this client. This feature can be en…" at bounding box center [316, 134] width 365 height 1046
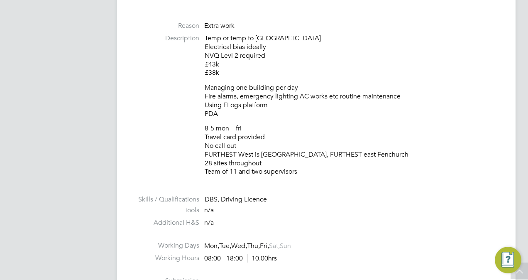
scroll to position [282, 0]
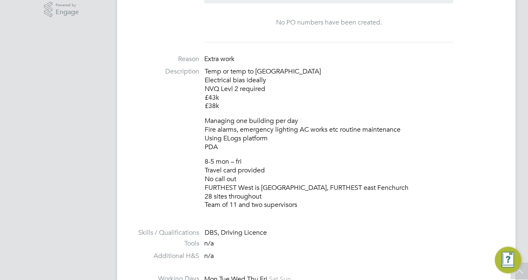
drag, startPoint x: 308, startPoint y: 204, endPoint x: 202, endPoint y: 71, distance: 169.5
click at [202, 71] on li "Description Temp or temp to perm Electrical bias ideally NVQ Levl 2 required £4…" at bounding box center [316, 142] width 365 height 150
drag, startPoint x: 202, startPoint y: 71, endPoint x: 216, endPoint y: 74, distance: 13.6
copy div "Temp or temp to perm Electrical bias ideally NVQ Levl 2 required £43k £38k Mana…"
click at [350, 120] on p "Managing one building per day Fire alarms, emergency lighting AC works etc rout…" at bounding box center [352, 134] width 294 height 34
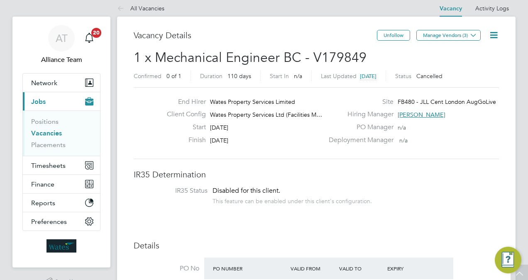
scroll to position [0, 0]
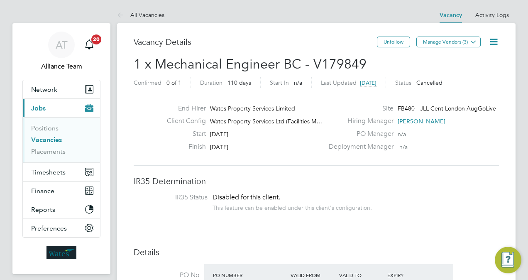
click at [43, 138] on link "Vacancies" at bounding box center [46, 140] width 31 height 8
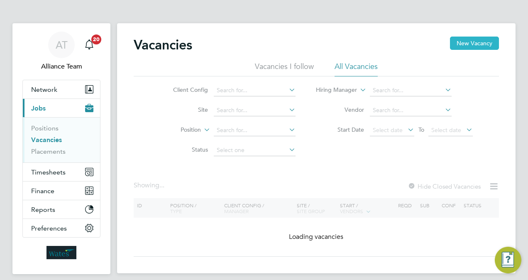
click at [467, 44] on button "New Vacancy" at bounding box center [474, 43] width 49 height 13
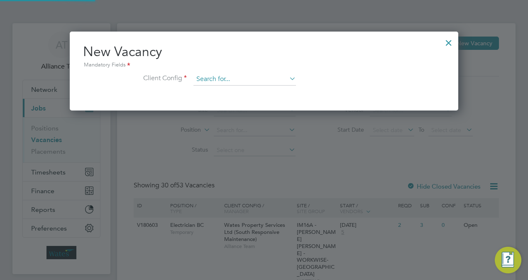
scroll to position [78, 388]
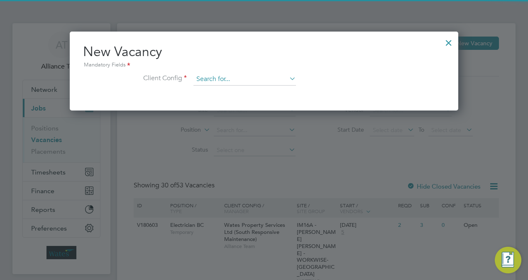
click at [267, 75] on input at bounding box center [244, 79] width 102 height 12
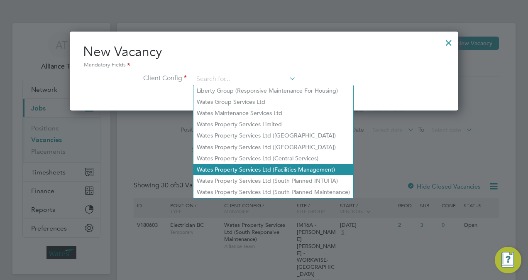
click at [312, 172] on li "Wates Property Services Ltd (Facilities Management)" at bounding box center [273, 169] width 160 height 11
type input "Wates Property Services Ltd (Facilities Management)"
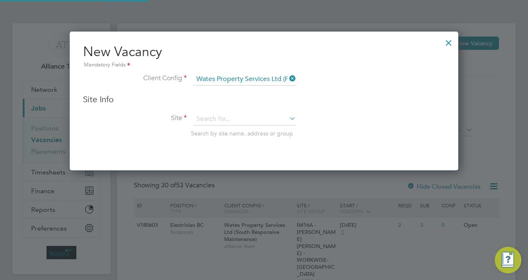
scroll to position [138, 388]
click at [230, 119] on input at bounding box center [244, 119] width 102 height 12
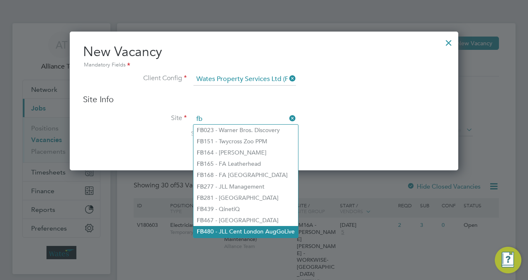
click at [261, 230] on li "FB 480 - JLL Cent London AugGoLive" at bounding box center [245, 231] width 105 height 11
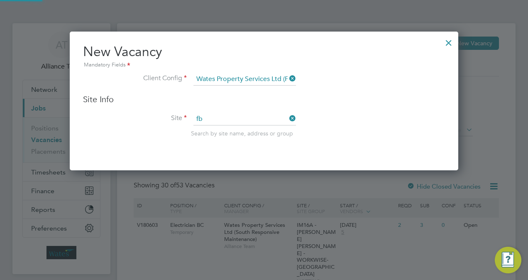
type input "FB480 - JLL Cent London AugGoLive"
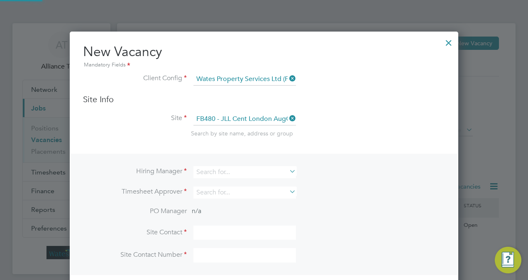
scroll to position [307, 388]
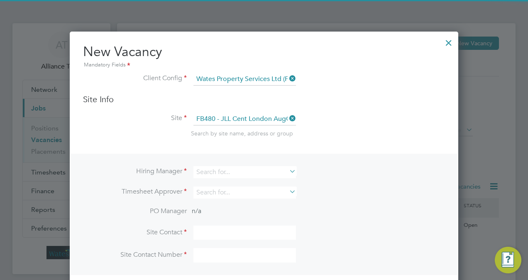
click at [360, 169] on li "Hiring Manager" at bounding box center [264, 176] width 362 height 20
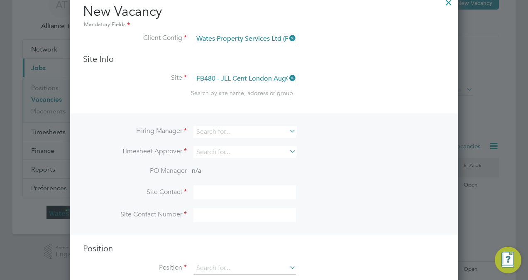
scroll to position [50, 0]
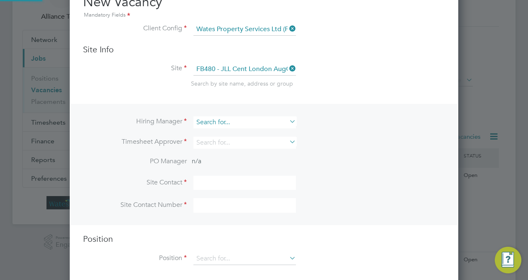
click at [233, 124] on input at bounding box center [244, 122] width 102 height 12
click at [236, 154] on li "All iance Team" at bounding box center [248, 155] width 110 height 11
type input "Alliance Team"
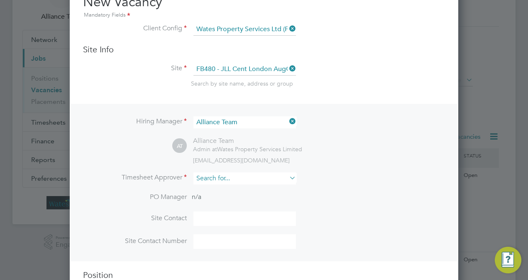
click at [225, 177] on input at bounding box center [244, 178] width 102 height 12
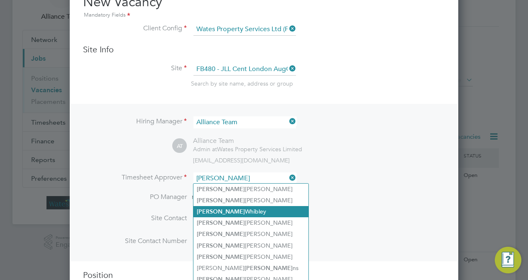
click at [247, 209] on li "Steve Whibley" at bounding box center [250, 211] width 115 height 11
type input "Steve Whibley"
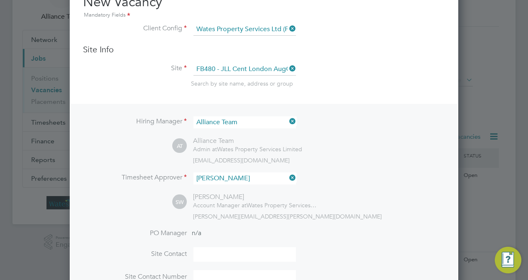
scroll to position [378, 388]
click at [355, 190] on li "Timesheet Approver Steve Whibley" at bounding box center [264, 182] width 362 height 20
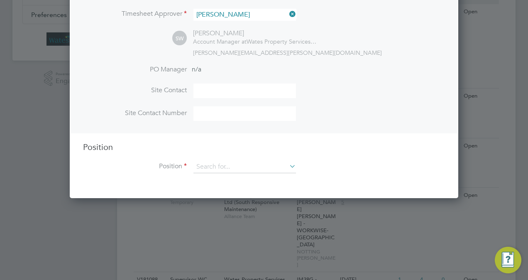
scroll to position [249, 0]
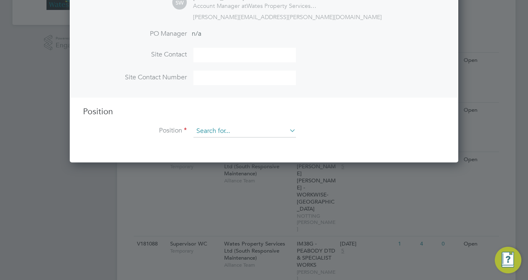
click at [255, 132] on input at bounding box center [244, 131] width 102 height 12
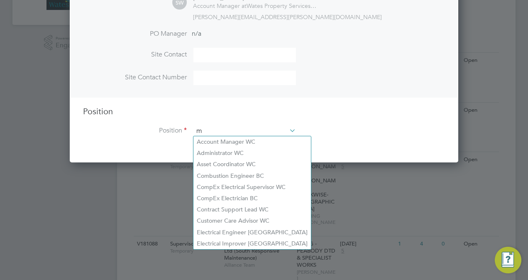
scroll to position [4, 4]
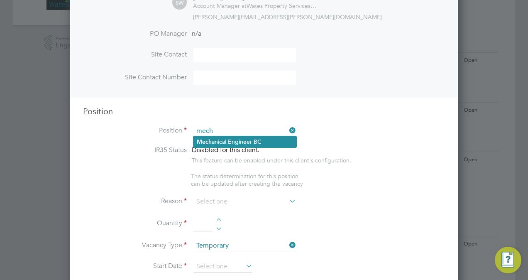
click at [255, 140] on li "Mech anical Engineer BC" at bounding box center [244, 141] width 103 height 11
type input "Mechanical Engineer BC"
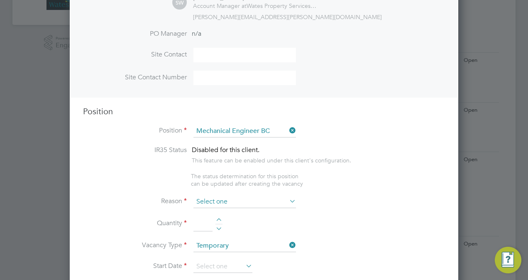
click at [232, 197] on input at bounding box center [244, 201] width 102 height 12
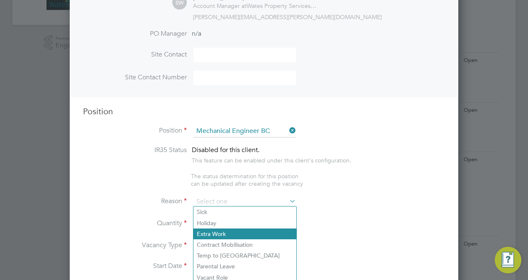
click at [229, 235] on li "Extra Work" at bounding box center [244, 233] width 103 height 11
type input "Extra Work"
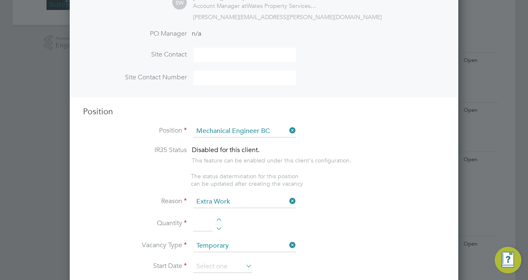
click at [223, 216] on li "Quantity" at bounding box center [264, 227] width 362 height 23
click at [222, 218] on div at bounding box center [218, 221] width 7 height 6
type input "2"
click at [220, 260] on input at bounding box center [222, 266] width 59 height 12
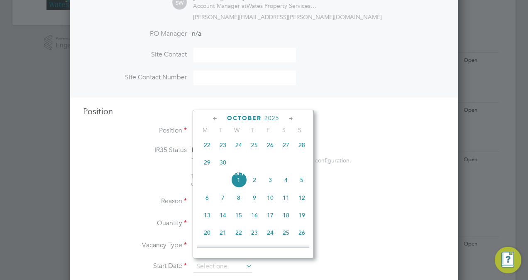
click at [237, 222] on span "15" at bounding box center [239, 215] width 16 height 16
type input "[DATE]"
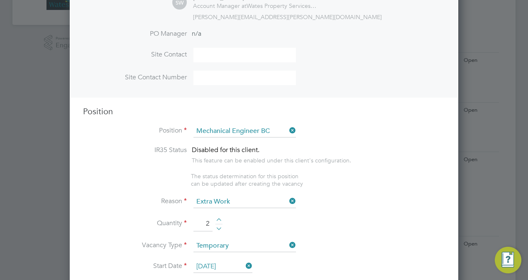
click at [312, 231] on li "Quantity 2" at bounding box center [264, 227] width 362 height 23
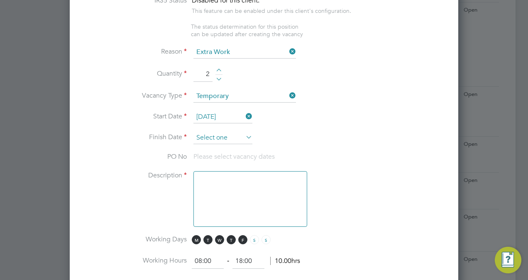
click at [221, 136] on input at bounding box center [222, 138] width 59 height 12
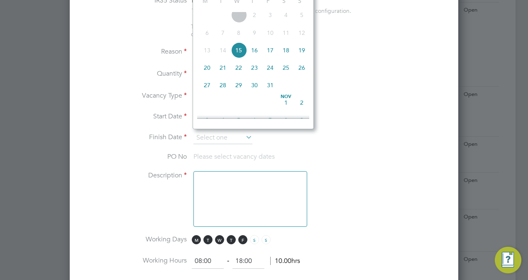
click at [337, 84] on li "Quantity 2" at bounding box center [264, 78] width 362 height 23
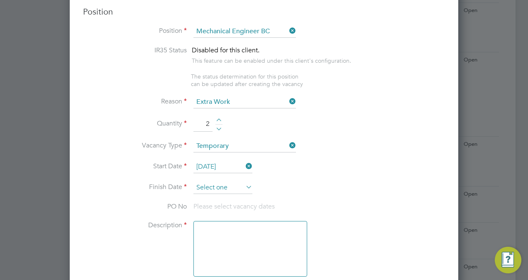
click at [217, 185] on input at bounding box center [222, 187] width 59 height 12
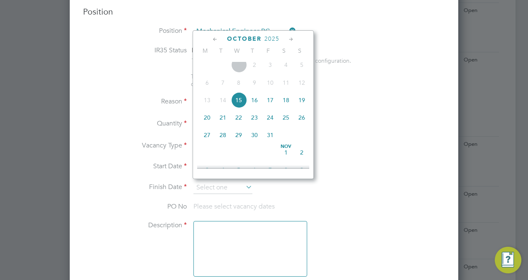
click at [290, 41] on icon at bounding box center [291, 39] width 8 height 9
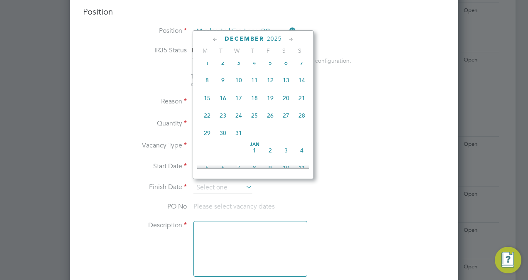
click at [290, 41] on icon at bounding box center [291, 39] width 8 height 9
click at [259, 103] on span "15" at bounding box center [254, 96] width 16 height 16
type input "15 Jan 2026"
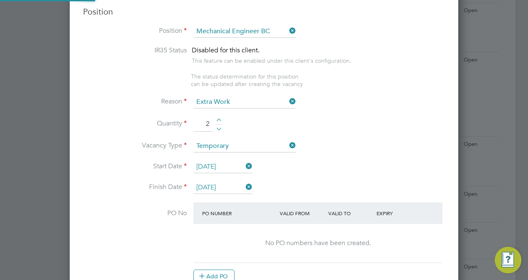
click at [392, 145] on li "Vacancy Type Temporary" at bounding box center [264, 150] width 362 height 21
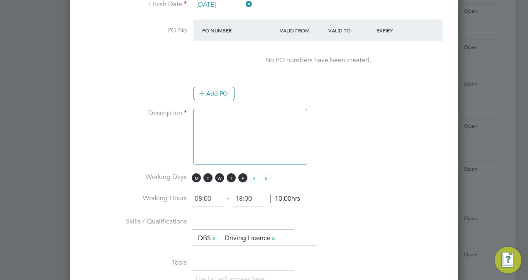
click at [229, 132] on textarea at bounding box center [250, 137] width 114 height 56
paste textarea "Temp or temp to perm Electrical bias ideally NVQ Levl 2 required £43k £38k Mana…"
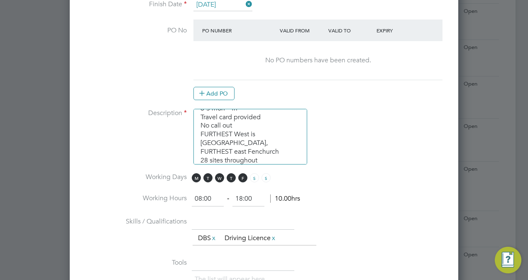
type textarea "Temp or temp to perm Electrical bias ideally NVQ Levl 2 required £43k £38k Mana…"
click at [361, 173] on li "Working Days M T W T F S S" at bounding box center [264, 182] width 362 height 19
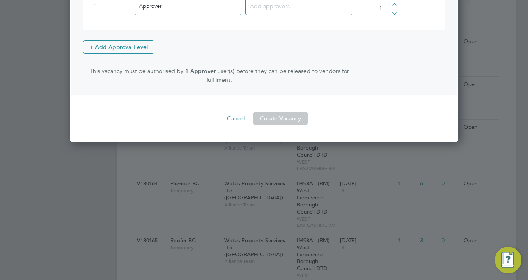
click at [286, 5] on input at bounding box center [296, 5] width 92 height 11
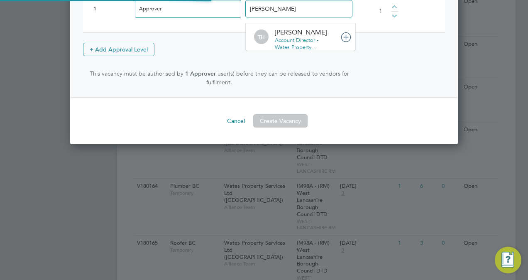
type input "tina"
click at [297, 18] on div "tina TH Tina Howe Account Director - Wates Property…" at bounding box center [298, 9] width 110 height 30
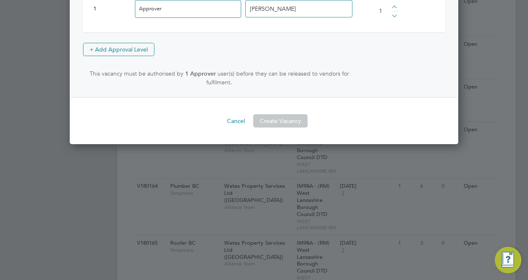
click at [286, 6] on input "tina" at bounding box center [276, 8] width 52 height 11
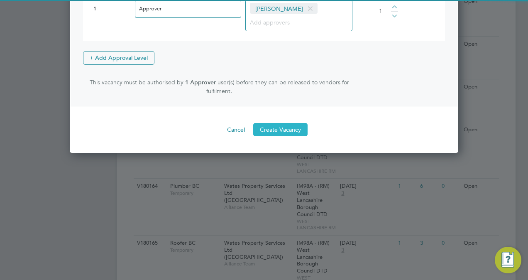
click at [285, 124] on button "Create Vacancy" at bounding box center [280, 129] width 54 height 13
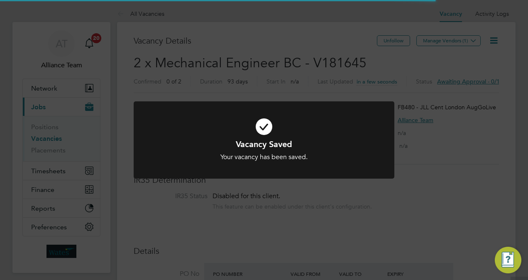
click at [505, 77] on div "Vacancy Saved Your vacancy has been saved. Cancel Okay" at bounding box center [264, 140] width 528 height 280
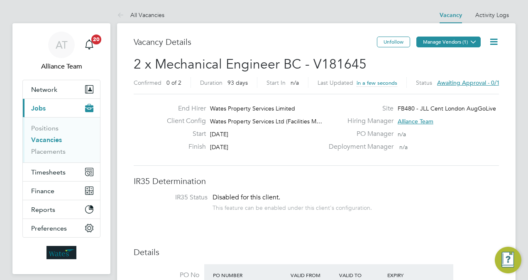
click at [448, 41] on button "Manage Vendors (1)" at bounding box center [448, 42] width 64 height 11
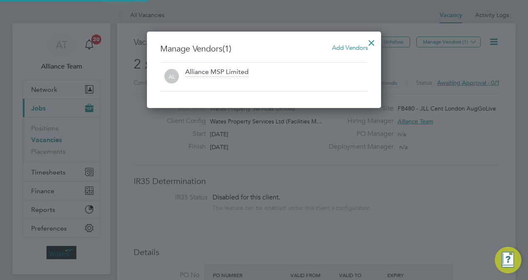
click at [355, 49] on span "Add Vendors" at bounding box center [350, 48] width 36 height 8
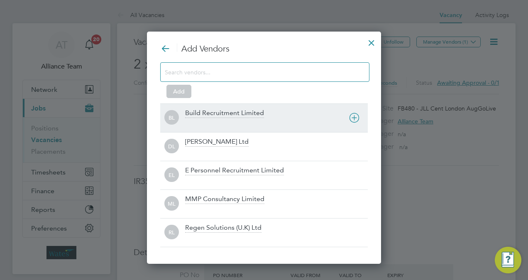
click at [257, 103] on div "BL Build Recruitment Limited" at bounding box center [263, 117] width 207 height 29
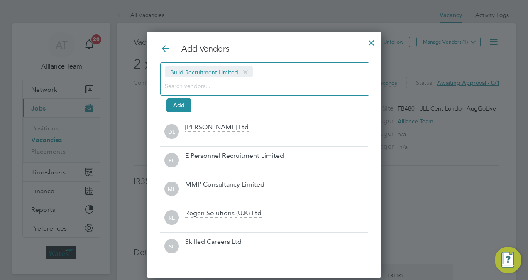
click at [219, 88] on input at bounding box center [258, 85] width 187 height 11
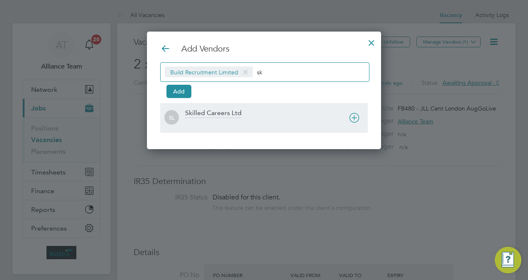
type input "sk"
click at [215, 119] on div at bounding box center [276, 123] width 183 height 8
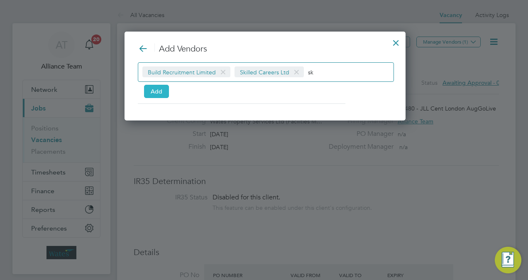
click at [144, 93] on button "Add" at bounding box center [156, 91] width 25 height 13
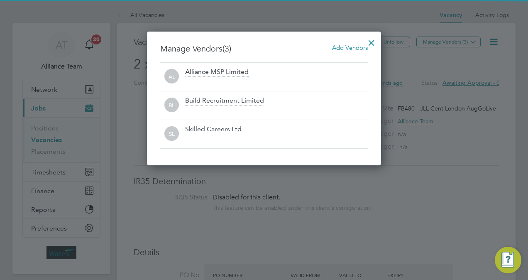
click at [371, 40] on div at bounding box center [371, 40] width 15 height 15
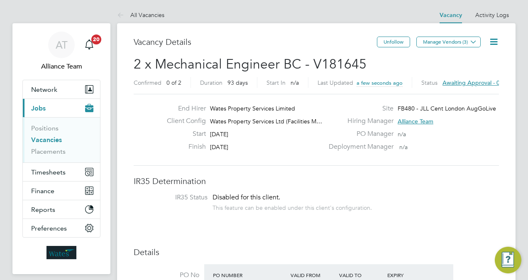
click at [494, 39] on icon at bounding box center [493, 42] width 10 height 10
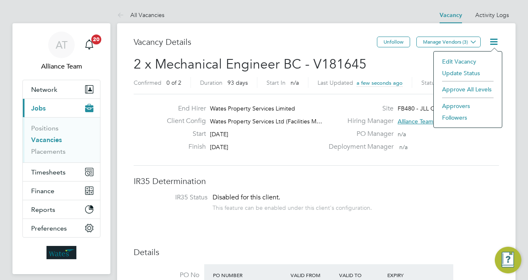
click at [461, 113] on li "Followers" at bounding box center [468, 118] width 60 height 12
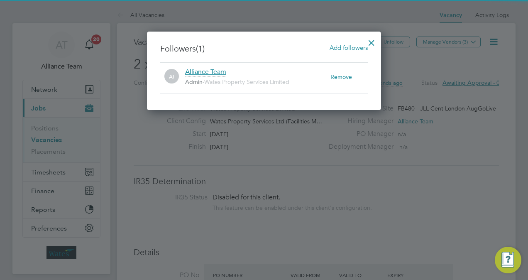
click at [339, 49] on span "Add followers" at bounding box center [348, 48] width 38 height 8
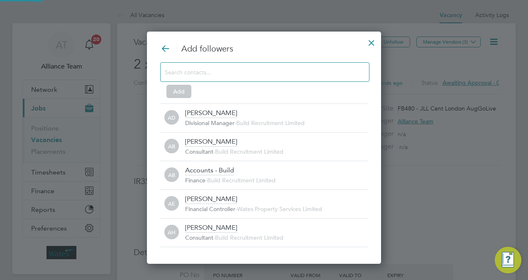
click at [258, 67] on input at bounding box center [258, 71] width 187 height 11
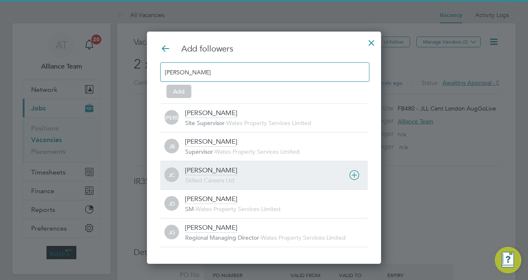
type input "james"
click at [214, 171] on div "James Croom" at bounding box center [211, 170] width 52 height 9
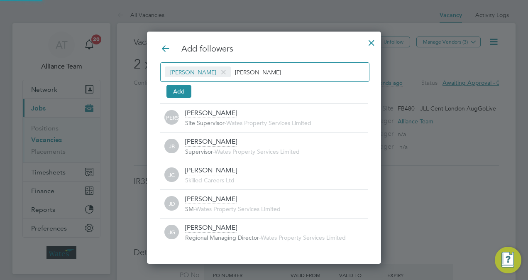
click at [255, 75] on input "james" at bounding box center [261, 71] width 52 height 11
type input "j"
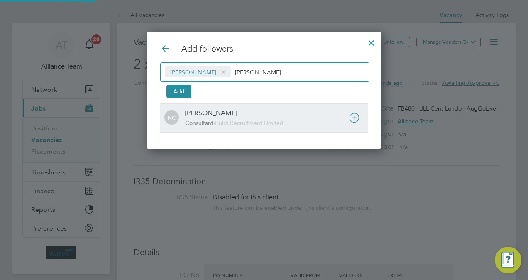
type input "natalie"
click at [241, 115] on div "Natalie Carr Consultant - Build Recruitment Limited" at bounding box center [276, 118] width 183 height 18
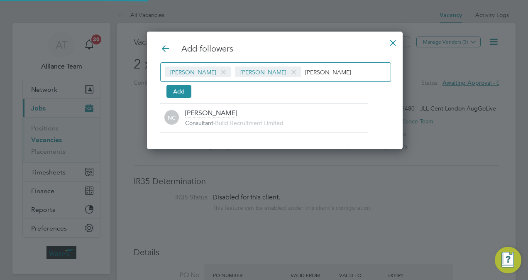
click at [168, 84] on div "James Croom Natalie Carr natalie Add" at bounding box center [274, 78] width 229 height 33
click at [173, 87] on button "Add" at bounding box center [178, 91] width 25 height 13
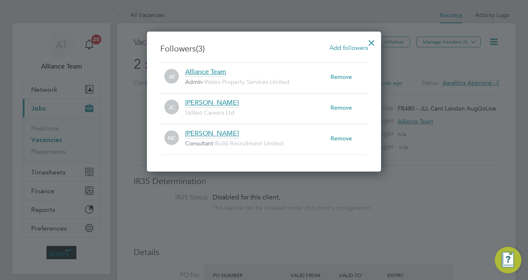
click at [368, 41] on div at bounding box center [371, 40] width 15 height 15
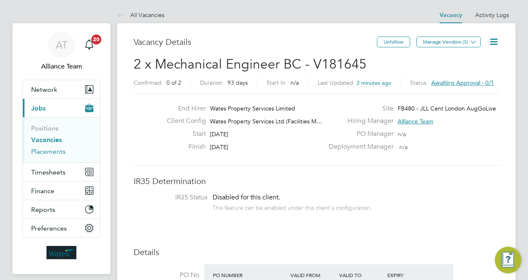
click at [44, 147] on link "Placements" at bounding box center [48, 151] width 34 height 8
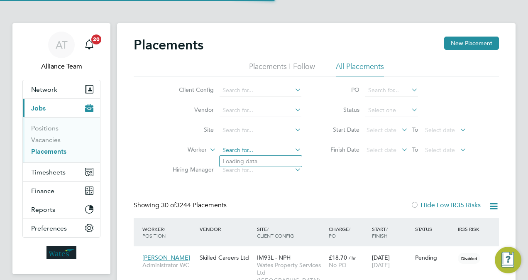
scroll to position [32, 58]
click at [262, 149] on input at bounding box center [260, 150] width 82 height 12
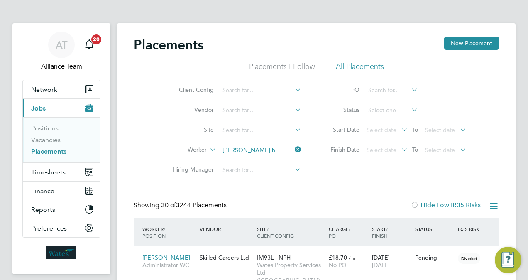
click at [262, 160] on li "Fadi H amza Abdullah" at bounding box center [273, 161] width 108 height 11
type input "Fadi Hamza Abdullah"
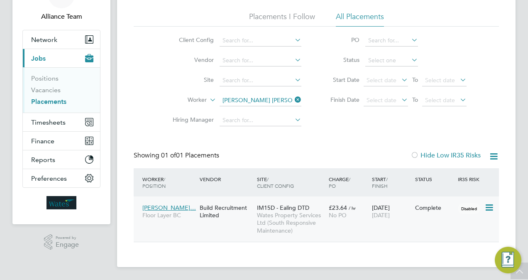
click at [349, 206] on span "/ hr" at bounding box center [352, 208] width 7 height 6
click at [262, 224] on span "Wates Property Services Ltd (South Responsive Maintenance)" at bounding box center [291, 222] width 68 height 23
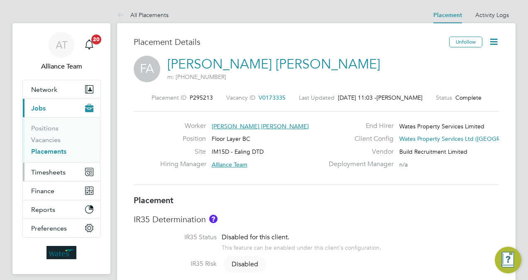
click at [52, 165] on button "Timesheets" at bounding box center [61, 172] width 77 height 18
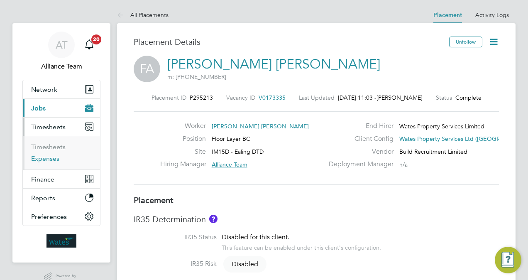
click at [55, 157] on link "Expenses" at bounding box center [45, 158] width 28 height 8
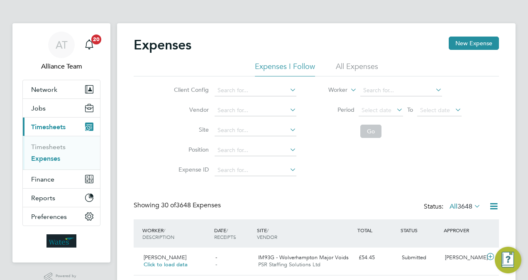
click at [353, 70] on li "All Expenses" at bounding box center [357, 68] width 42 height 15
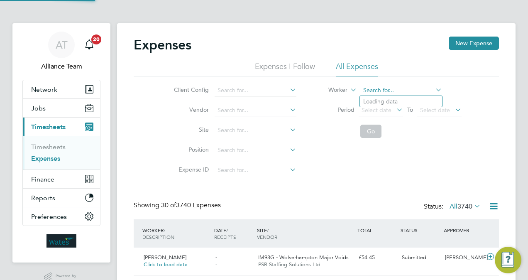
click at [385, 90] on input at bounding box center [401, 91] width 82 height 12
click at [393, 123] on li "Tia Brand" at bounding box center [401, 124] width 82 height 11
type input "Tia Brand"
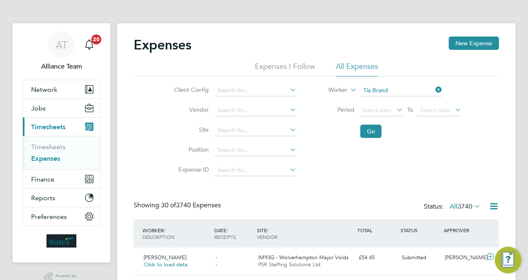
click at [381, 132] on li "Go" at bounding box center [389, 131] width 165 height 22
click at [377, 133] on button "Go" at bounding box center [370, 130] width 21 height 13
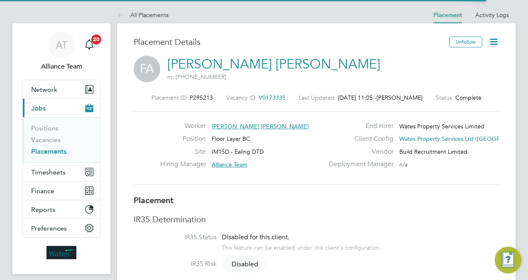
click at [269, 98] on span "V0173335" at bounding box center [271, 97] width 27 height 7
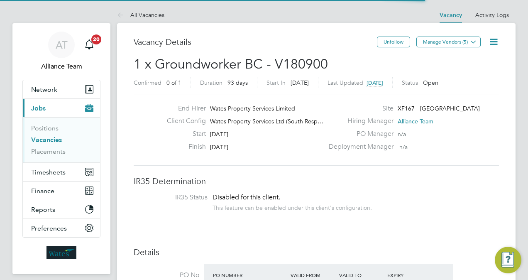
click at [275, 38] on h3 "Vacancy Details" at bounding box center [255, 42] width 243 height 11
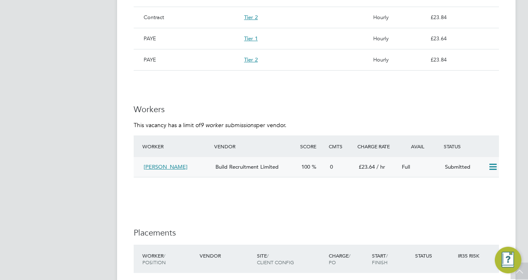
click at [492, 170] on icon at bounding box center [492, 166] width 10 height 7
click at [472, 186] on li "Offer" at bounding box center [482, 185] width 29 height 12
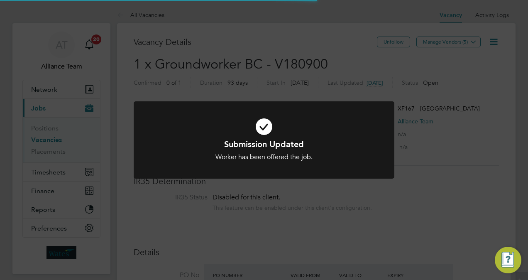
click at [493, 207] on div "Submission Updated Worker has been offered the job. Cancel Okay" at bounding box center [264, 140] width 528 height 280
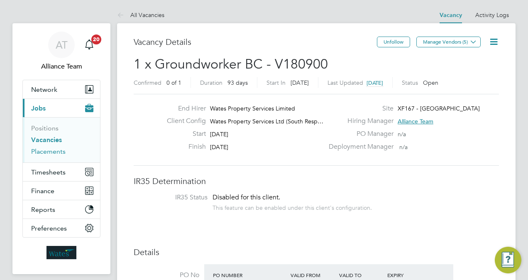
click at [54, 150] on link "Placements" at bounding box center [48, 151] width 34 height 8
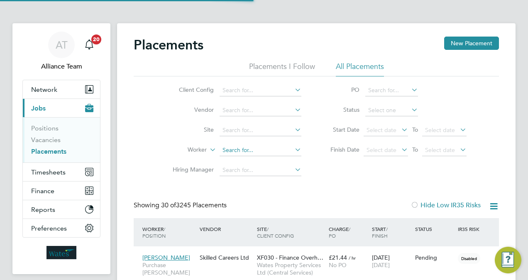
scroll to position [24, 58]
click at [258, 151] on input at bounding box center [260, 150] width 82 height 12
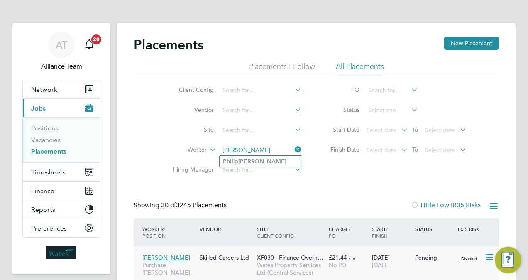
type input "[PERSON_NAME]"
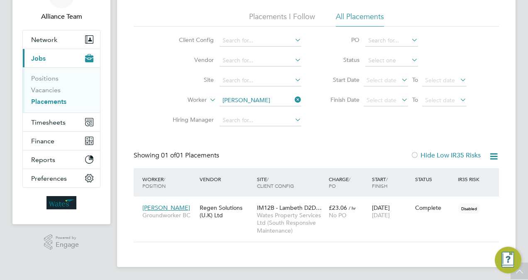
scroll to position [39, 72]
click at [293, 97] on icon at bounding box center [293, 100] width 0 height 12
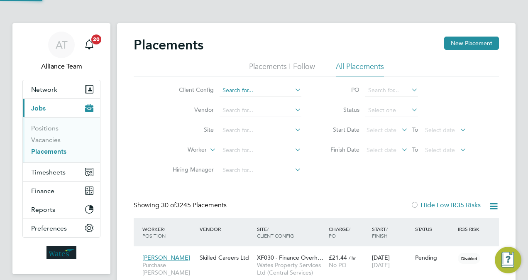
click at [249, 93] on input at bounding box center [260, 91] width 82 height 12
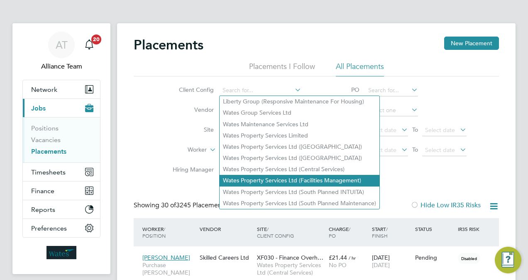
click at [317, 179] on li "Wates Property Services Ltd (Facilities Management)" at bounding box center [299, 180] width 160 height 11
type input "Wates Property Services Ltd (Facilities Management)"
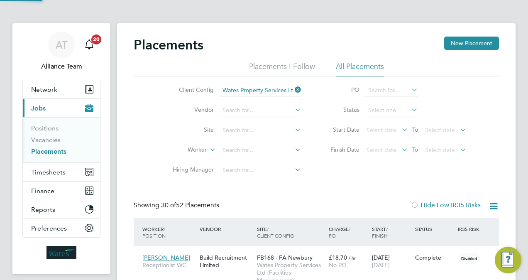
click at [317, 179] on div "Client Config Wates Property Services Ltd (Facilities Management) Vendor Site W…" at bounding box center [316, 128] width 365 height 104
click at [39, 139] on link "Vacancies" at bounding box center [45, 140] width 29 height 8
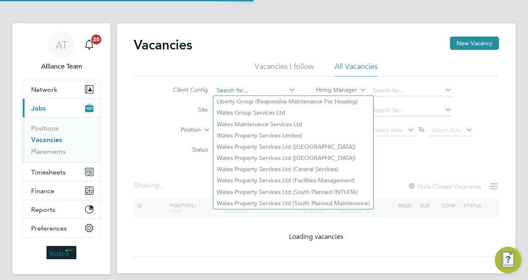
click at [246, 87] on input at bounding box center [255, 91] width 82 height 12
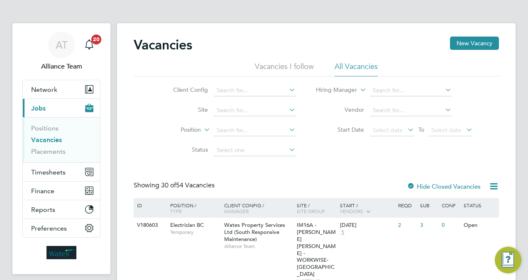
click at [335, 171] on li "Wates Property Services Ltd (Central Services)" at bounding box center [293, 168] width 160 height 11
type input "Wates Property Services Ltd (Central Services)"
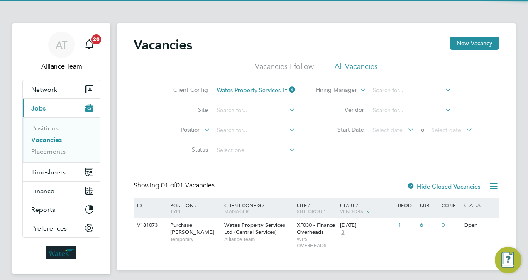
click at [287, 92] on icon at bounding box center [287, 90] width 0 height 12
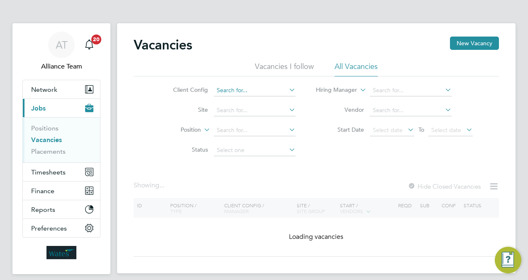
click at [265, 94] on input at bounding box center [255, 91] width 82 height 12
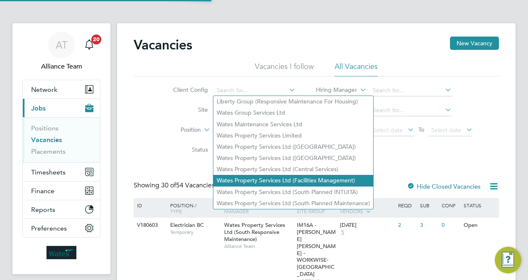
click at [326, 177] on li "Wates Property Services Ltd (Facilities Management)" at bounding box center [293, 180] width 160 height 11
type input "Wates Property Services Ltd (Facilities Management)"
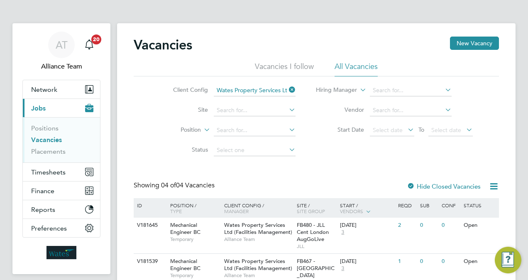
click at [307, 163] on div "Vacancies New Vacancy Vacancies I follow All Vacancies Client Config Wates Prop…" at bounding box center [316, 216] width 365 height 358
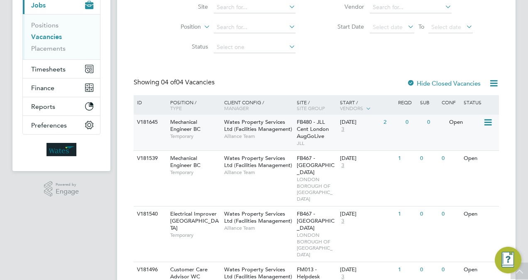
click at [314, 128] on span "FB480 - JLL Cent London AugGoLive" at bounding box center [313, 128] width 32 height 21
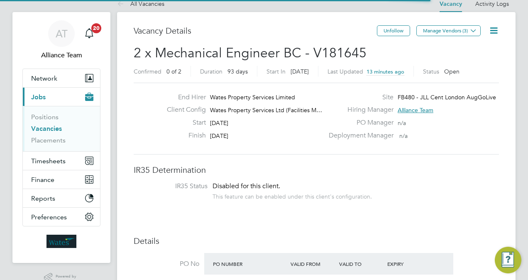
scroll to position [17, 0]
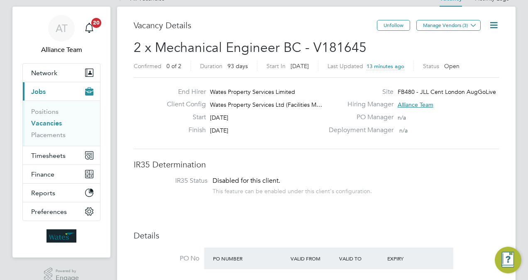
click at [252, 43] on span "2 x Mechanical Engineer BC - V181645" at bounding box center [250, 47] width 233 height 16
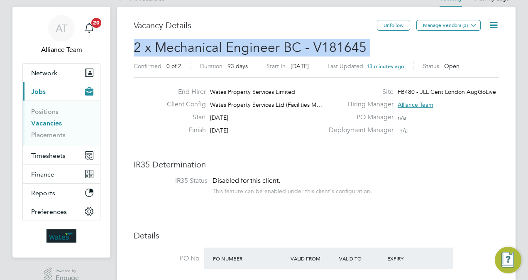
click at [252, 43] on span "2 x Mechanical Engineer BC - V181645" at bounding box center [250, 47] width 233 height 16
copy h2 "2 x Mechanical Engineer BC - V181645 Confirmed"
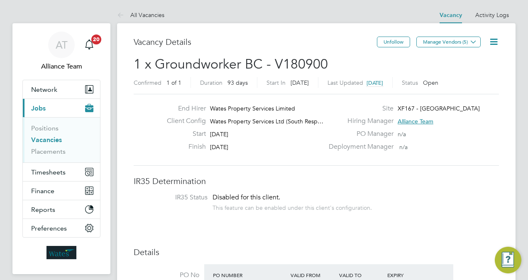
click at [499, 39] on icon at bounding box center [493, 42] width 10 height 10
click at [463, 74] on li "Update Status" at bounding box center [473, 73] width 48 height 12
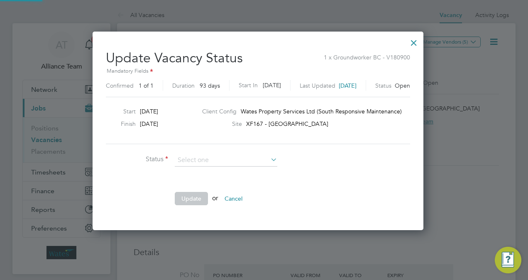
scroll to position [197, 343]
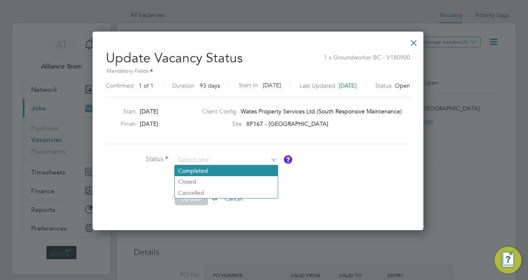
click at [216, 169] on li "Completed" at bounding box center [226, 170] width 103 height 11
type input "Completed"
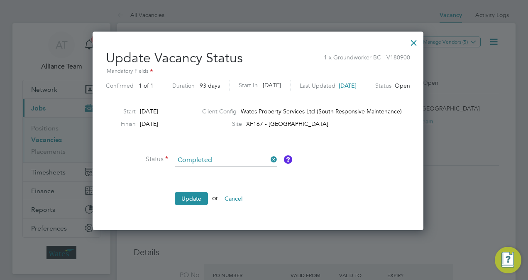
click at [197, 204] on li "Update or Cancel" at bounding box center [230, 203] width 249 height 22
click at [199, 197] on button "Update" at bounding box center [191, 198] width 33 height 13
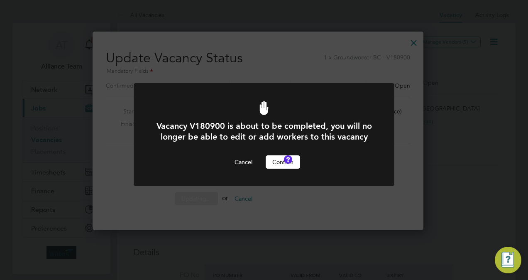
click at [283, 168] on button "Confirm" at bounding box center [283, 161] width 34 height 13
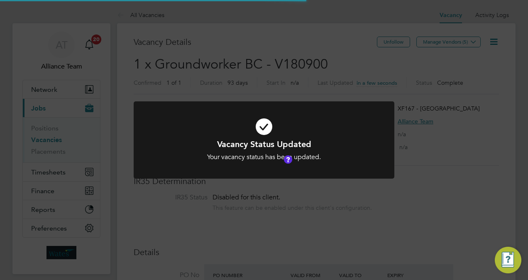
scroll to position [4, 4]
click at [478, 175] on div "Vacancy Status Updated Your vacancy status has been updated. Cancel Okay" at bounding box center [264, 140] width 528 height 280
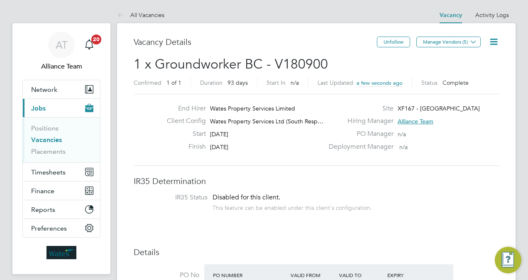
click at [47, 136] on link "Vacancies" at bounding box center [46, 140] width 31 height 8
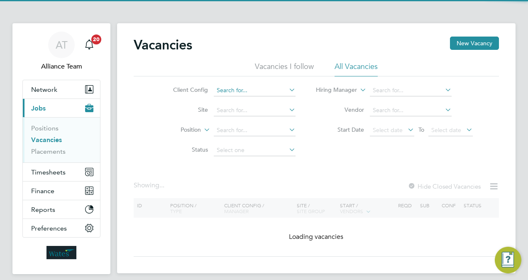
click at [250, 93] on input at bounding box center [255, 91] width 82 height 12
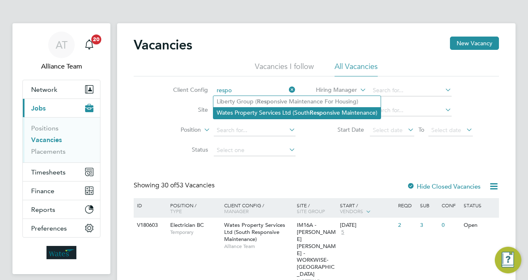
click at [272, 110] on li "Wates Property Services Ltd (South Respo nsive Maintenance)" at bounding box center [296, 112] width 167 height 11
type input "Wates Property Services Ltd (South Responsive Maintenance)"
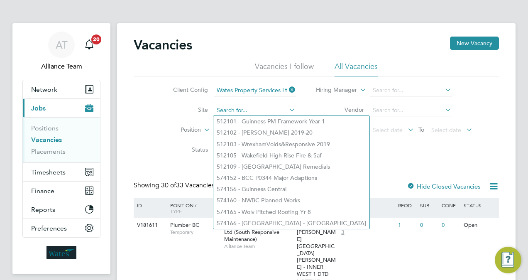
click at [236, 110] on input at bounding box center [255, 111] width 82 height 12
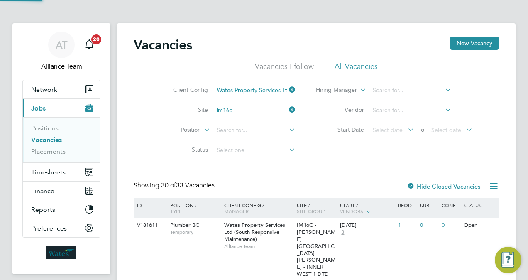
click at [243, 117] on li "IM16A - NOTT HILL - WORKWISE- North East" at bounding box center [325, 121] width 225 height 11
type input "IM16A - NOTT HILL - WORKWISE- North East"
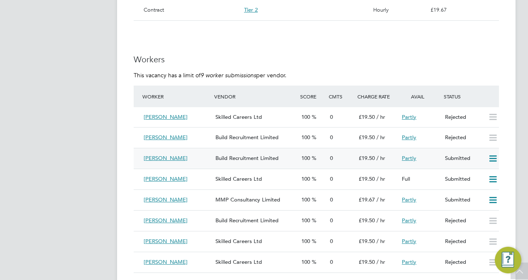
click at [492, 159] on icon at bounding box center [492, 158] width 10 height 7
click at [480, 189] on li "Reject" at bounding box center [482, 189] width 29 height 12
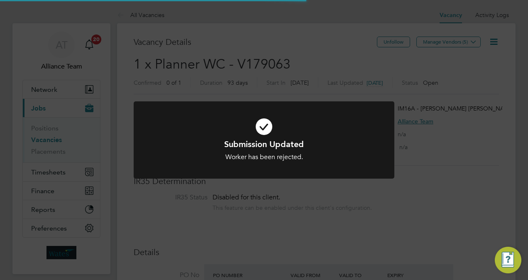
click at [454, 62] on div "Submission Updated Worker has been rejected. Cancel Okay" at bounding box center [264, 140] width 528 height 280
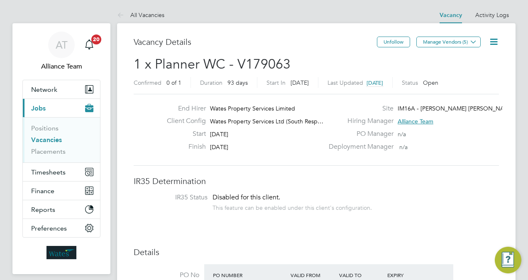
click at [66, 175] on button "Timesheets" at bounding box center [61, 172] width 77 height 18
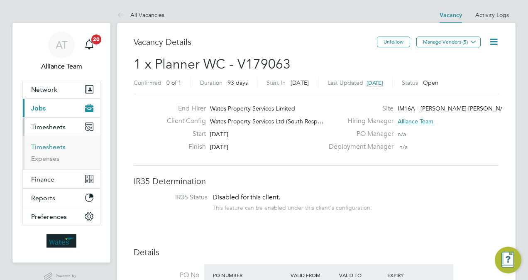
click at [49, 146] on link "Timesheets" at bounding box center [48, 147] width 34 height 8
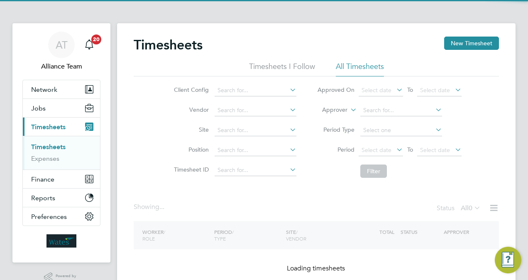
click at [342, 109] on label "Approver" at bounding box center [328, 110] width 37 height 8
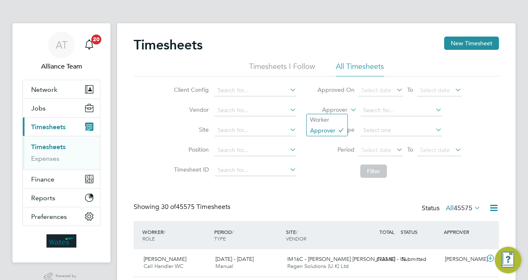
click at [329, 119] on li "Worker" at bounding box center [327, 119] width 41 height 11
click at [378, 110] on input at bounding box center [401, 111] width 82 height 12
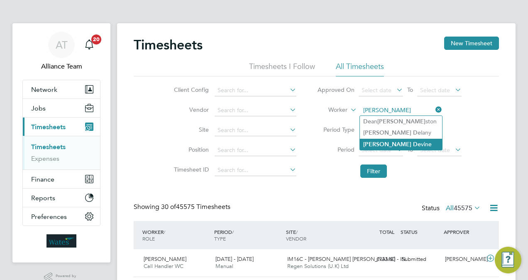
click at [411, 140] on li "[PERSON_NAME]" at bounding box center [401, 144] width 82 height 11
type input "[PERSON_NAME]"
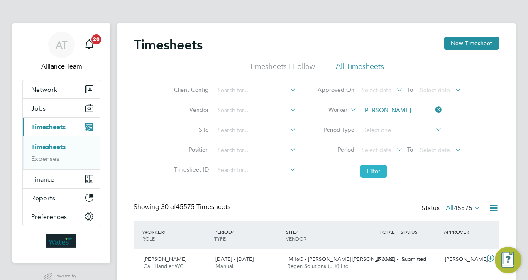
click at [377, 172] on button "Filter" at bounding box center [373, 170] width 27 height 13
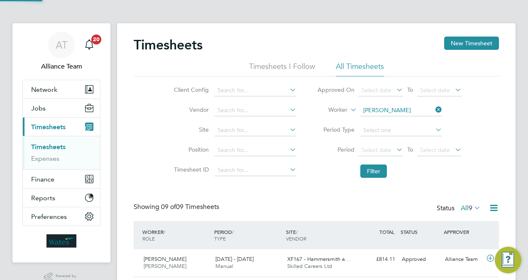
click at [300, 186] on div "Timesheets New Timesheet Timesheets I Follow All Timesheets Client Config Vendo…" at bounding box center [316, 268] width 365 height 462
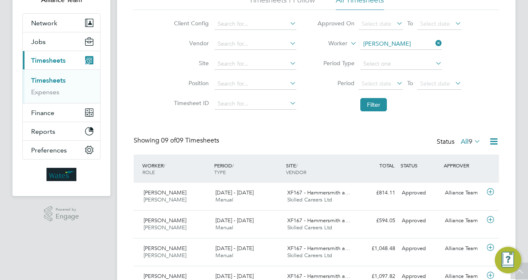
click at [71, 248] on app-navbar "AT Alliance Team Notifications 20 Applications: Network Team Members Businesses…" at bounding box center [61, 209] width 98 height 505
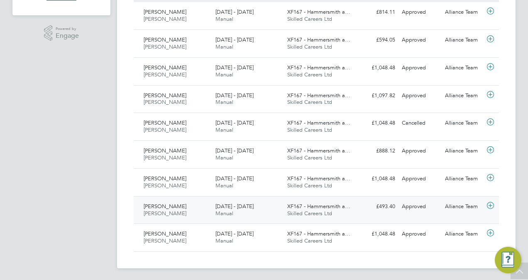
click at [258, 205] on div "[DATE] - [DATE] Manual" at bounding box center [248, 210] width 72 height 21
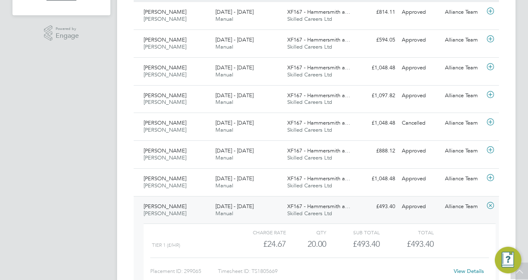
click at [464, 268] on link "View Details" at bounding box center [468, 270] width 30 height 7
click at [270, 74] on div "[DATE] - [DATE] Manual" at bounding box center [248, 71] width 72 height 21
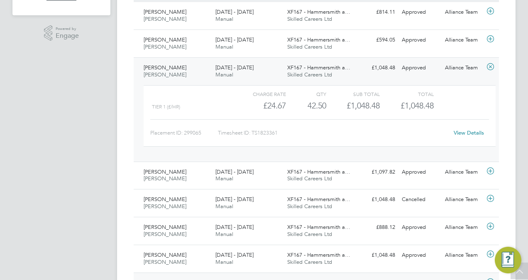
click at [475, 129] on link "View Details" at bounding box center [468, 132] width 30 height 7
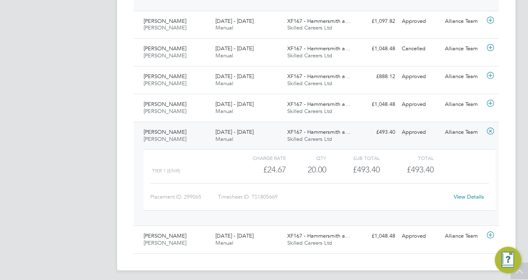
scroll to position [399, 0]
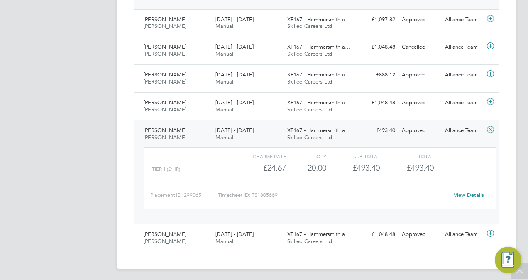
click at [466, 193] on link "View Details" at bounding box center [468, 194] width 30 height 7
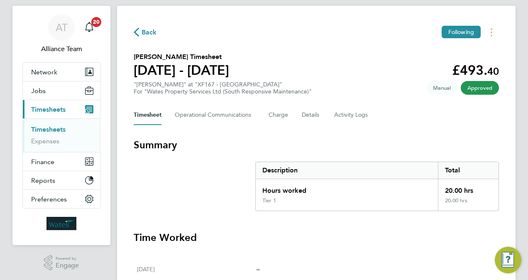
scroll to position [17, 0]
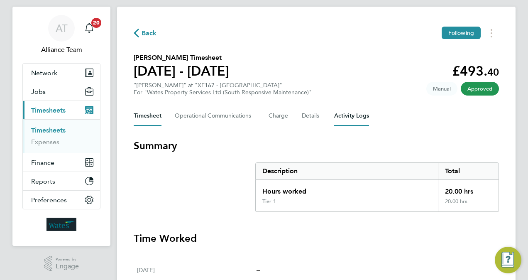
click at [355, 114] on Logs-tab "Activity Logs" at bounding box center [351, 116] width 35 height 20
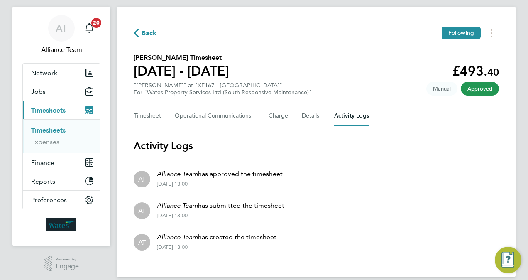
scroll to position [27, 0]
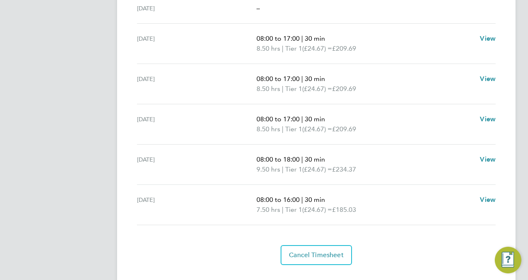
scroll to position [325, 0]
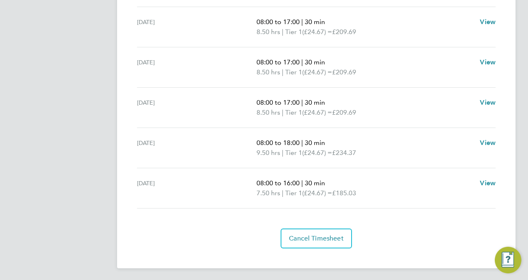
drag, startPoint x: 163, startPoint y: 181, endPoint x: 139, endPoint y: 181, distance: 24.1
click at [139, 181] on div "Fri 12 Sep" at bounding box center [196, 188] width 119 height 20
drag, startPoint x: 139, startPoint y: 181, endPoint x: 60, endPoint y: 176, distance: 79.4
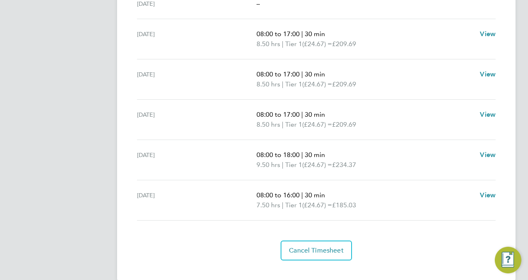
scroll to position [315, 0]
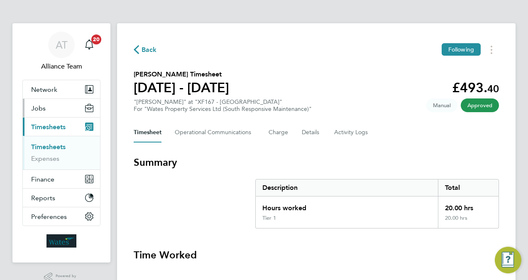
click at [44, 101] on button "Jobs" at bounding box center [61, 108] width 77 height 18
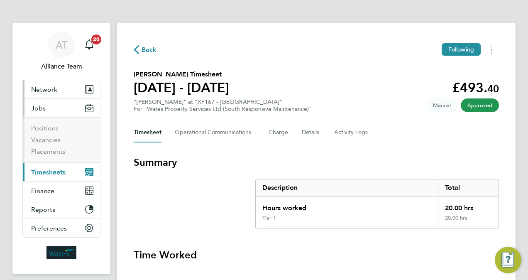
click at [59, 84] on button "Network" at bounding box center [61, 89] width 77 height 18
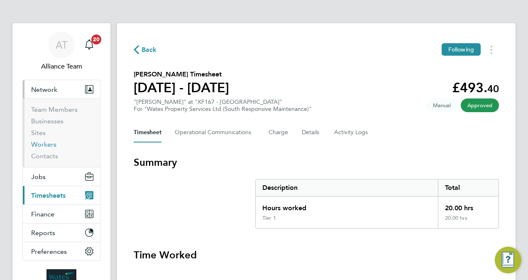
click at [47, 141] on link "Workers" at bounding box center [43, 144] width 25 height 8
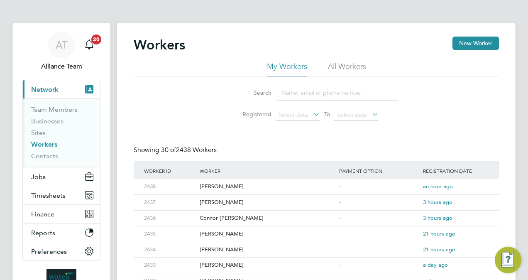
click at [323, 92] on input at bounding box center [337, 93] width 121 height 16
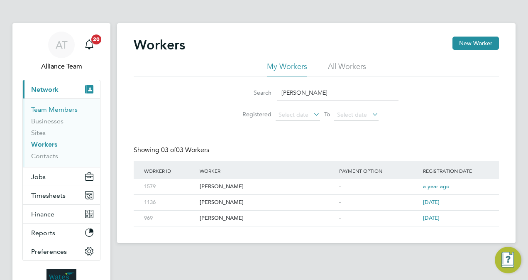
type input "[PERSON_NAME]"
click at [49, 110] on link "Team Members" at bounding box center [54, 109] width 46 height 8
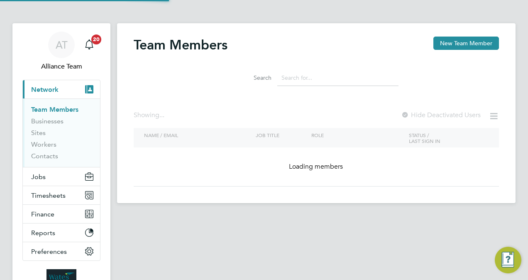
click at [322, 79] on input at bounding box center [337, 78] width 121 height 16
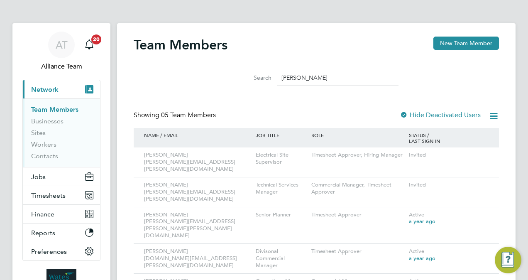
type input "[PERSON_NAME]"
click at [480, 180] on icon at bounding box center [480, 185] width 8 height 10
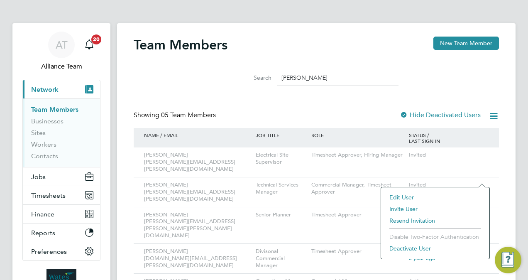
click at [404, 207] on li "Invite User" at bounding box center [435, 209] width 100 height 12
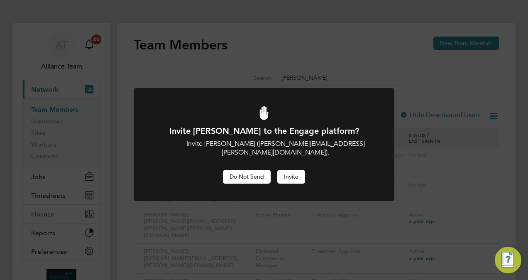
click at [257, 170] on button "Do Not Send" at bounding box center [247, 176] width 48 height 13
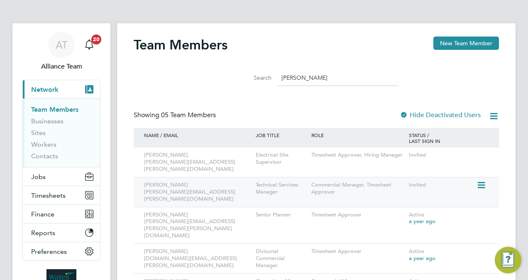
click at [484, 180] on icon at bounding box center [480, 185] width 8 height 10
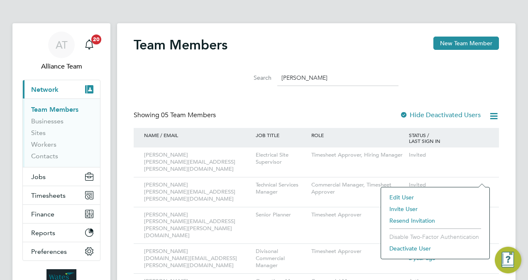
click at [411, 218] on li "Resend Invitation" at bounding box center [435, 220] width 100 height 12
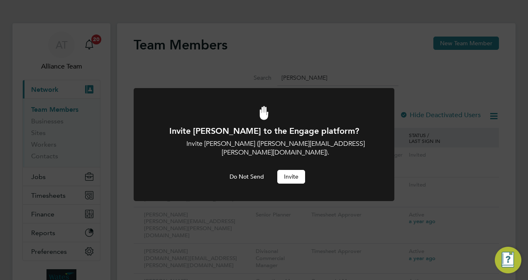
click at [291, 170] on button "Invite" at bounding box center [291, 176] width 28 height 13
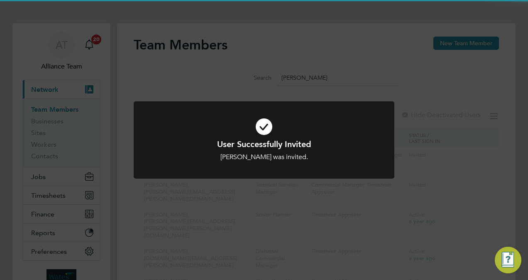
click at [431, 179] on div "User Successfully Invited Daniel Price was invited. Cancel Okay" at bounding box center [264, 140] width 528 height 280
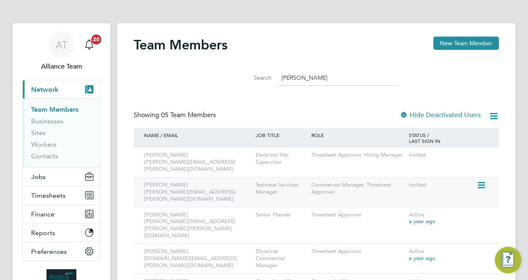
click at [478, 180] on icon at bounding box center [480, 185] width 8 height 10
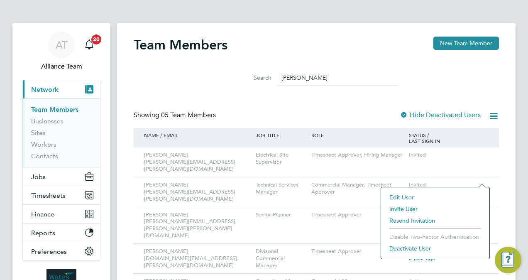
click at [407, 207] on li "Invite User" at bounding box center [435, 209] width 100 height 12
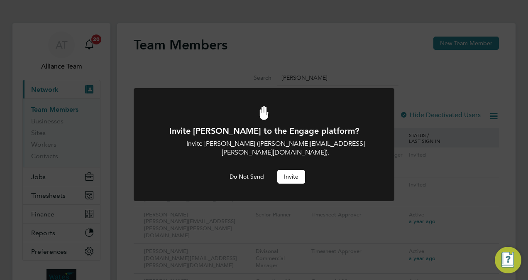
click at [292, 171] on button "Invite" at bounding box center [291, 176] width 28 height 13
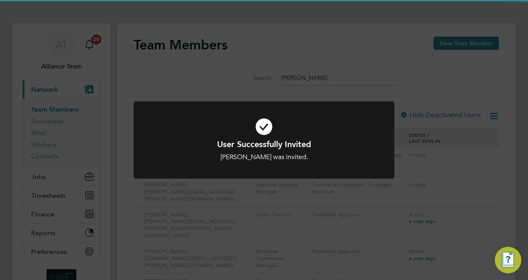
click at [364, 65] on div "User Successfully Invited Daniel Price was invited. Cancel Okay" at bounding box center [264, 140] width 528 height 280
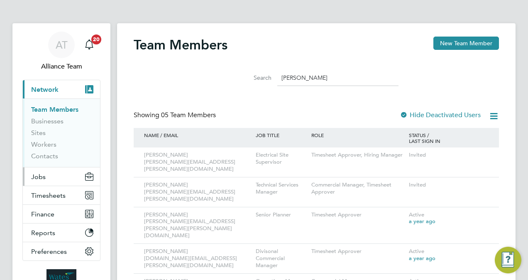
click at [48, 178] on button "Jobs" at bounding box center [61, 176] width 77 height 18
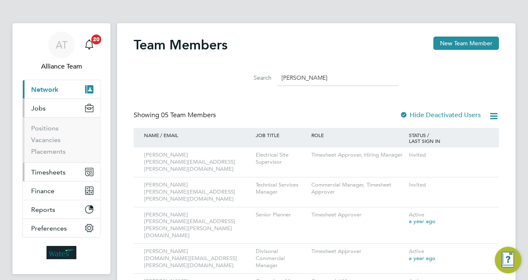
click at [51, 169] on span "Timesheets" at bounding box center [48, 172] width 34 height 8
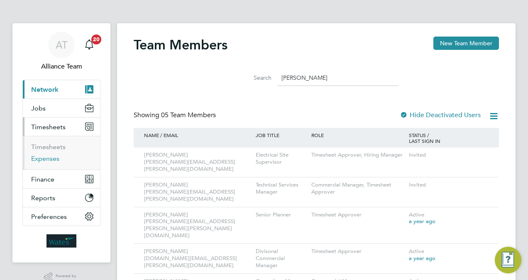
click at [42, 158] on link "Expenses" at bounding box center [45, 158] width 28 height 8
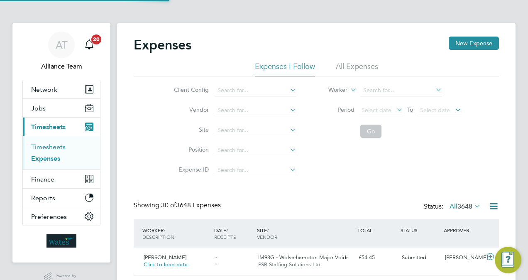
click at [48, 145] on link "Timesheets" at bounding box center [48, 147] width 34 height 8
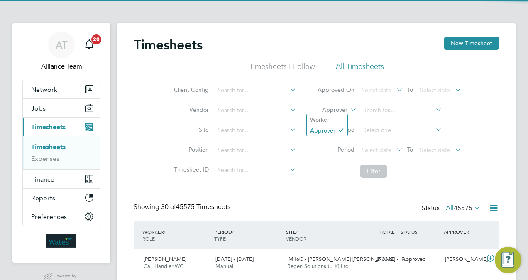
click at [333, 109] on label "Approver" at bounding box center [328, 110] width 37 height 8
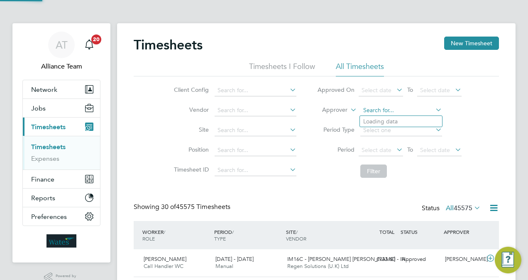
click at [380, 112] on input at bounding box center [401, 111] width 82 height 12
click at [398, 123] on li "Daniel P rice" at bounding box center [401, 121] width 82 height 11
type input "[PERSON_NAME]"
click at [368, 173] on button "Filter" at bounding box center [373, 170] width 27 height 13
click at [378, 255] on div "£733.60 Approved" at bounding box center [376, 259] width 43 height 14
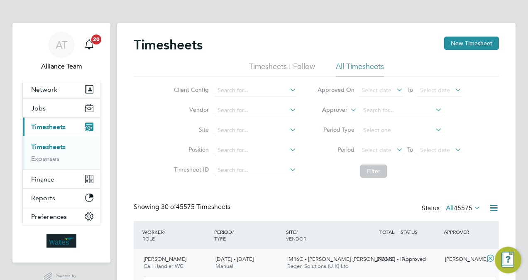
click at [334, 109] on label "Approver" at bounding box center [328, 110] width 37 height 8
click at [329, 119] on li "Worker" at bounding box center [327, 119] width 41 height 11
click at [369, 112] on input at bounding box center [401, 111] width 82 height 12
click at [344, 110] on label "Worker" at bounding box center [328, 110] width 37 height 8
click at [333, 127] on li "Approver" at bounding box center [327, 130] width 41 height 11
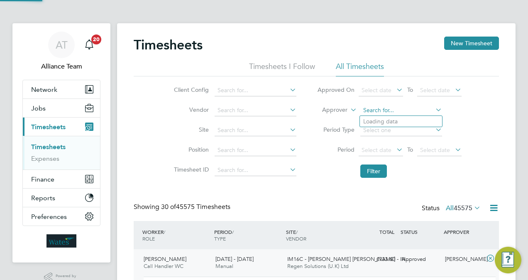
click at [395, 106] on input at bounding box center [401, 111] width 82 height 12
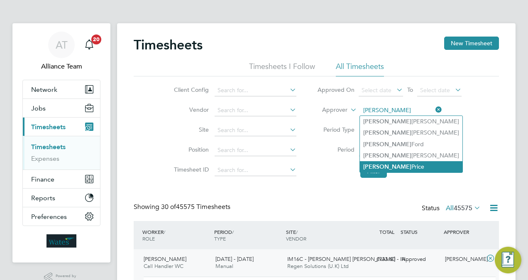
click at [402, 165] on li "Daniel Price" at bounding box center [411, 166] width 102 height 11
type input "Daniel Price"
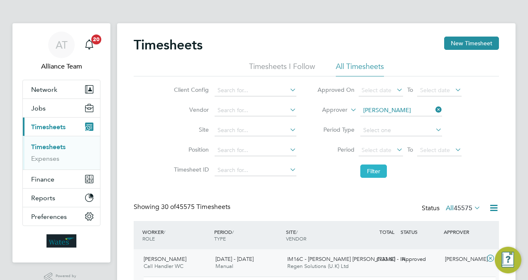
click at [375, 173] on button "Filter" at bounding box center [373, 170] width 27 height 13
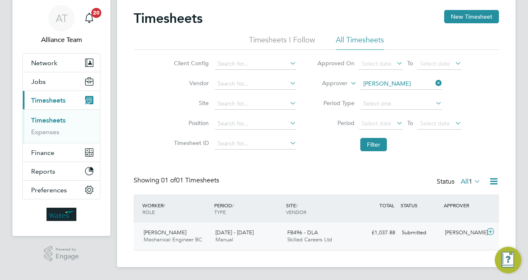
click at [389, 226] on div "£1,037.88 Submitted" at bounding box center [376, 233] width 43 height 14
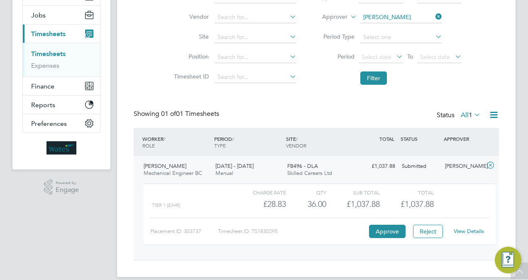
click at [470, 228] on link "View Details" at bounding box center [468, 230] width 30 height 7
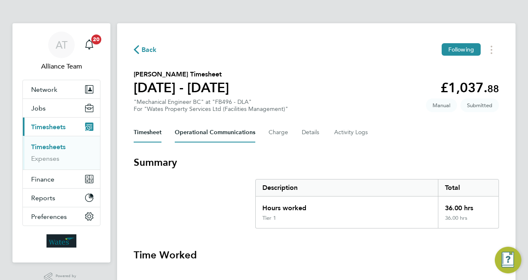
click at [188, 134] on Communications-tab "Operational Communications" at bounding box center [215, 132] width 80 height 20
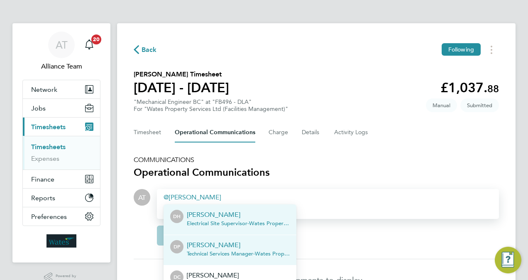
click at [224, 252] on span "Technical Services Manager - Wates Property Services Limited" at bounding box center [238, 253] width 103 height 7
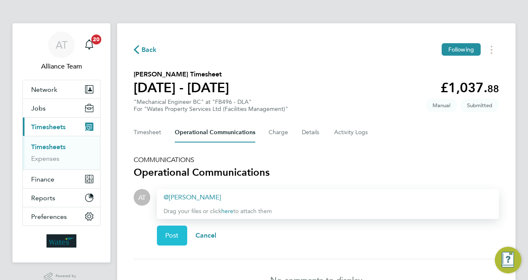
click at [177, 236] on span "Post" at bounding box center [172, 235] width 14 height 8
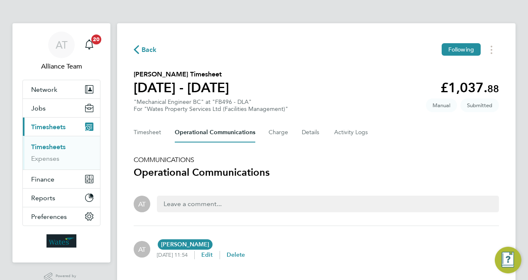
click at [300, 65] on div "Back Following [PERSON_NAME] Timesheet [DATE] - [DATE] £1,037. 88 "Mechanical E…" at bounding box center [316, 157] width 398 height 269
click at [158, 129] on button "Timesheet" at bounding box center [148, 132] width 28 height 20
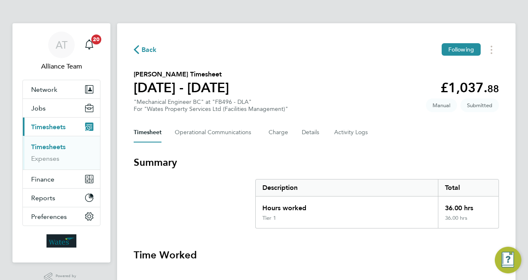
click at [141, 51] on span "Back" at bounding box center [148, 50] width 15 height 10
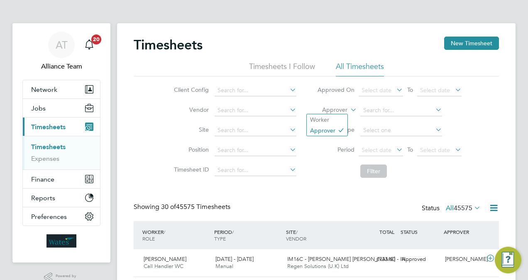
click at [341, 108] on label "Approver" at bounding box center [328, 110] width 37 height 8
click at [332, 115] on li "Worker" at bounding box center [327, 119] width 41 height 11
click at [385, 110] on input at bounding box center [401, 111] width 82 height 12
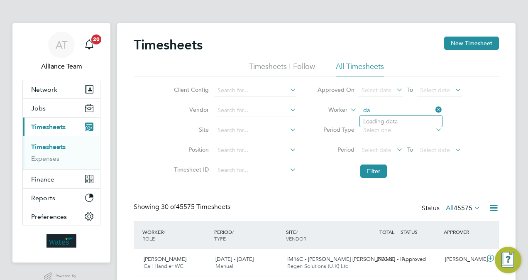
type input "d"
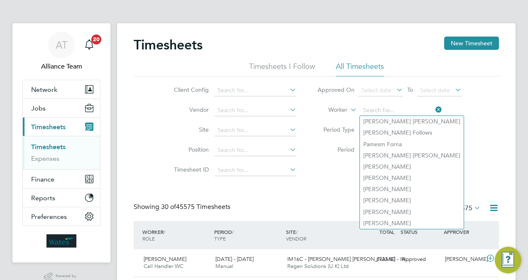
click at [329, 110] on label "Worker" at bounding box center [328, 110] width 37 height 8
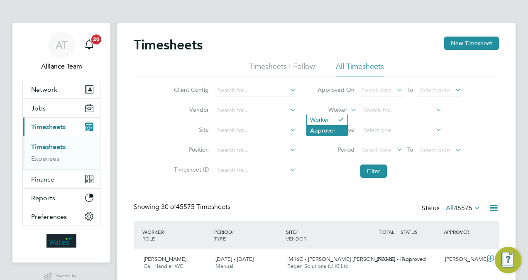
click at [329, 128] on li "Approver" at bounding box center [327, 130] width 41 height 11
click at [378, 107] on input at bounding box center [401, 111] width 82 height 12
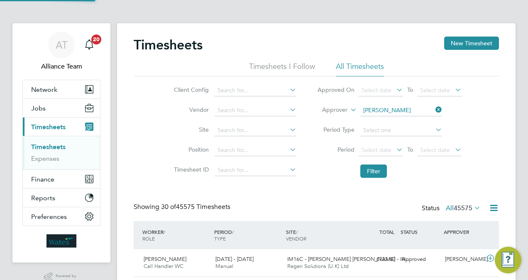
click at [397, 119] on li "Daniel Pr ice" at bounding box center [401, 121] width 82 height 11
type input "[PERSON_NAME]"
click at [373, 170] on button "Filter" at bounding box center [373, 170] width 27 height 13
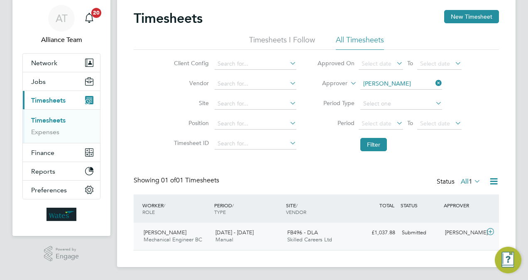
click at [363, 223] on div "Sadique Jebari Mechanical Engineer BC 20 - 26 Sep 2025 20 - 26 Sep 2025 Manual …" at bounding box center [316, 235] width 365 height 27
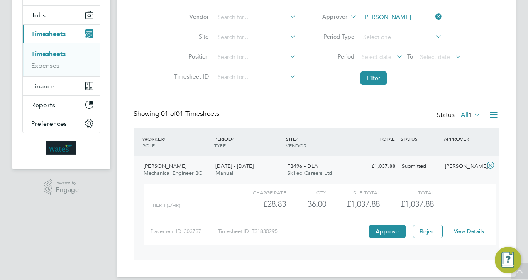
click at [464, 231] on link "View Details" at bounding box center [468, 230] width 30 height 7
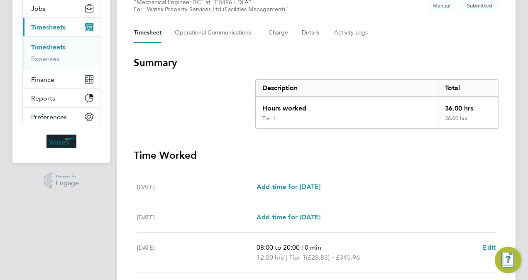
scroll to position [100, 0]
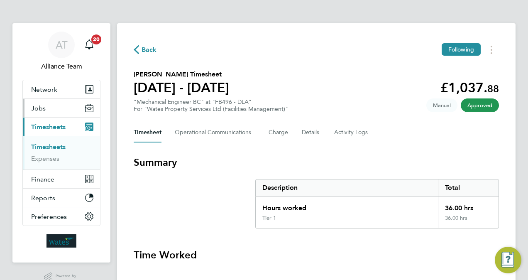
click at [55, 109] on button "Jobs" at bounding box center [61, 108] width 77 height 18
click at [51, 110] on button "Jobs" at bounding box center [61, 108] width 77 height 18
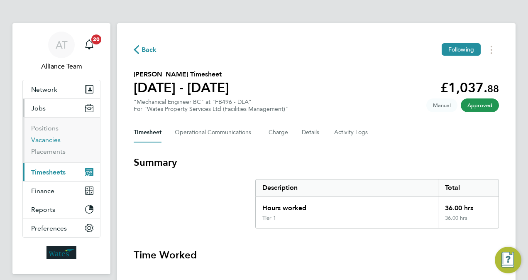
click at [49, 139] on link "Vacancies" at bounding box center [45, 140] width 29 height 8
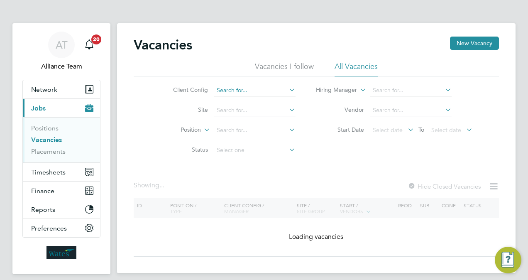
click at [235, 91] on input at bounding box center [255, 91] width 82 height 12
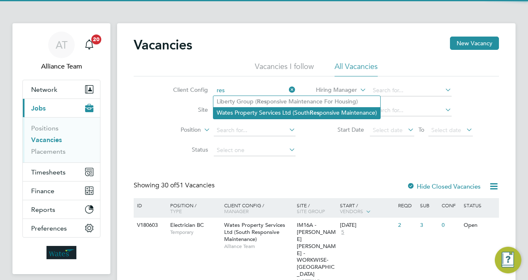
click at [273, 112] on li "Wates Property Services Ltd (South Res ponsive Maintenance)" at bounding box center [296, 112] width 167 height 11
type input "Wates Property Services Ltd (South Responsive Maintenance)"
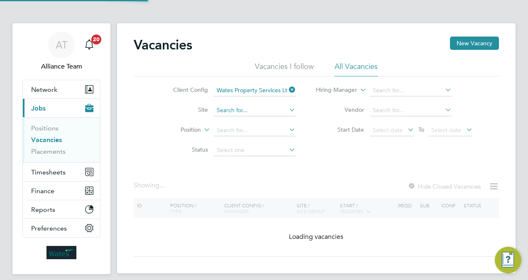
click at [246, 112] on input at bounding box center [255, 111] width 82 height 12
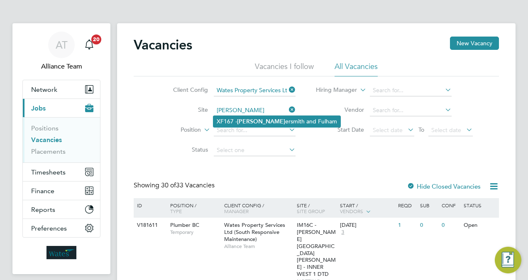
click at [253, 121] on b "Hamm" at bounding box center [261, 121] width 48 height 7
type input "XF167 - [GEOGRAPHIC_DATA]"
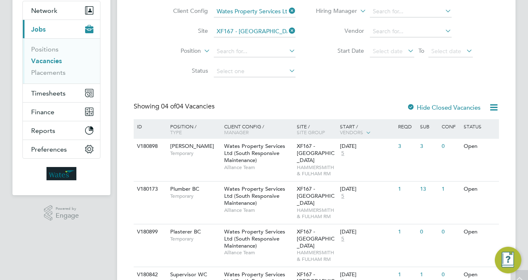
scroll to position [138, 0]
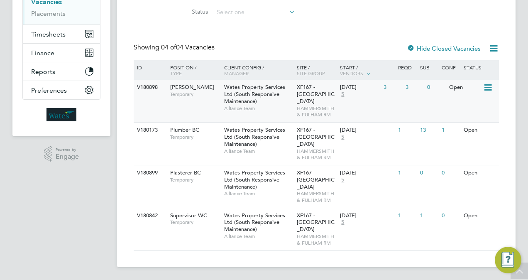
click at [214, 106] on div "V180898 Carpenter BC Temporary Wates Property Services Ltd (South Responsive Ma…" at bounding box center [316, 101] width 365 height 42
click at [256, 140] on div "Wates Property Services Ltd (South Responsive Maintenance) Alliance Team" at bounding box center [258, 140] width 73 height 36
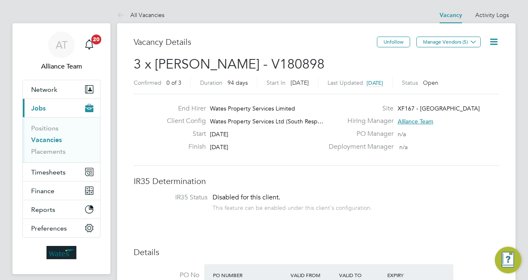
click at [315, 180] on h3 "IR35 Determination" at bounding box center [316, 180] width 365 height 11
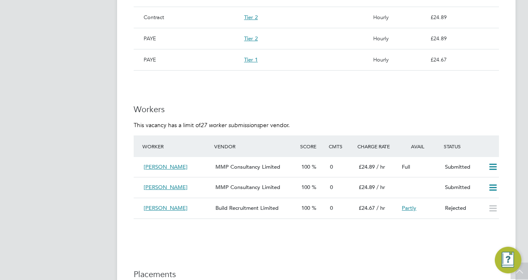
scroll to position [614, 0]
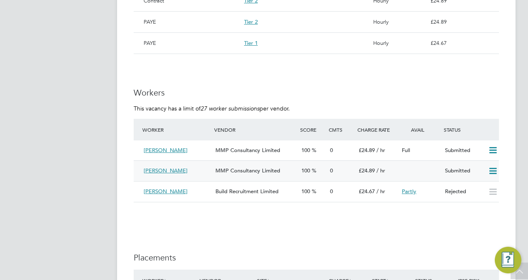
click at [495, 173] on icon at bounding box center [492, 171] width 10 height 7
click at [483, 201] on li "Reject" at bounding box center [482, 201] width 29 height 12
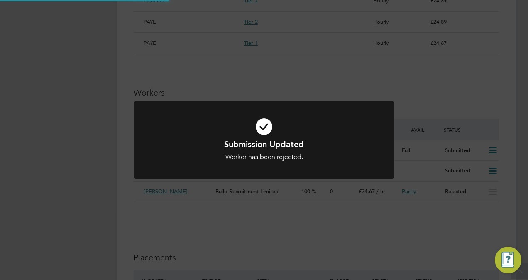
click at [515, 186] on div "Submission Updated Worker has been rejected. Cancel Okay" at bounding box center [264, 140] width 528 height 280
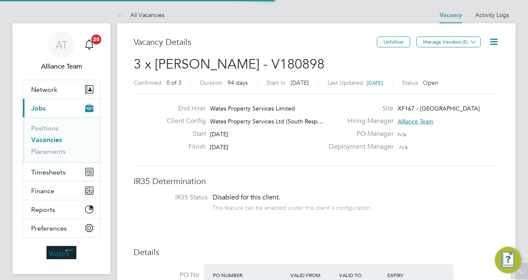
scroll to position [4, 4]
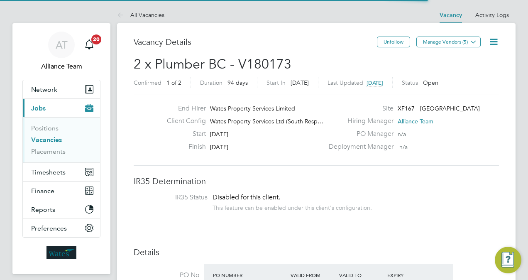
scroll to position [15, 129]
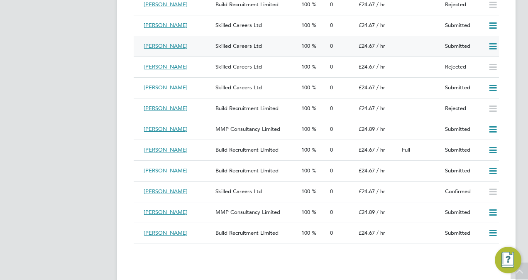
click at [495, 49] on icon at bounding box center [492, 46] width 10 height 7
click at [479, 63] on li "Offer" at bounding box center [482, 65] width 29 height 12
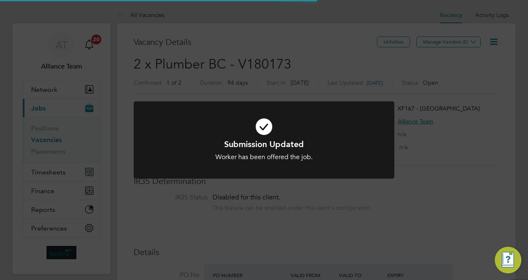
click at [95, 207] on div "Submission Updated Worker has been offered the job. Cancel Okay" at bounding box center [264, 140] width 528 height 280
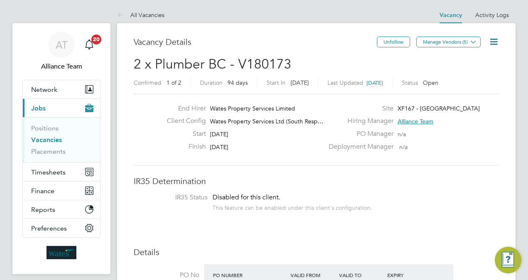
click at [55, 136] on link "Vacancies" at bounding box center [46, 140] width 31 height 8
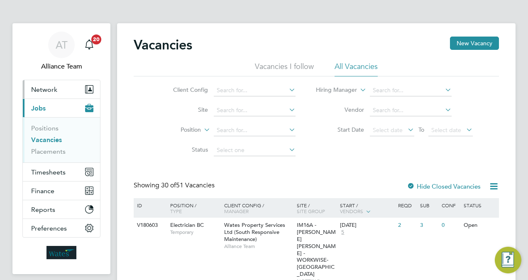
click at [58, 91] on button "Network" at bounding box center [61, 89] width 77 height 18
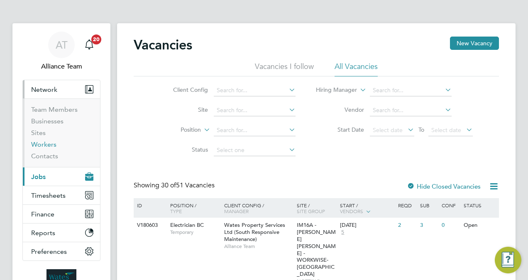
click at [51, 145] on link "Workers" at bounding box center [43, 144] width 25 height 8
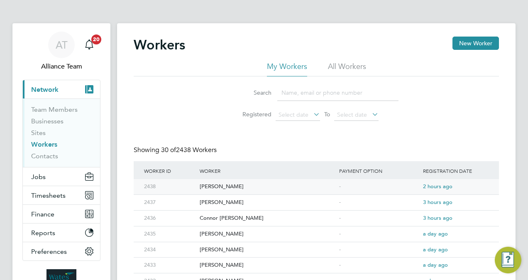
click at [241, 186] on div "[PERSON_NAME]" at bounding box center [266, 186] width 139 height 15
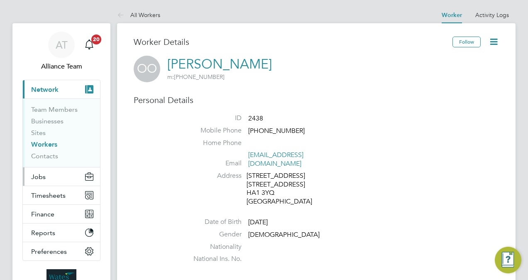
click at [34, 175] on span "Jobs" at bounding box center [38, 177] width 15 height 8
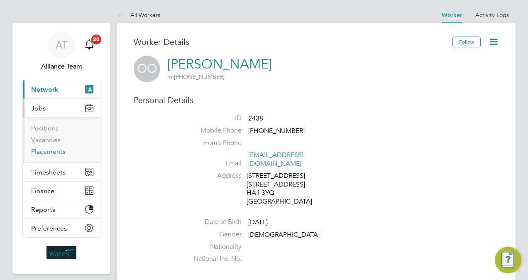
click at [44, 150] on link "Placements" at bounding box center [48, 151] width 34 height 8
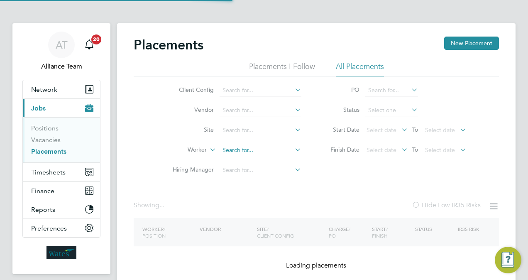
click at [256, 153] on input at bounding box center [260, 150] width 82 height 12
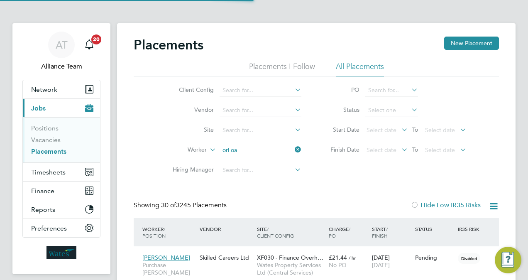
click at [274, 161] on li "Orl ando Oakley" at bounding box center [260, 161] width 82 height 11
type input "[PERSON_NAME]"
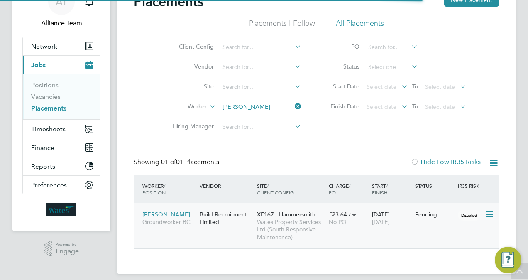
click at [334, 217] on span "£23.64" at bounding box center [338, 213] width 18 height 7
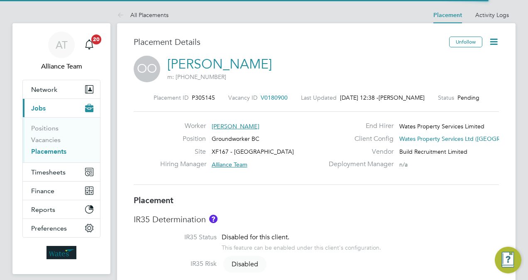
click at [217, 68] on link "[PERSON_NAME]" at bounding box center [219, 64] width 105 height 16
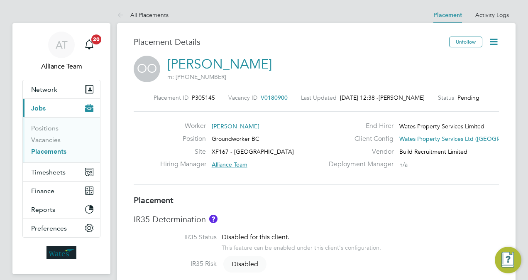
click at [275, 100] on span "V0180900" at bounding box center [274, 97] width 27 height 7
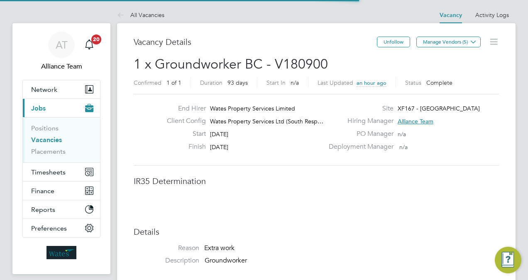
scroll to position [4, 4]
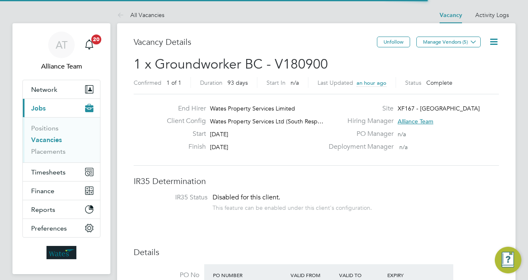
click at [207, 67] on span "1 x Groundworker BC - V180900" at bounding box center [231, 64] width 194 height 16
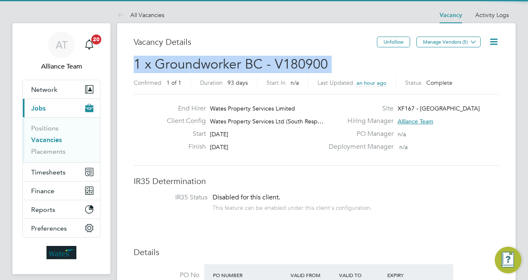
click at [207, 67] on span "1 x Groundworker BC - V180900" at bounding box center [231, 64] width 194 height 16
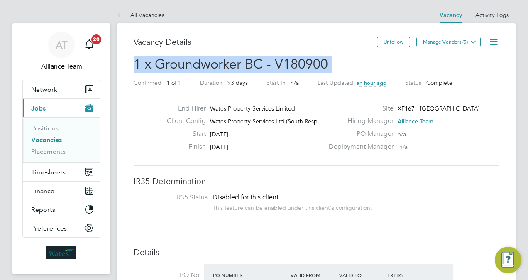
copy h2 "1 x Groundworker BC - V180900 Confirmed"
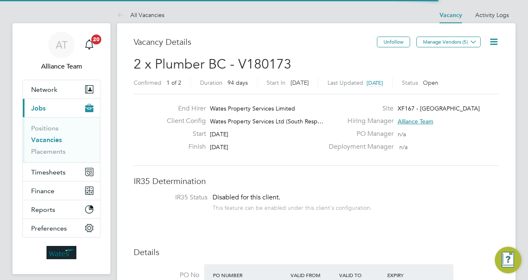
click at [196, 68] on span "2 x Plumber BC - V180173" at bounding box center [213, 64] width 158 height 16
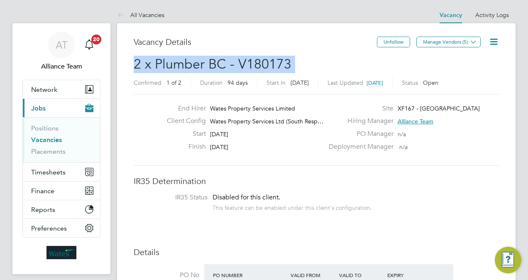
copy h2 "2 x Plumber BC - V180173 Confirmed"
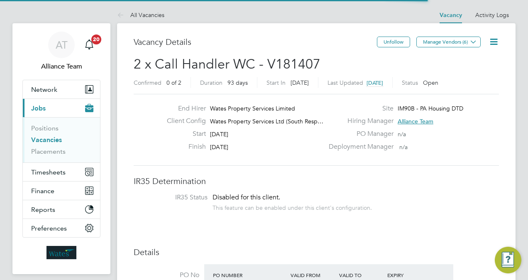
scroll to position [15, 129]
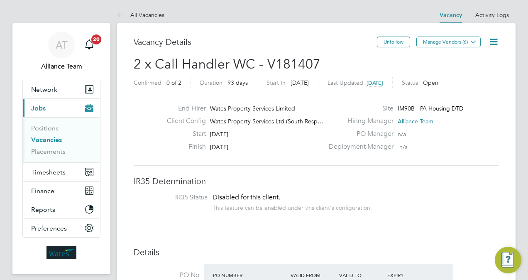
click at [395, 207] on li "IR35 Status Disabled for this client. This feature can be enabled under this cl…" at bounding box center [316, 203] width 349 height 20
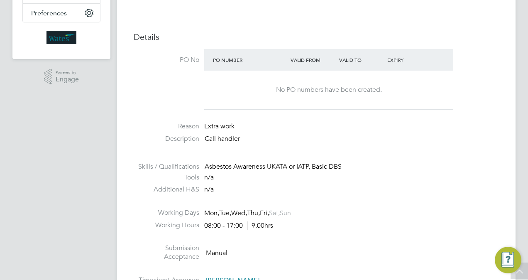
scroll to position [216, 0]
